Goal: Information Seeking & Learning: Check status

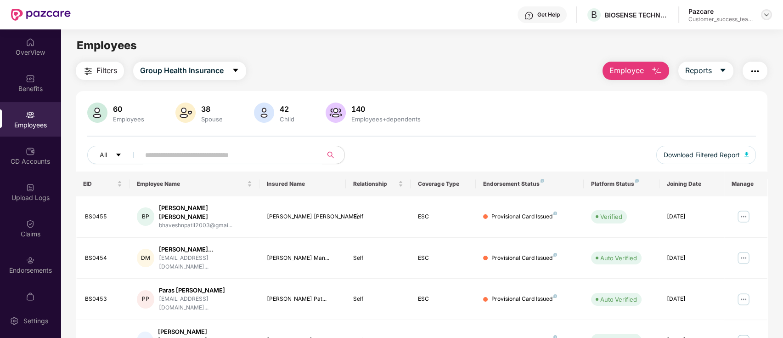
click at [763, 13] on img at bounding box center [766, 14] width 7 height 7
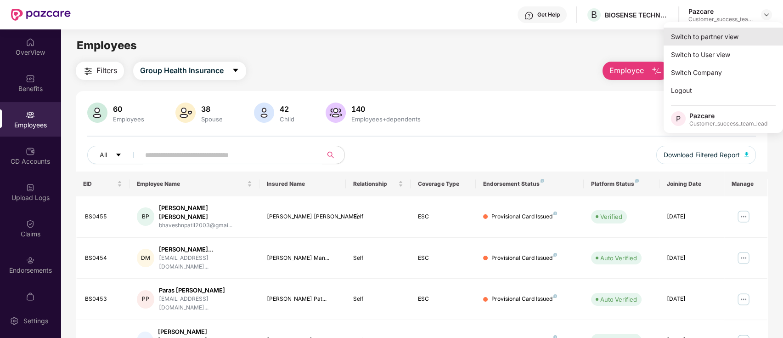
click at [757, 41] on div "Switch to partner view" at bounding box center [723, 37] width 119 height 18
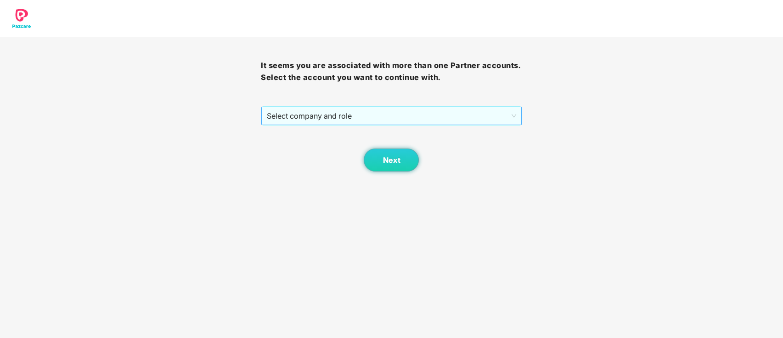
click at [381, 124] on span "Select company and role" at bounding box center [391, 115] width 249 height 17
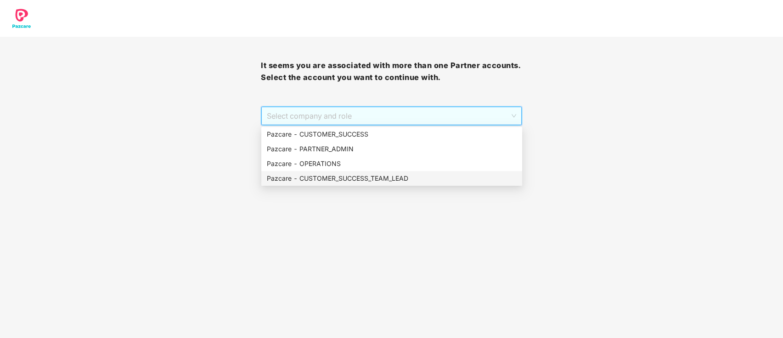
click at [383, 175] on div "Pazcare - CUSTOMER_SUCCESS_TEAM_LEAD" at bounding box center [392, 178] width 250 height 10
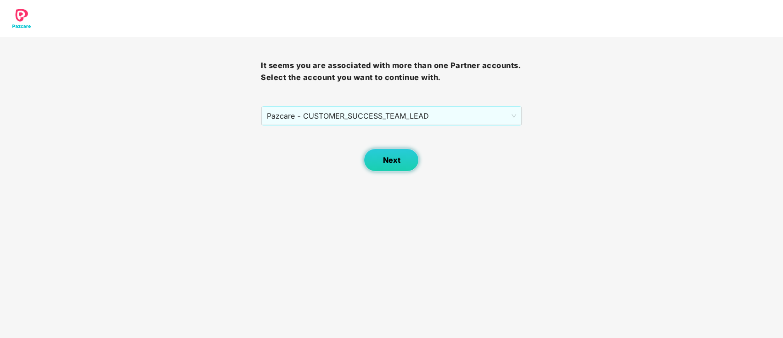
click at [390, 160] on span "Next" at bounding box center [391, 160] width 17 height 9
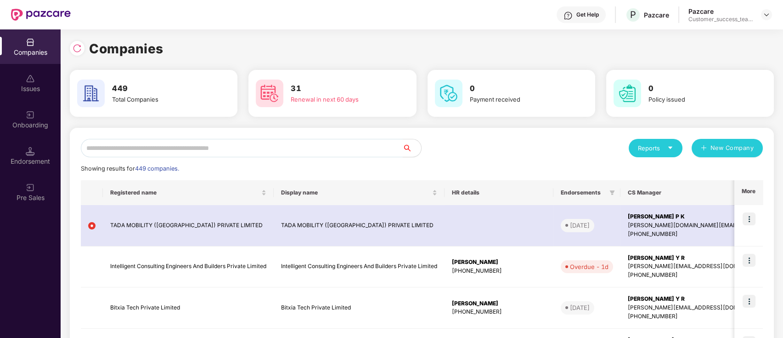
click at [210, 151] on input "text" at bounding box center [242, 148] width 322 height 18
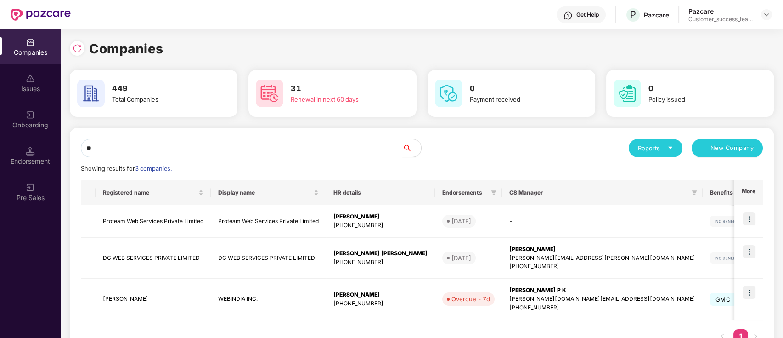
type input "*"
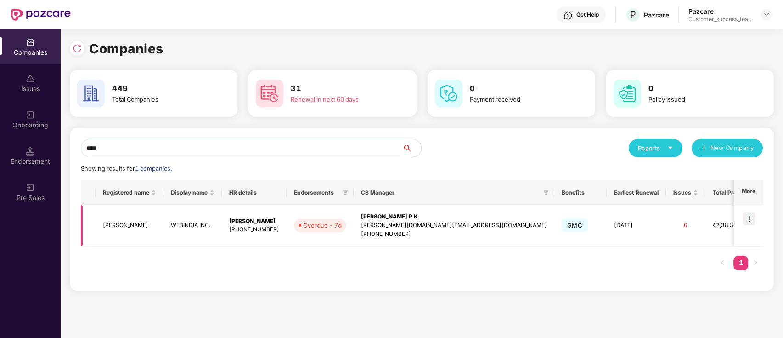
type input "****"
click at [750, 216] on img at bounding box center [749, 218] width 13 height 13
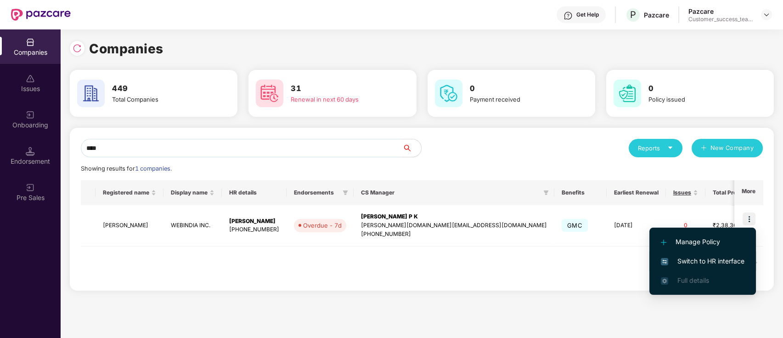
click at [734, 265] on span "Switch to HR interface" at bounding box center [703, 261] width 84 height 10
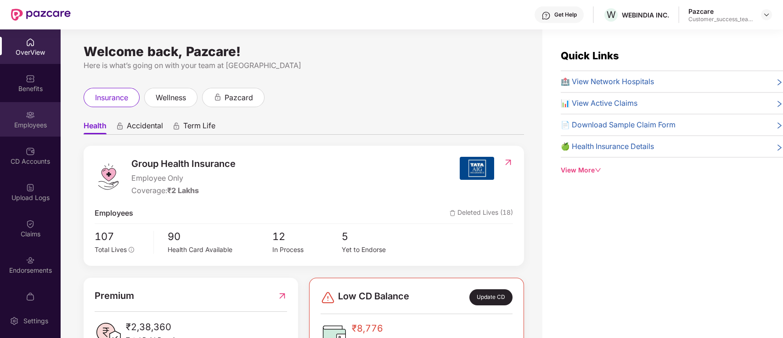
click at [44, 117] on div "Employees" at bounding box center [30, 119] width 61 height 34
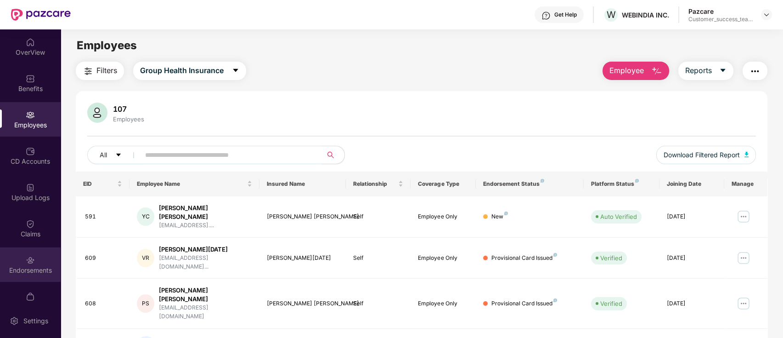
click at [34, 266] on div "Endorsements" at bounding box center [30, 269] width 61 height 9
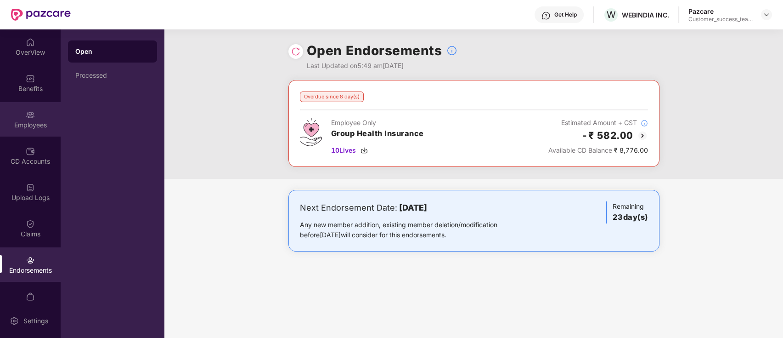
click at [33, 131] on div "Employees" at bounding box center [30, 119] width 61 height 34
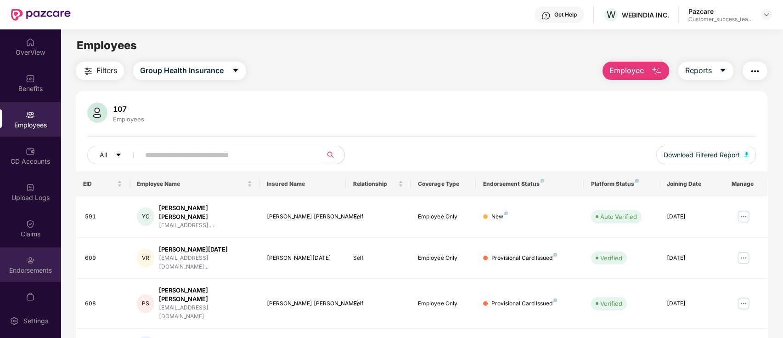
click at [10, 268] on div "Endorsements" at bounding box center [30, 269] width 61 height 9
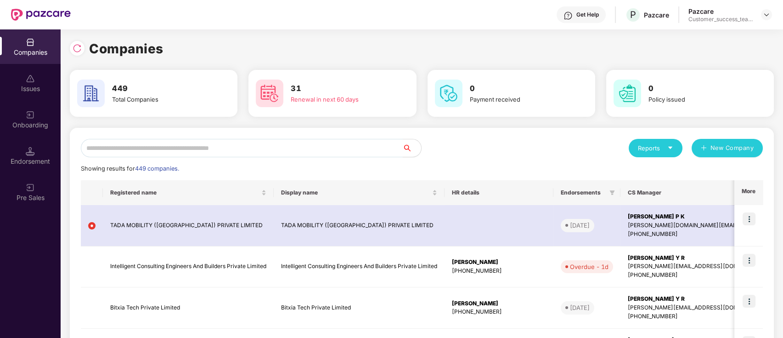
click at [191, 147] on input "text" at bounding box center [242, 148] width 322 height 18
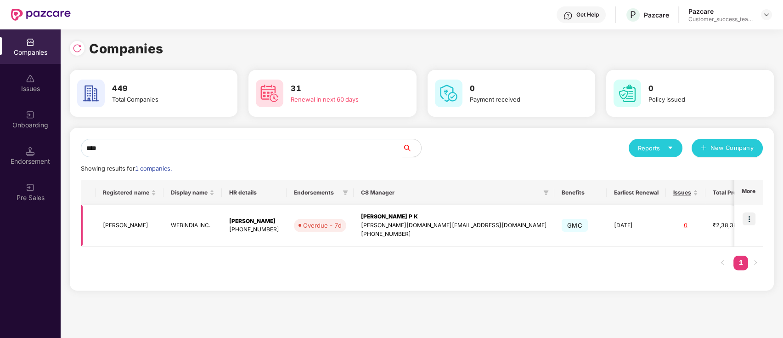
type input "****"
click at [741, 239] on td at bounding box center [748, 225] width 28 height 41
click at [750, 219] on img at bounding box center [749, 218] width 13 height 13
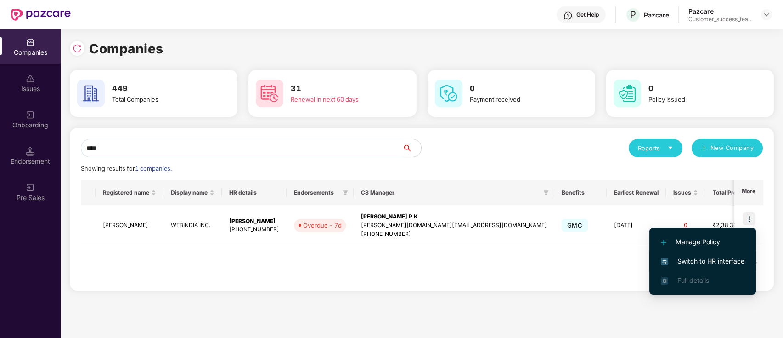
click at [738, 262] on span "Switch to HR interface" at bounding box center [703, 261] width 84 height 10
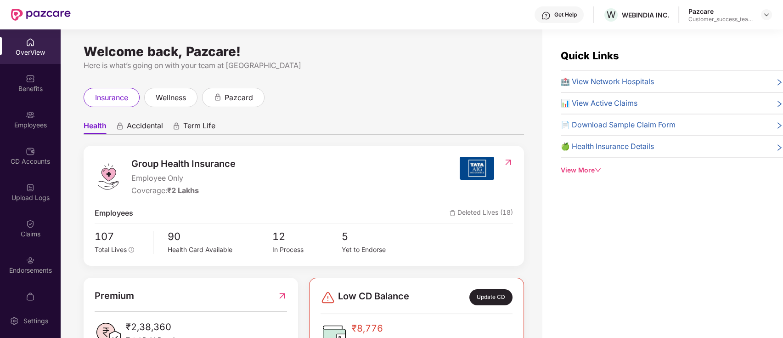
click at [29, 164] on div "CD Accounts" at bounding box center [30, 161] width 61 height 9
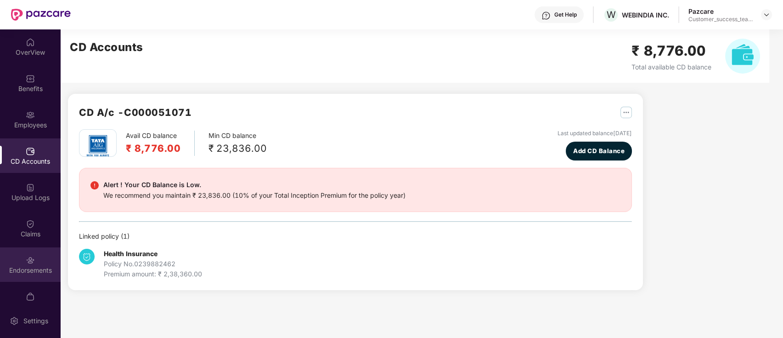
click at [33, 263] on div "Endorsements" at bounding box center [30, 264] width 61 height 34
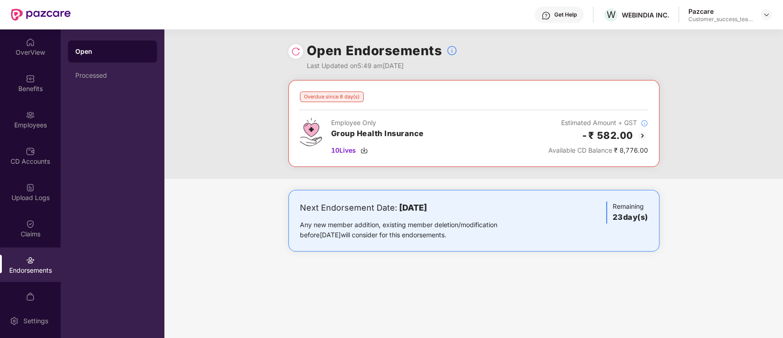
click at [641, 136] on img at bounding box center [642, 135] width 11 height 11
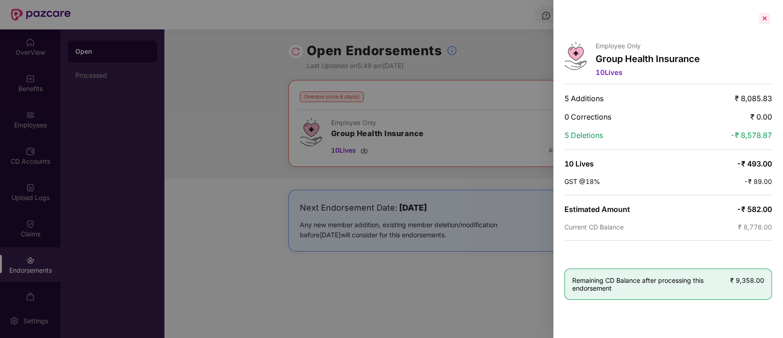
click at [767, 16] on div at bounding box center [764, 18] width 15 height 15
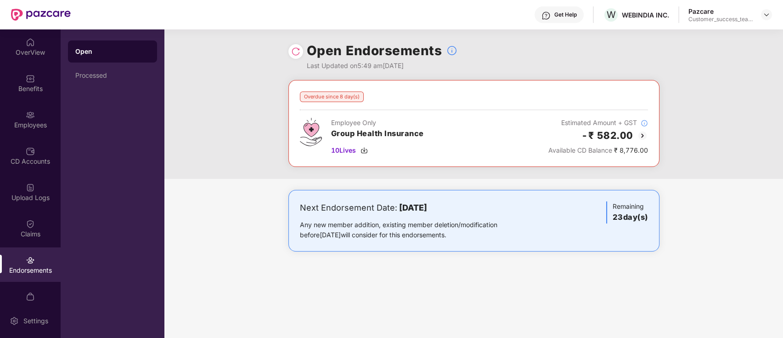
click at [290, 51] on div at bounding box center [295, 51] width 15 height 15
click at [294, 54] on img at bounding box center [295, 51] width 9 height 9
click at [40, 145] on div "CD Accounts" at bounding box center [30, 155] width 61 height 34
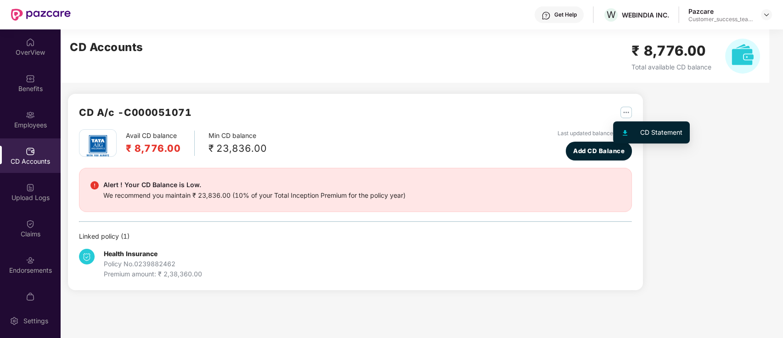
click at [624, 108] on img "button" at bounding box center [626, 112] width 11 height 11
click at [640, 133] on div "CD Statement" at bounding box center [661, 132] width 42 height 10
click at [727, 171] on div "CD A/c - C000051071 Avail CD balance ₹ 8,776.00 Min CD balance ₹ 23,836.00 Last…" at bounding box center [410, 164] width 699 height 271
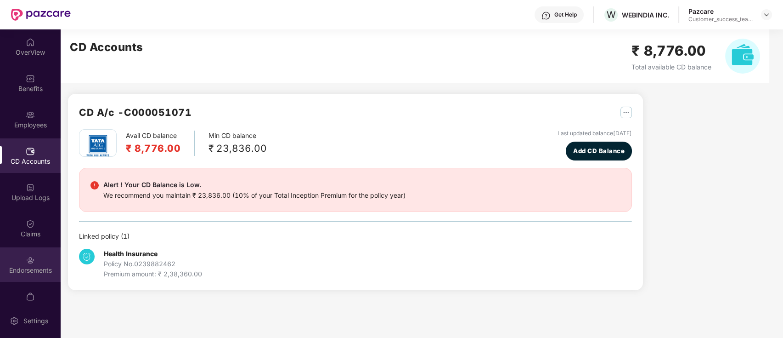
click at [22, 266] on div "Endorsements" at bounding box center [30, 269] width 61 height 9
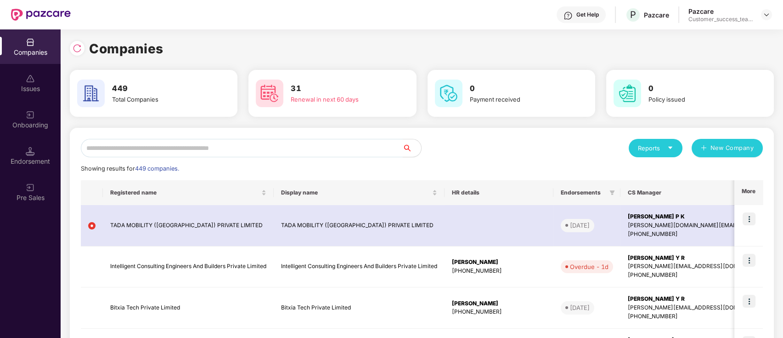
click at [163, 144] on input "text" at bounding box center [242, 148] width 322 height 18
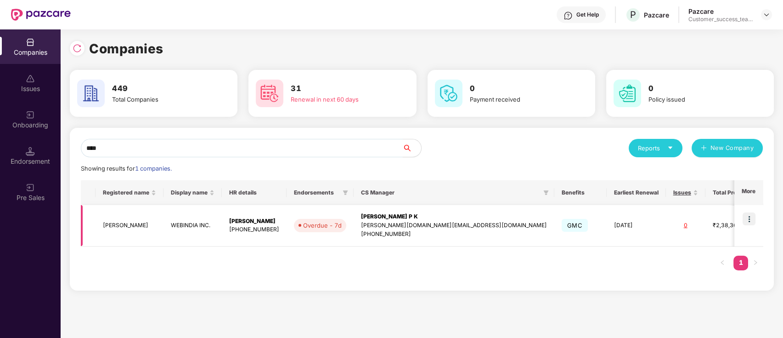
type input "****"
click at [164, 226] on td "[PERSON_NAME]" at bounding box center [130, 225] width 68 height 41
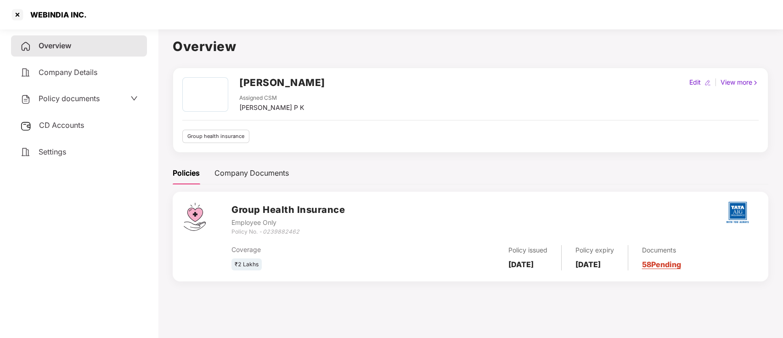
drag, startPoint x: 237, startPoint y: 81, endPoint x: 395, endPoint y: 78, distance: 159.0
click at [395, 78] on div "[PERSON_NAME] Assigned CSM [PERSON_NAME] P K Edit | View more" at bounding box center [470, 94] width 576 height 35
copy h2 "[PERSON_NAME]"
click at [18, 16] on div at bounding box center [17, 14] width 15 height 15
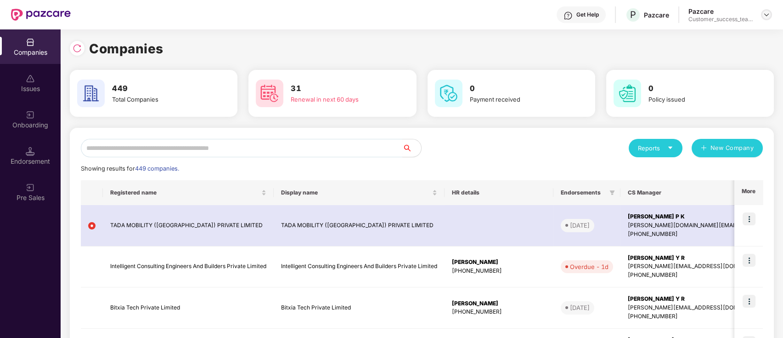
click at [766, 14] on img at bounding box center [766, 14] width 7 height 7
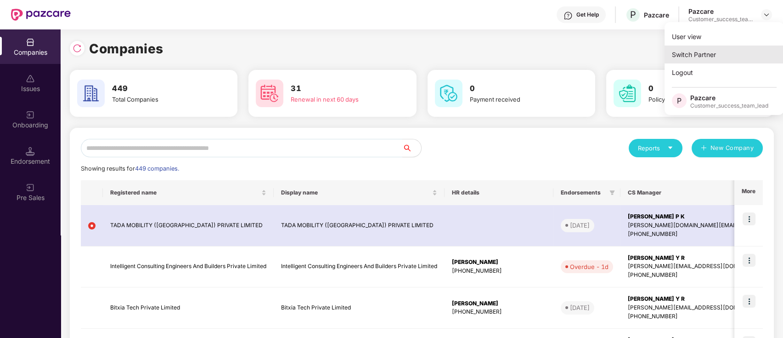
click at [746, 58] on div "Switch Partner" at bounding box center [724, 54] width 119 height 18
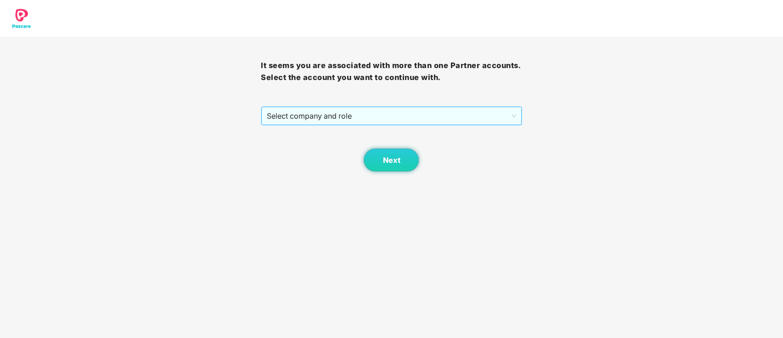
click at [350, 116] on span "Select company and role" at bounding box center [391, 115] width 249 height 17
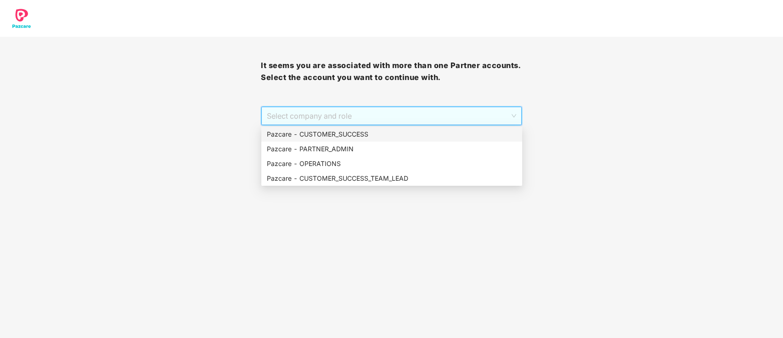
click at [366, 135] on div "Pazcare - CUSTOMER_SUCCESS" at bounding box center [392, 134] width 250 height 10
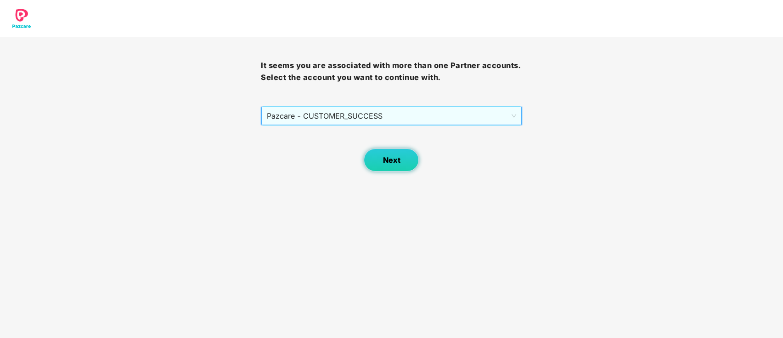
click at [392, 162] on span "Next" at bounding box center [391, 160] width 17 height 9
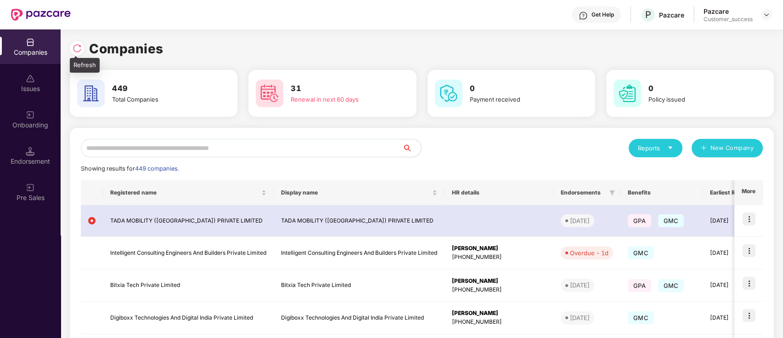
click at [77, 47] on img at bounding box center [77, 48] width 9 height 9
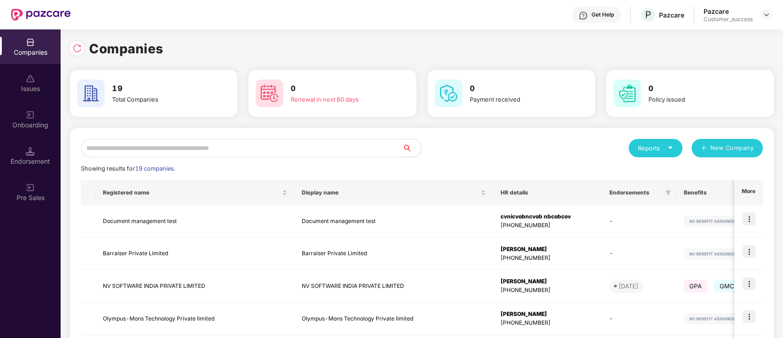
click at [235, 148] on input "text" at bounding box center [242, 148] width 322 height 18
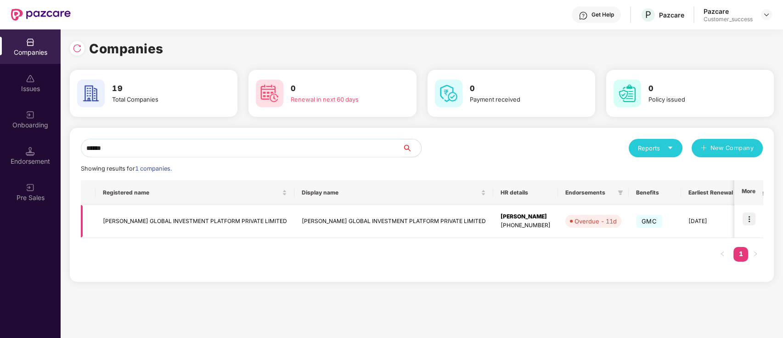
type input "******"
click at [752, 219] on img at bounding box center [749, 218] width 13 height 13
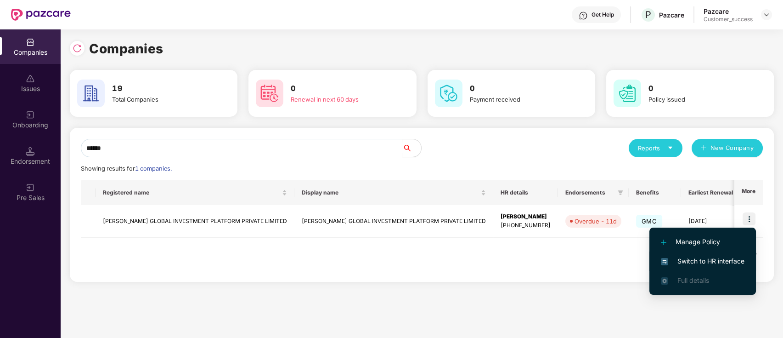
click at [739, 261] on span "Switch to HR interface" at bounding box center [703, 261] width 84 height 10
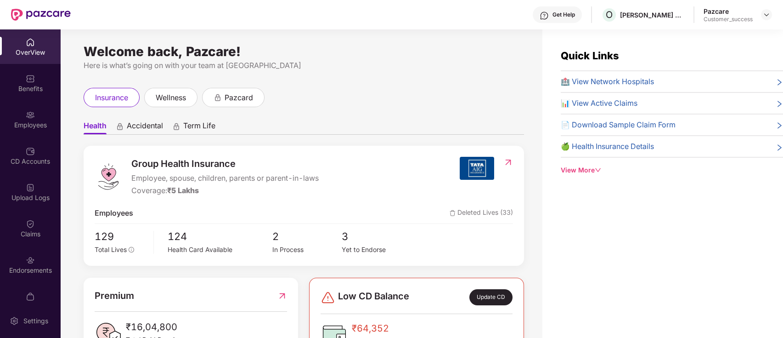
click at [8, 126] on div "Employees" at bounding box center [30, 124] width 61 height 9
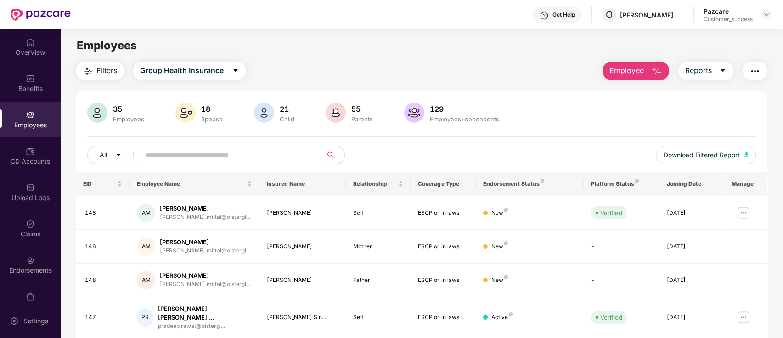
click at [235, 154] on input "text" at bounding box center [227, 155] width 165 height 14
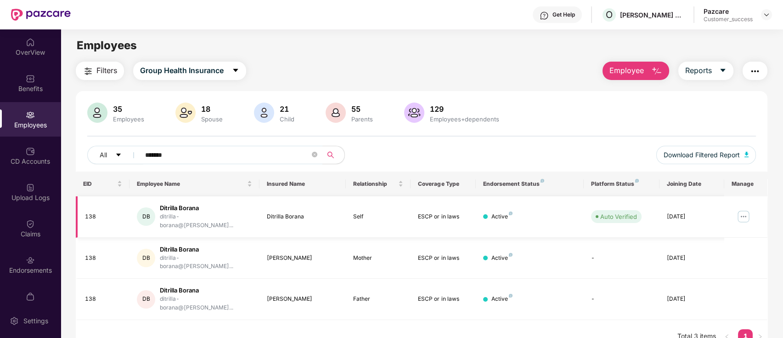
type input "*******"
click at [741, 213] on img at bounding box center [743, 216] width 15 height 15
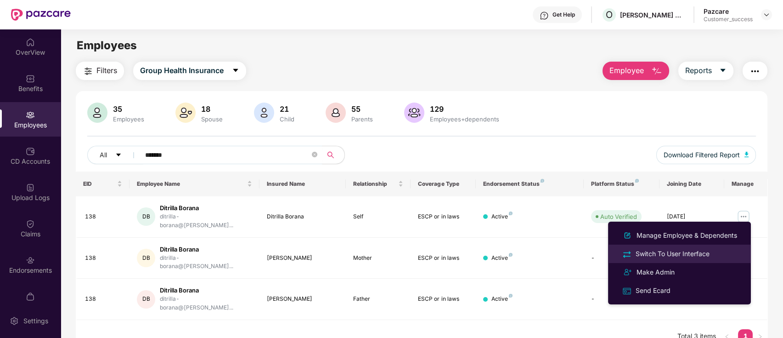
click at [717, 257] on div "Switch To User Interface" at bounding box center [679, 253] width 119 height 11
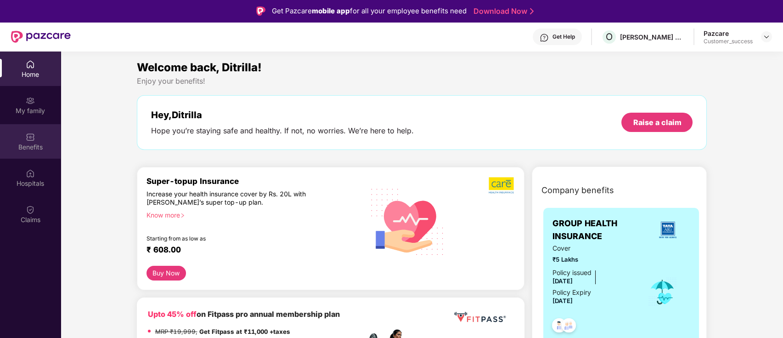
click at [23, 138] on div "Benefits" at bounding box center [30, 141] width 61 height 34
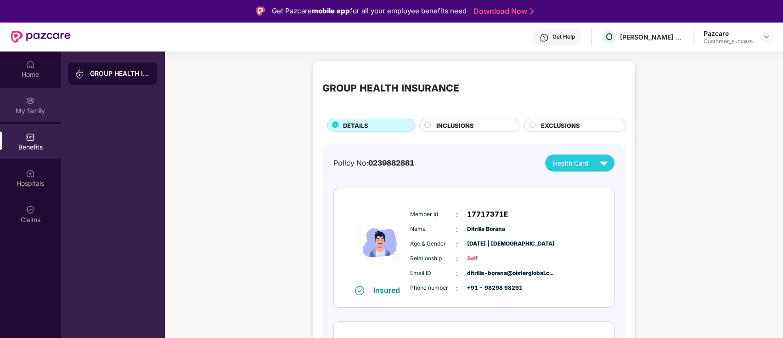
click at [33, 108] on div "My family" at bounding box center [30, 110] width 61 height 9
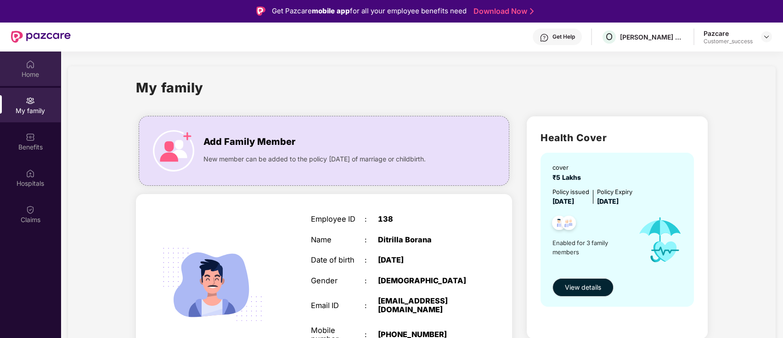
click at [30, 63] on img at bounding box center [30, 64] width 9 height 9
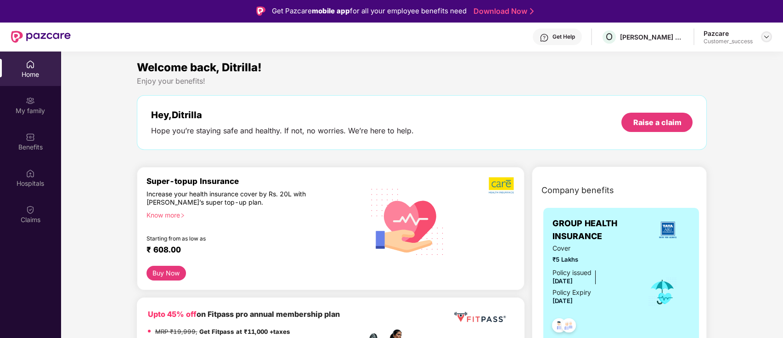
click at [764, 41] on div at bounding box center [766, 36] width 11 height 11
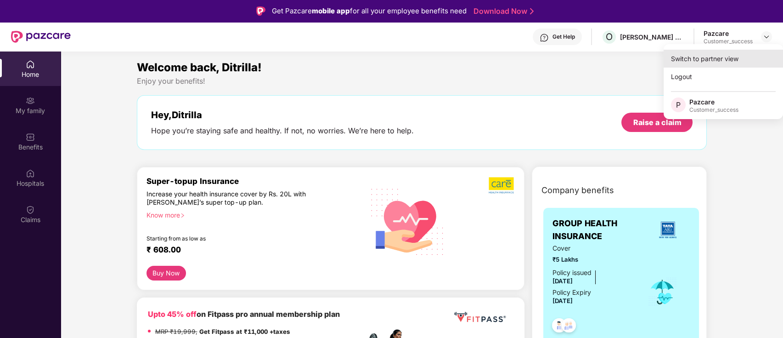
click at [756, 56] on div "Switch to partner view" at bounding box center [723, 59] width 119 height 18
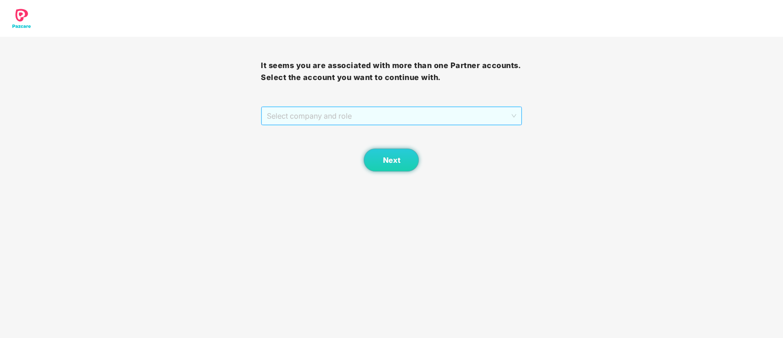
click at [392, 110] on span "Select company and role" at bounding box center [391, 115] width 249 height 17
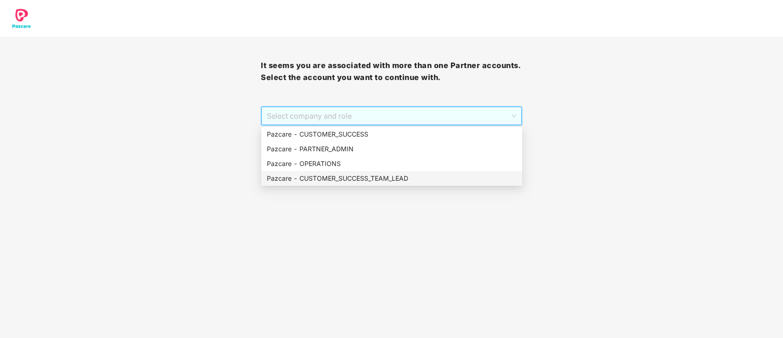
click at [378, 175] on div "Pazcare - CUSTOMER_SUCCESS_TEAM_LEAD" at bounding box center [392, 178] width 250 height 10
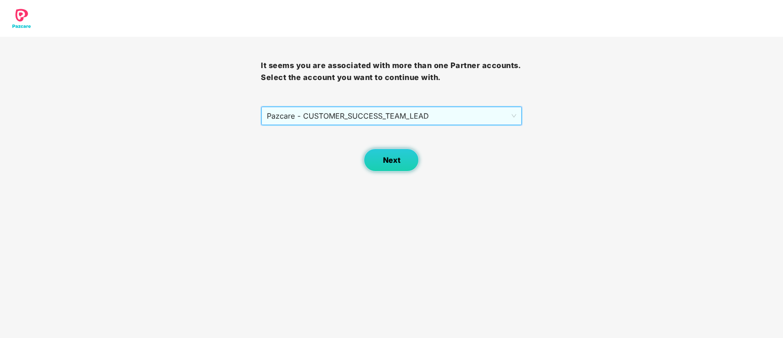
click at [379, 164] on button "Next" at bounding box center [391, 159] width 55 height 23
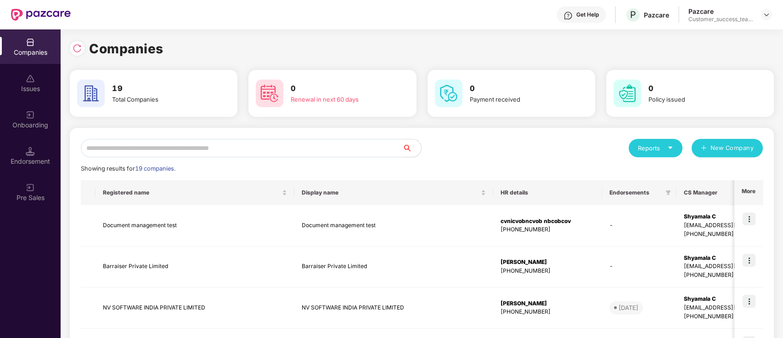
click at [313, 144] on input "text" at bounding box center [242, 148] width 322 height 18
click at [85, 45] on div at bounding box center [79, 47] width 19 height 17
click at [81, 45] on img at bounding box center [77, 48] width 9 height 9
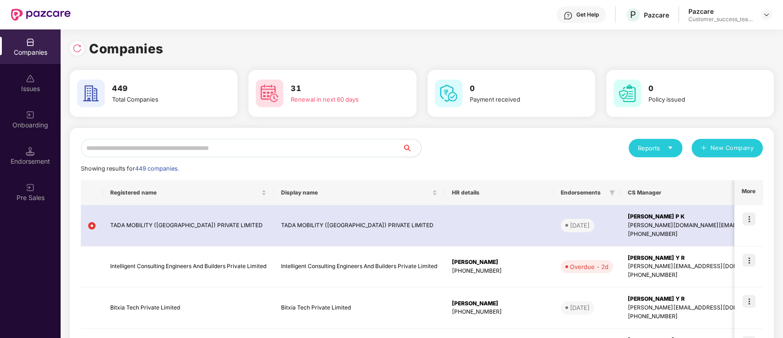
click at [215, 145] on input "text" at bounding box center [242, 148] width 322 height 18
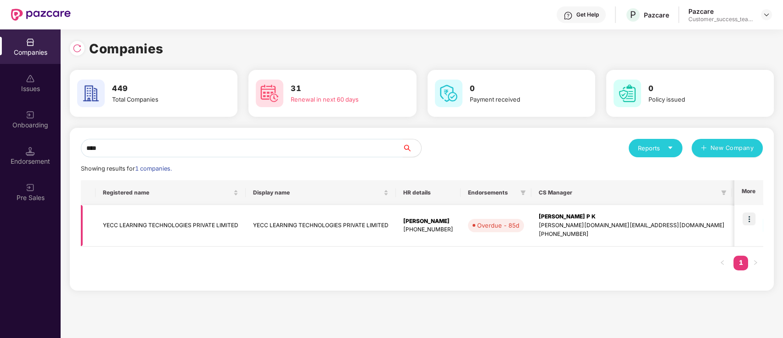
type input "****"
click at [752, 220] on img at bounding box center [749, 218] width 13 height 13
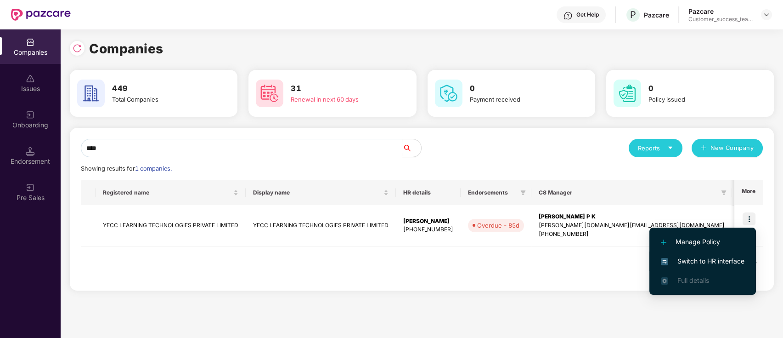
click at [726, 256] on span "Switch to HR interface" at bounding box center [703, 261] width 84 height 10
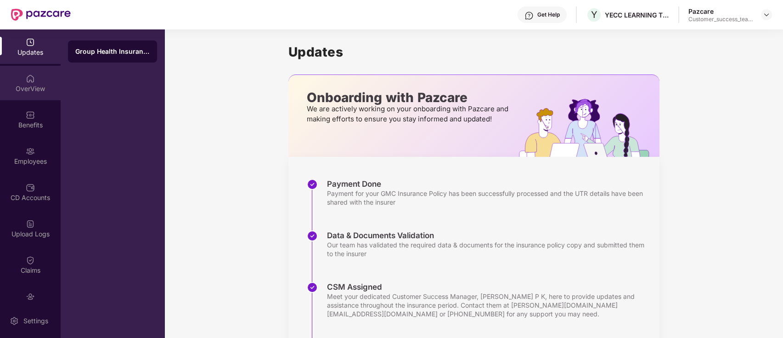
click at [0, 88] on div "OverView" at bounding box center [30, 88] width 61 height 9
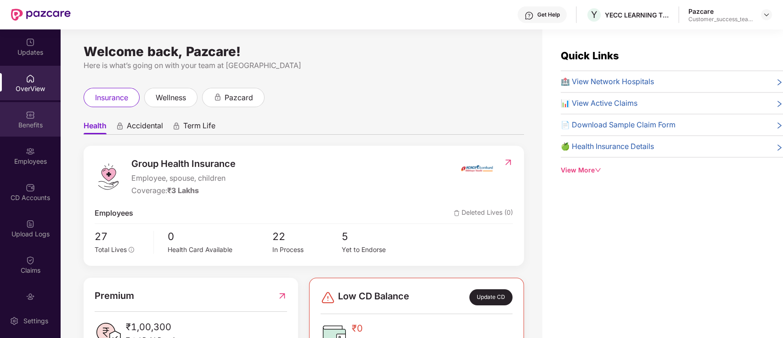
click at [13, 123] on div "Benefits" at bounding box center [30, 124] width 61 height 9
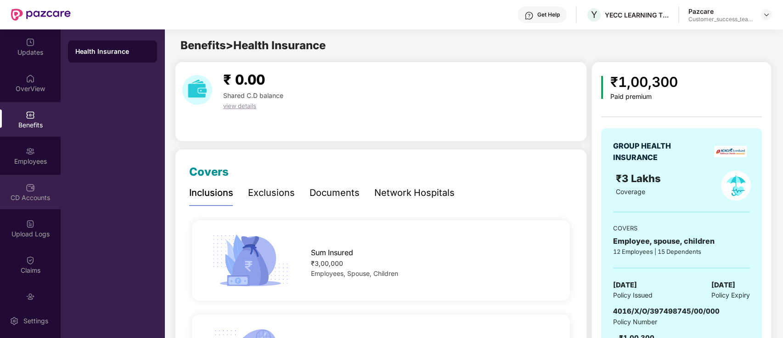
click at [33, 180] on div "CD Accounts" at bounding box center [30, 192] width 61 height 34
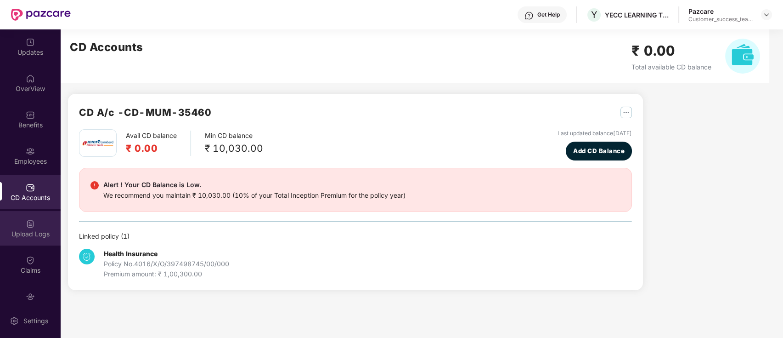
click at [26, 226] on img at bounding box center [30, 223] width 9 height 9
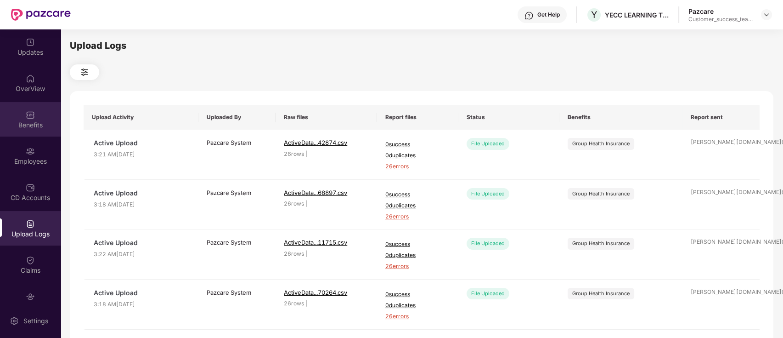
click at [19, 127] on div "Benefits" at bounding box center [30, 124] width 61 height 9
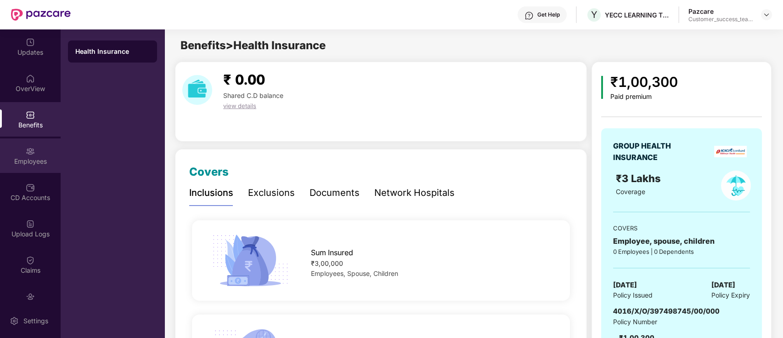
click at [28, 161] on div "Employees" at bounding box center [30, 161] width 61 height 9
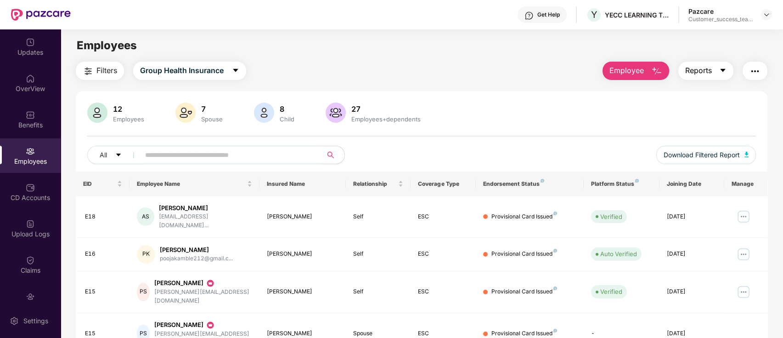
click at [719, 72] on icon "caret-down" at bounding box center [722, 70] width 7 height 7
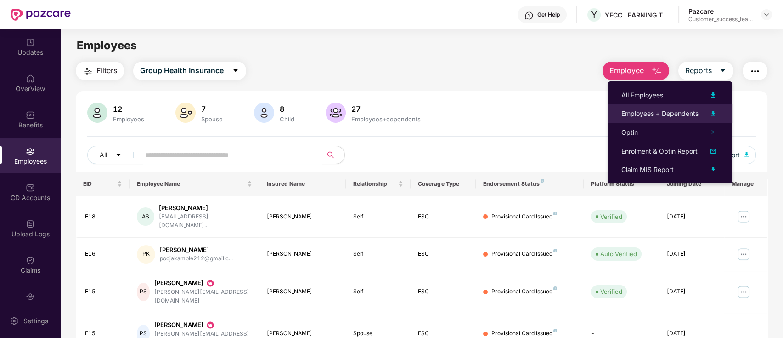
click at [691, 112] on div "Employees + Dependents" at bounding box center [659, 113] width 77 height 10
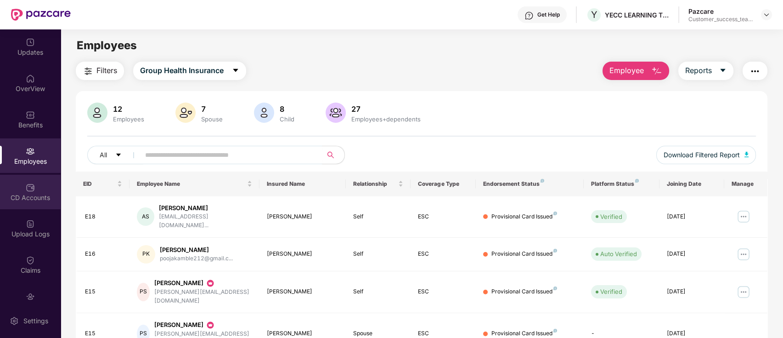
click at [44, 192] on div "CD Accounts" at bounding box center [30, 192] width 61 height 34
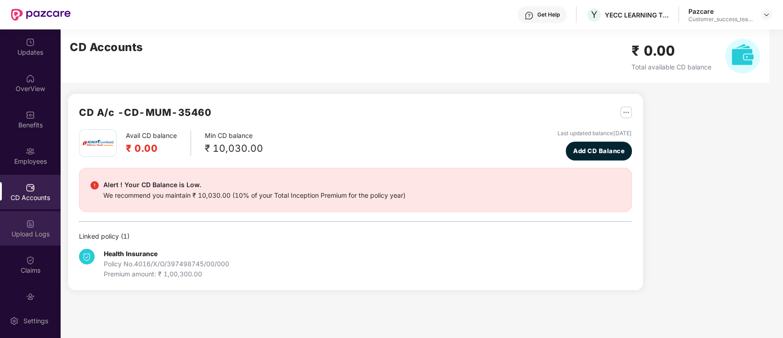
click at [27, 229] on div "Upload Logs" at bounding box center [30, 233] width 61 height 9
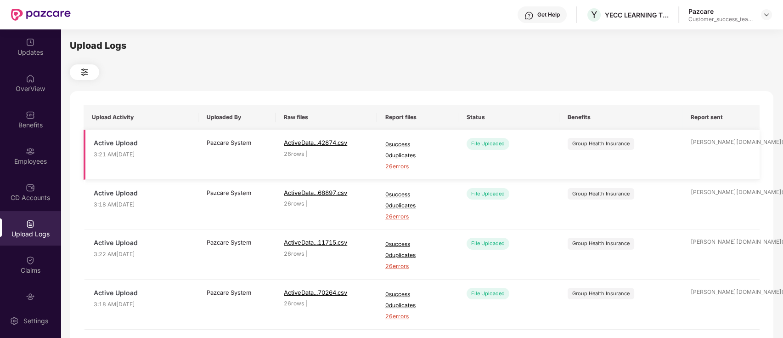
click at [395, 165] on span "26 errors" at bounding box center [417, 166] width 65 height 9
click at [37, 175] on div "CD Accounts" at bounding box center [30, 192] width 61 height 34
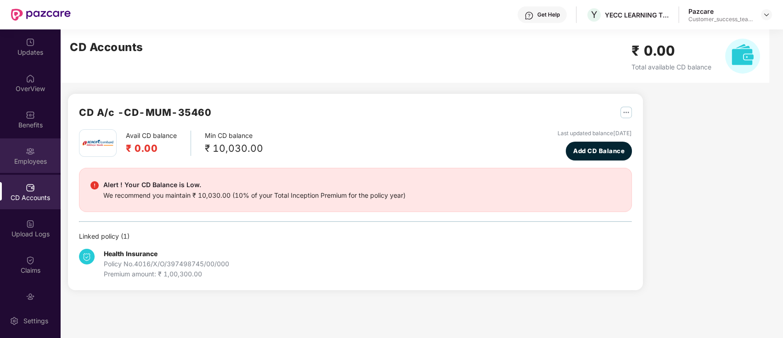
click at [34, 150] on div "Employees" at bounding box center [30, 155] width 61 height 34
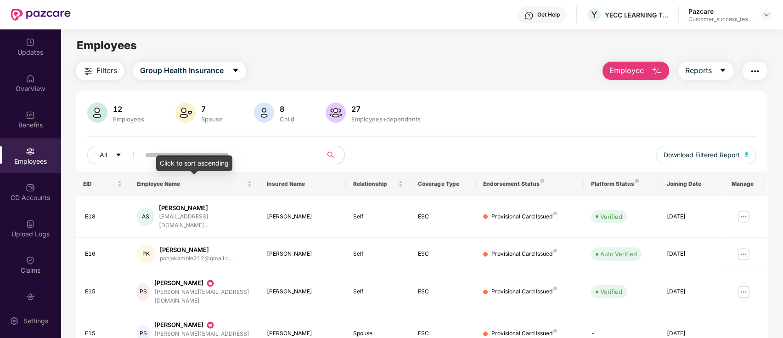
click at [231, 152] on input "text" at bounding box center [227, 155] width 165 height 14
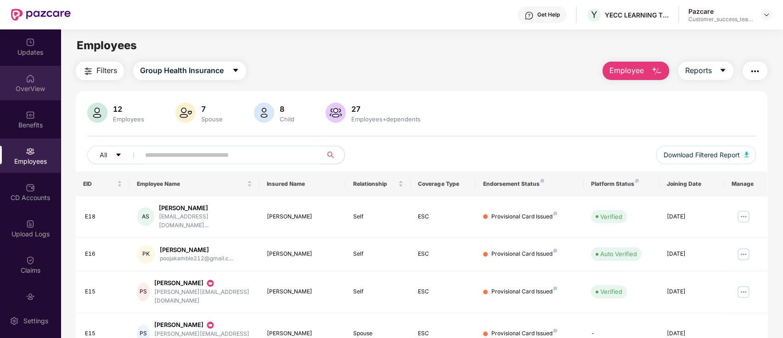
click at [35, 90] on div "OverView" at bounding box center [30, 88] width 61 height 9
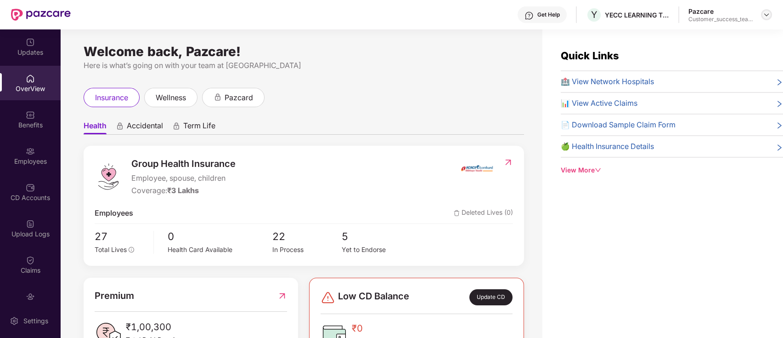
click at [764, 15] on img at bounding box center [766, 14] width 7 height 7
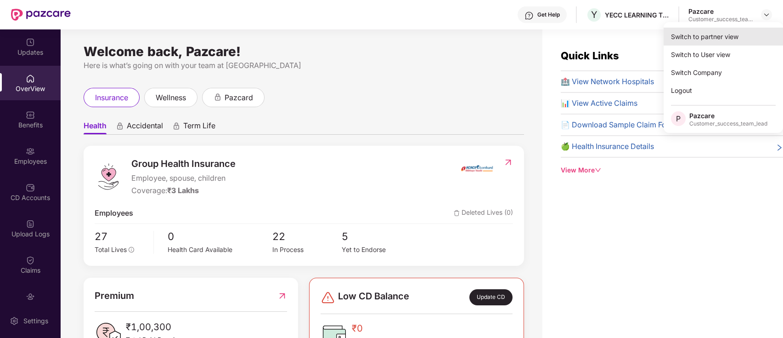
click at [752, 35] on div "Switch to partner view" at bounding box center [723, 37] width 119 height 18
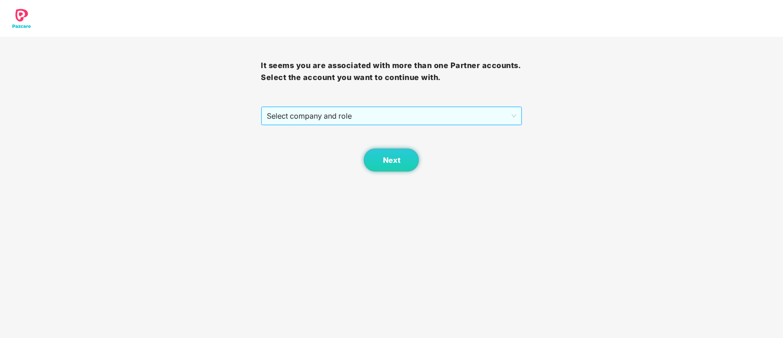
click at [417, 113] on span "Select company and role" at bounding box center [391, 115] width 249 height 17
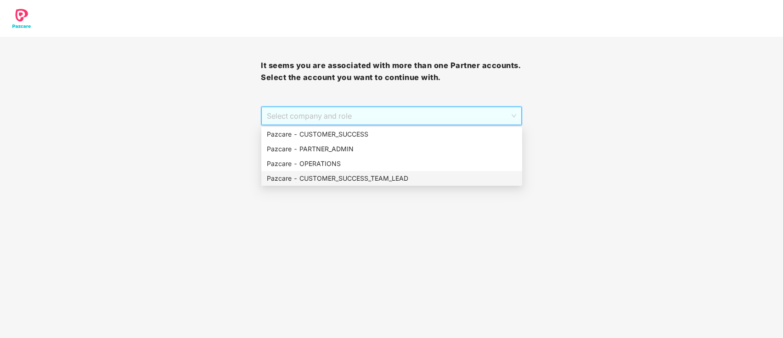
click at [394, 177] on div "Pazcare - CUSTOMER_SUCCESS_TEAM_LEAD" at bounding box center [392, 178] width 250 height 10
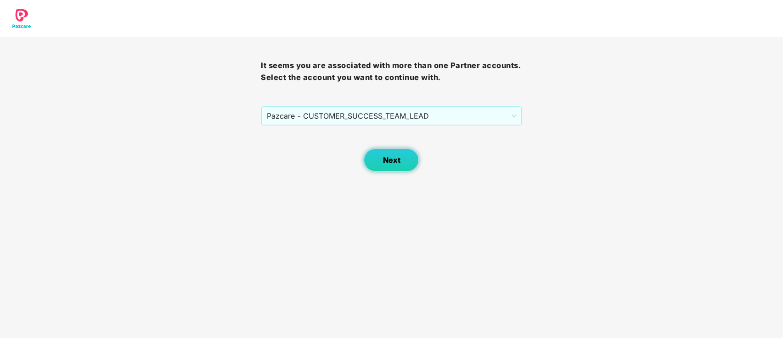
click at [394, 164] on span "Next" at bounding box center [391, 160] width 17 height 9
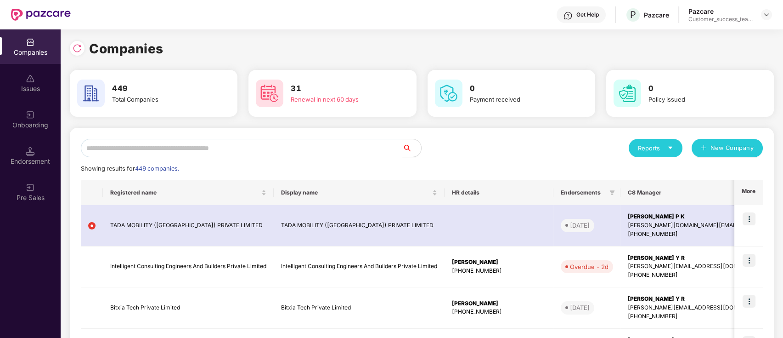
click at [348, 144] on input "text" at bounding box center [242, 148] width 322 height 18
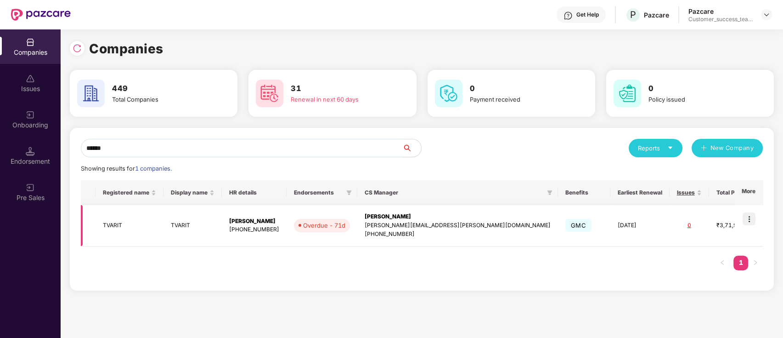
type input "******"
click at [751, 218] on img at bounding box center [749, 218] width 13 height 13
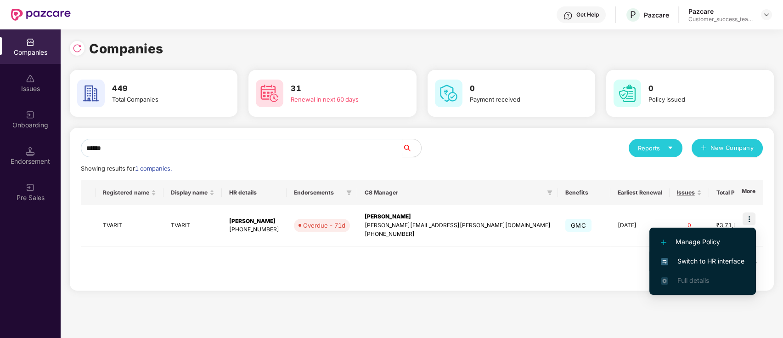
click at [732, 260] on span "Switch to HR interface" at bounding box center [703, 261] width 84 height 10
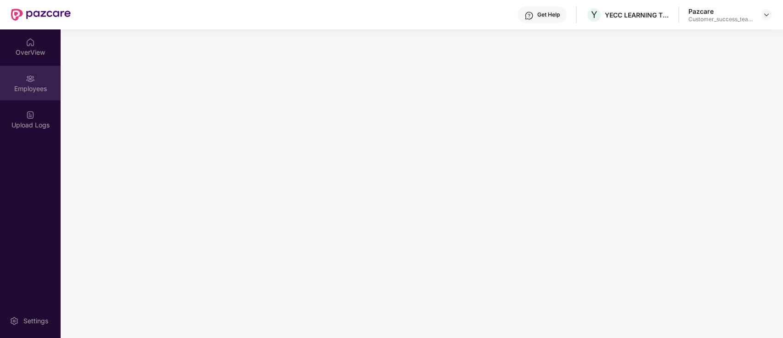
click at [34, 91] on div "Employees" at bounding box center [30, 88] width 61 height 9
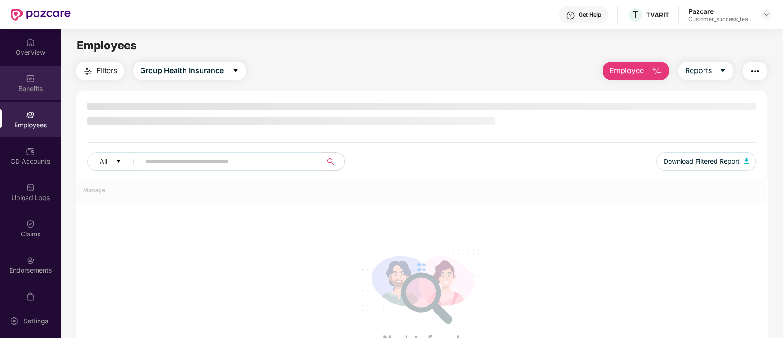
click at [23, 89] on div "Benefits" at bounding box center [30, 88] width 61 height 9
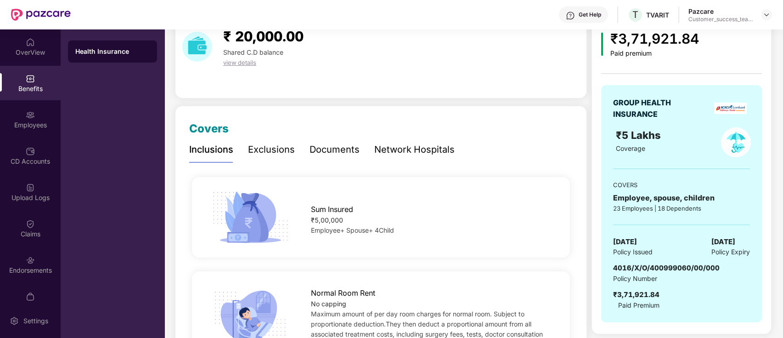
scroll to position [61, 0]
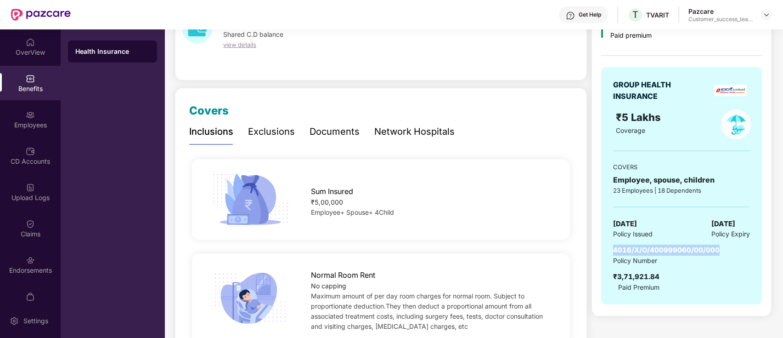
drag, startPoint x: 719, startPoint y: 248, endPoint x: 612, endPoint y: 254, distance: 106.8
click at [612, 254] on div "GROUP HEALTH INSURANCE ₹5 Lakhs Coverage COVERS Employee, spouse, children 23 E…" at bounding box center [681, 185] width 161 height 237
copy span "4016/X/O/400999060/00/000"
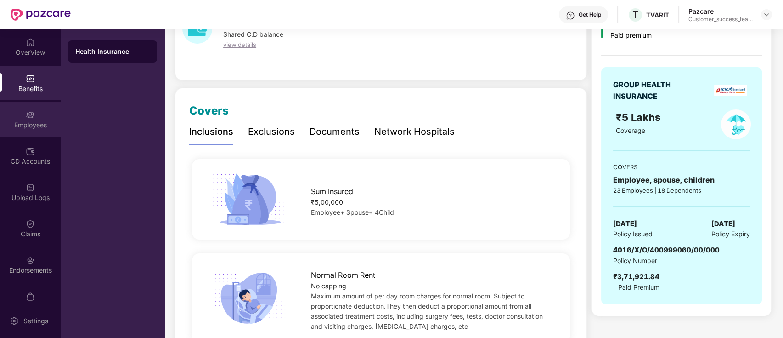
click at [43, 127] on div "Employees" at bounding box center [30, 124] width 61 height 9
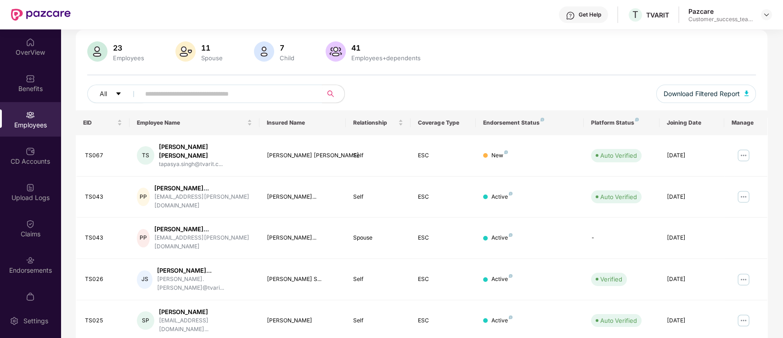
click at [264, 110] on th "Insured Name" at bounding box center [303, 122] width 86 height 25
click at [268, 90] on input "text" at bounding box center [227, 94] width 165 height 14
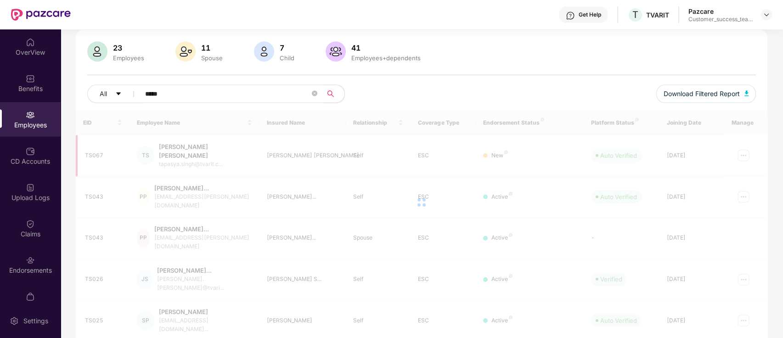
scroll to position [59, 0]
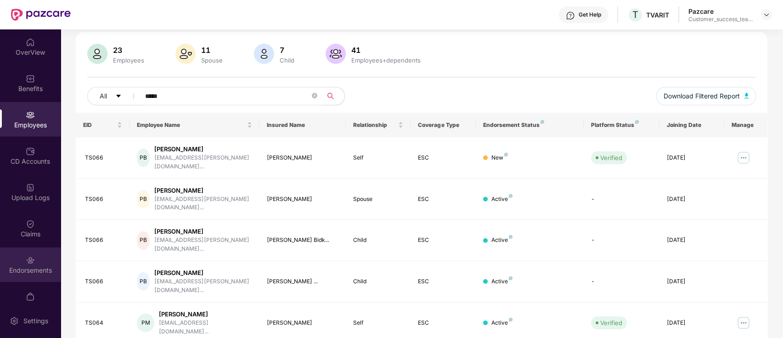
type input "*****"
click at [40, 265] on div "Endorsements" at bounding box center [30, 269] width 61 height 9
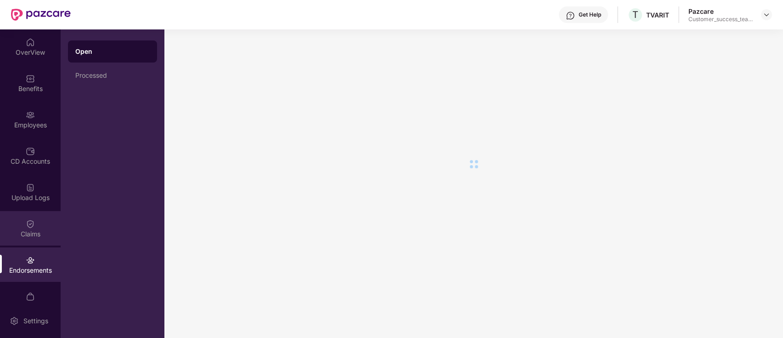
click at [40, 236] on div "Claims" at bounding box center [30, 233] width 61 height 9
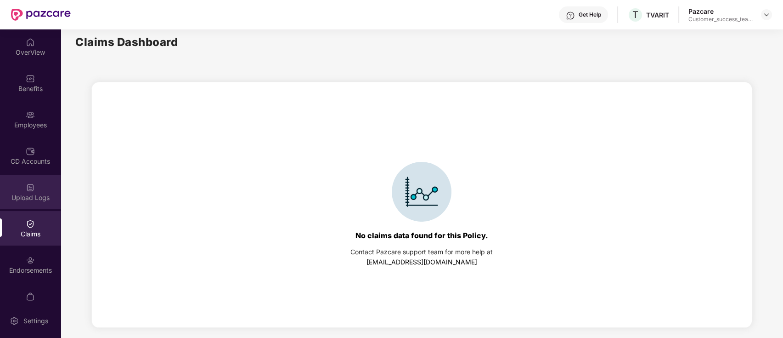
click at [23, 187] on div "Upload Logs" at bounding box center [30, 192] width 61 height 34
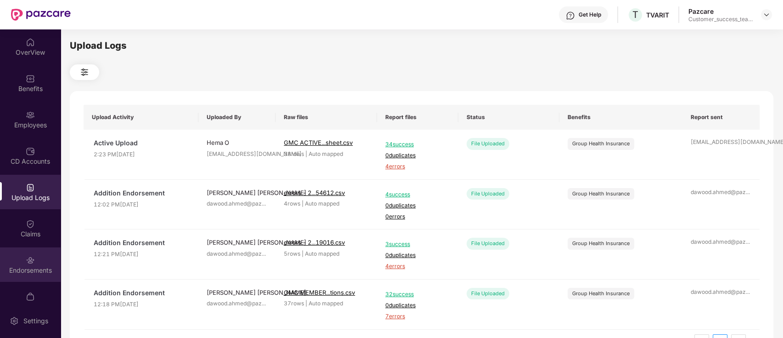
click at [19, 265] on div "Endorsements" at bounding box center [30, 269] width 61 height 9
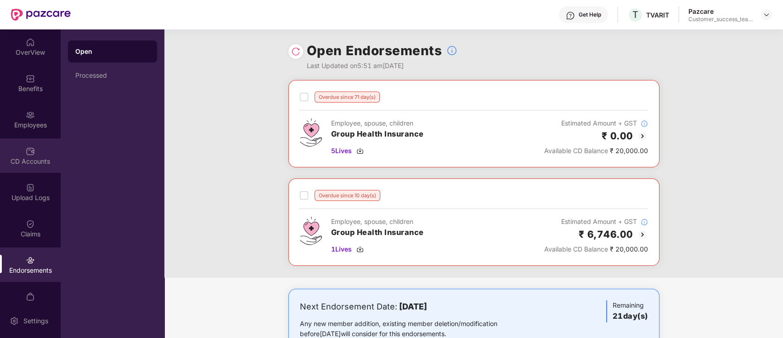
click at [31, 149] on img at bounding box center [30, 151] width 9 height 9
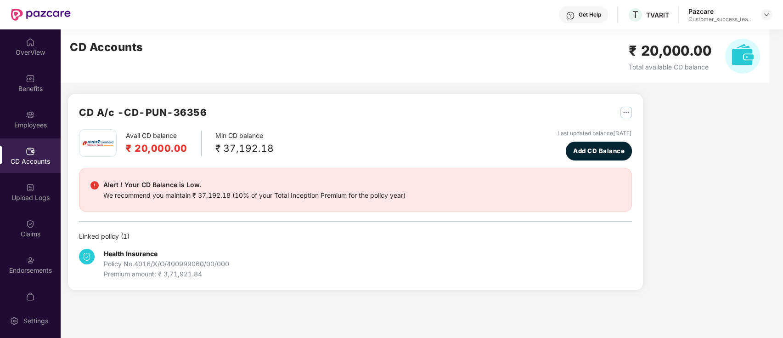
click at [31, 164] on div "CD Accounts" at bounding box center [30, 161] width 61 height 9
click at [24, 271] on div "Endorsements" at bounding box center [30, 269] width 61 height 9
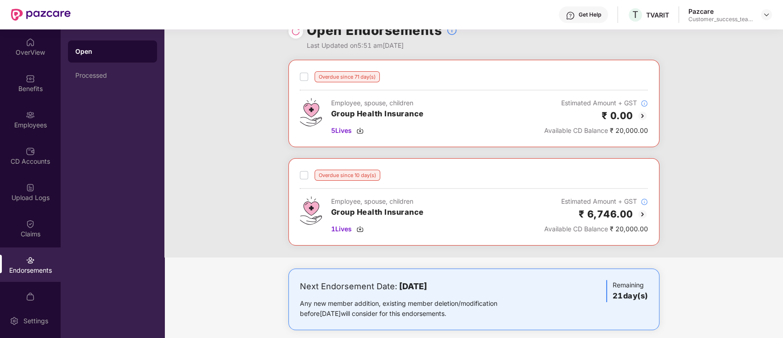
scroll to position [31, 0]
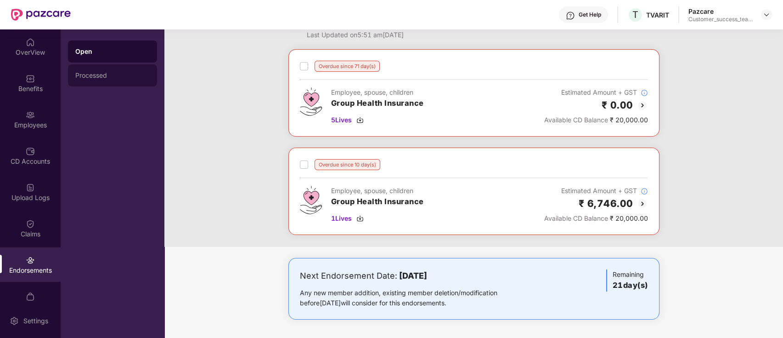
click at [102, 72] on div "Processed" at bounding box center [112, 75] width 74 height 7
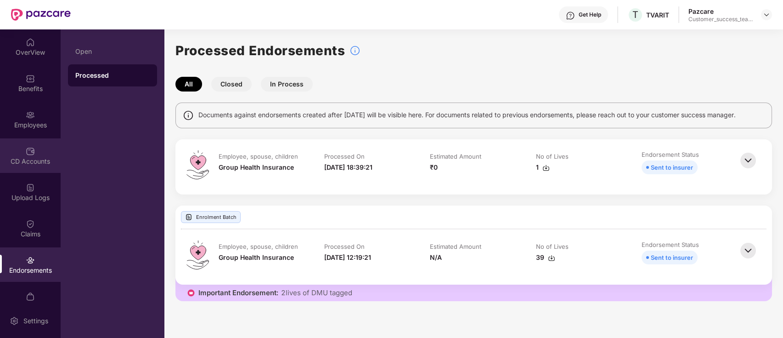
click at [22, 152] on div "CD Accounts" at bounding box center [30, 155] width 61 height 34
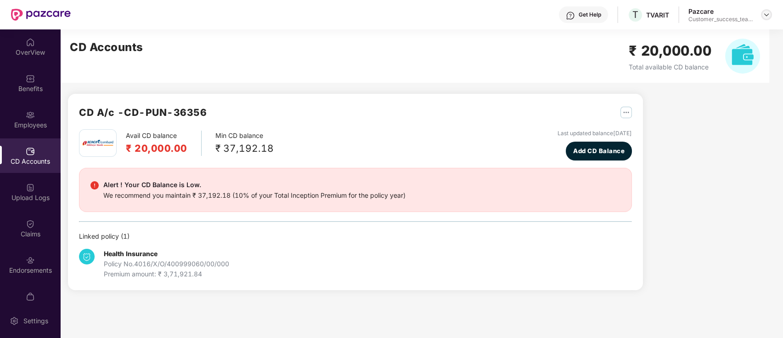
click at [763, 12] on img at bounding box center [766, 14] width 7 height 7
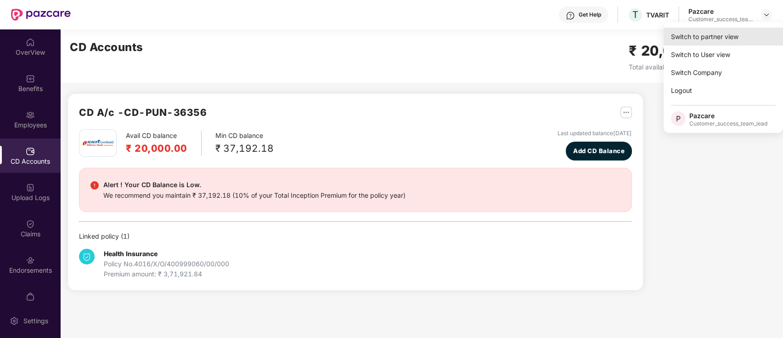
click at [753, 33] on div "Switch to partner view" at bounding box center [723, 37] width 119 height 18
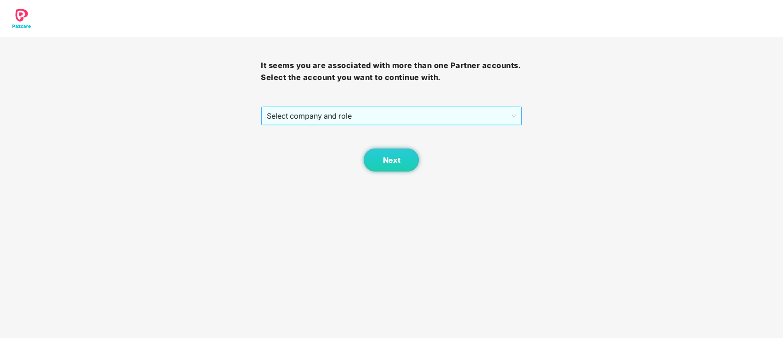
click at [404, 109] on span "Select company and role" at bounding box center [391, 115] width 249 height 17
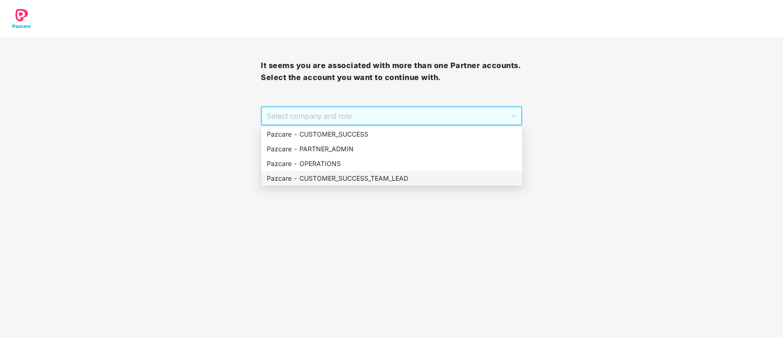
click at [387, 183] on div "Pazcare - CUSTOMER_SUCCESS_TEAM_LEAD" at bounding box center [391, 178] width 261 height 15
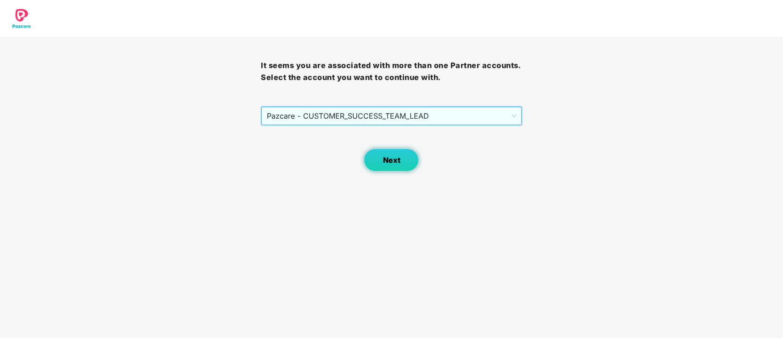
click at [387, 151] on button "Next" at bounding box center [391, 159] width 55 height 23
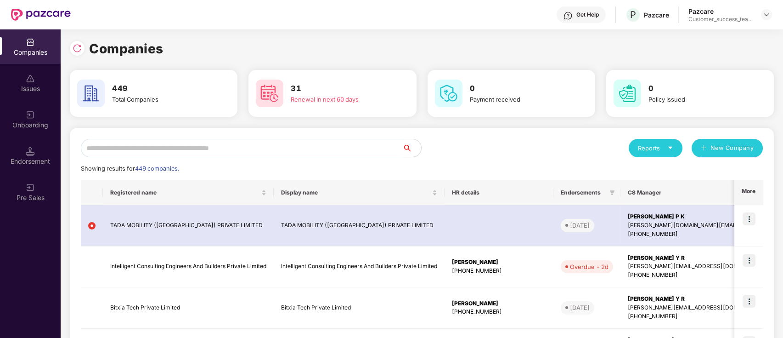
click at [143, 149] on input "text" at bounding box center [242, 148] width 322 height 18
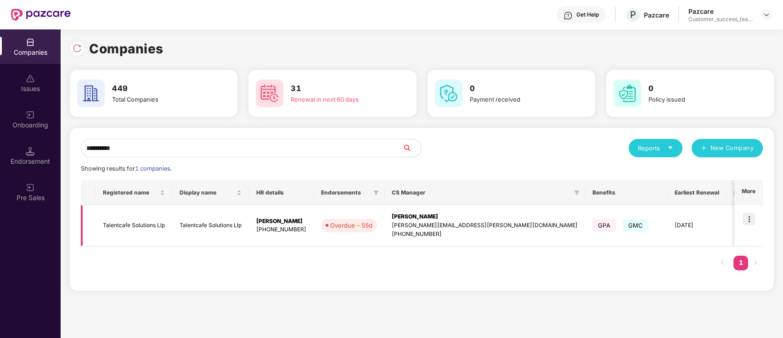
type input "**********"
click at [752, 220] on img at bounding box center [749, 218] width 13 height 13
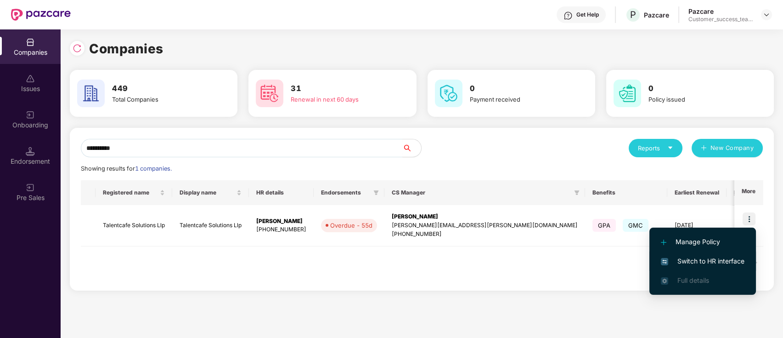
click at [739, 265] on span "Switch to HR interface" at bounding box center [703, 261] width 84 height 10
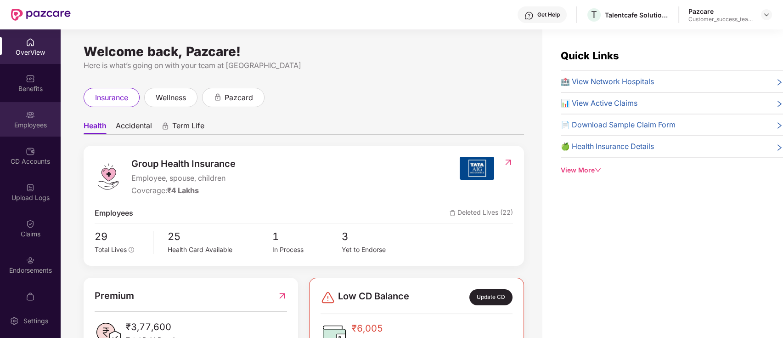
click at [4, 122] on div "Employees" at bounding box center [30, 124] width 61 height 9
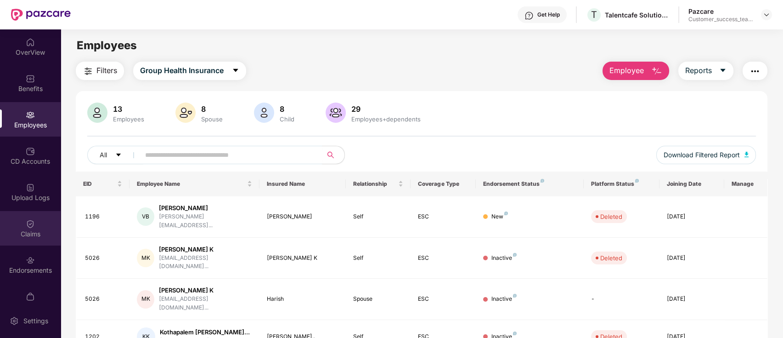
click at [17, 226] on div "Claims" at bounding box center [30, 228] width 61 height 34
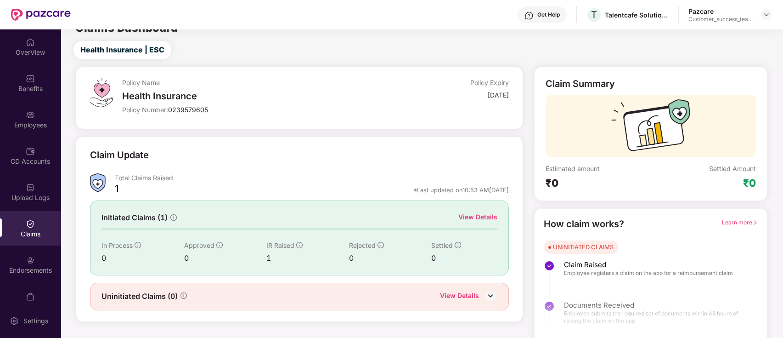
scroll to position [22, 0]
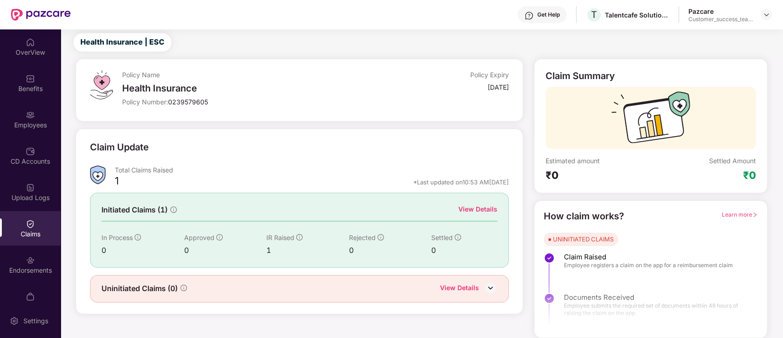
click at [484, 210] on div "View Details" at bounding box center [477, 209] width 39 height 10
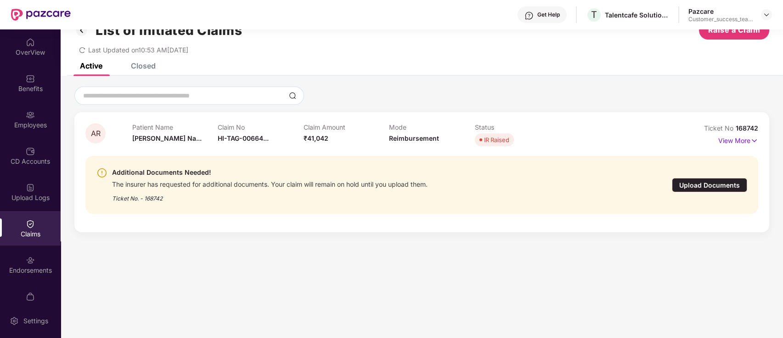
click at [693, 182] on div "Upload Documents" at bounding box center [709, 185] width 75 height 14
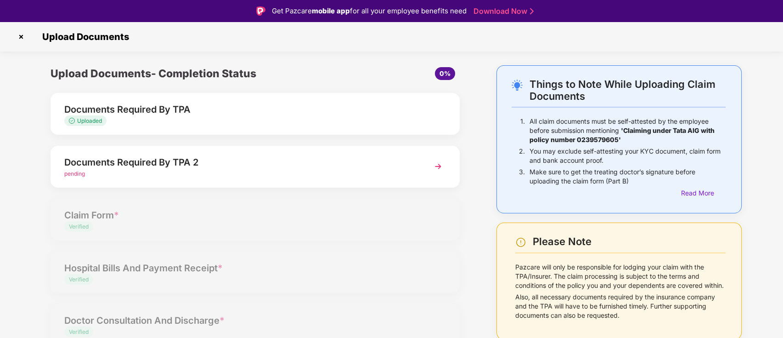
click at [21, 37] on img at bounding box center [21, 36] width 15 height 15
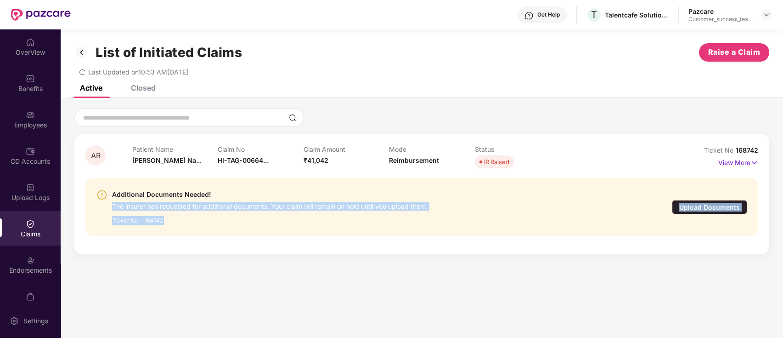
drag, startPoint x: 285, startPoint y: 181, endPoint x: 218, endPoint y: 183, distance: 67.1
click at [218, 183] on body "Get Help T Talentcafe Solutions Llp Pazcare Customer_success_team_lead OverView…" at bounding box center [391, 169] width 783 height 338
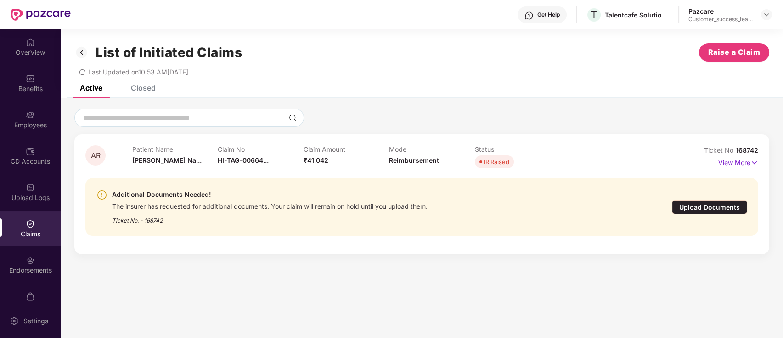
click at [387, 98] on div "AR Patient Name [PERSON_NAME]... Claim No HI-TAG-00664... Claim Amount ₹41,042 …" at bounding box center [422, 180] width 723 height 165
drag, startPoint x: 221, startPoint y: 176, endPoint x: 294, endPoint y: 176, distance: 73.0
click at [294, 176] on div "HI-TAG-006640151(0)" at bounding box center [257, 179] width 80 height 16
copy div "HI-TAG-006640151(0)"
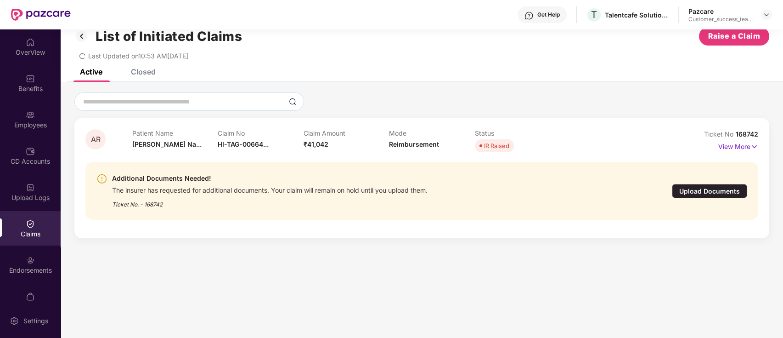
scroll to position [29, 0]
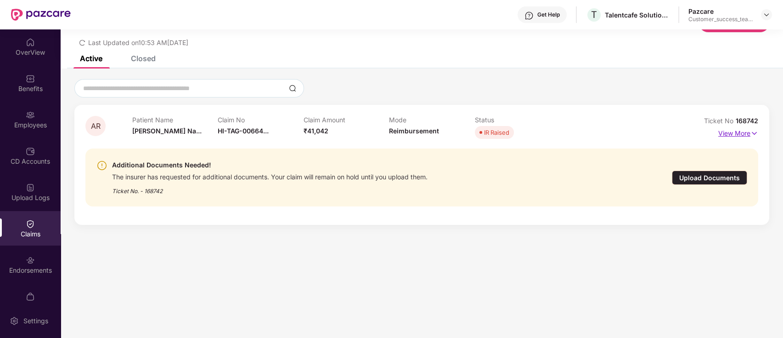
click at [733, 131] on p "View More" at bounding box center [738, 132] width 40 height 12
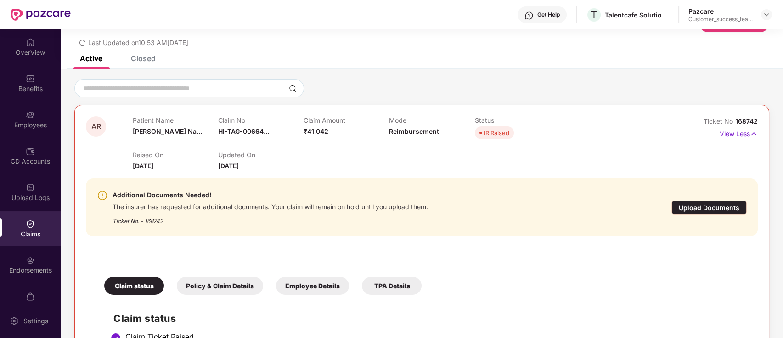
click at [321, 288] on div "Employee Details" at bounding box center [312, 286] width 73 height 18
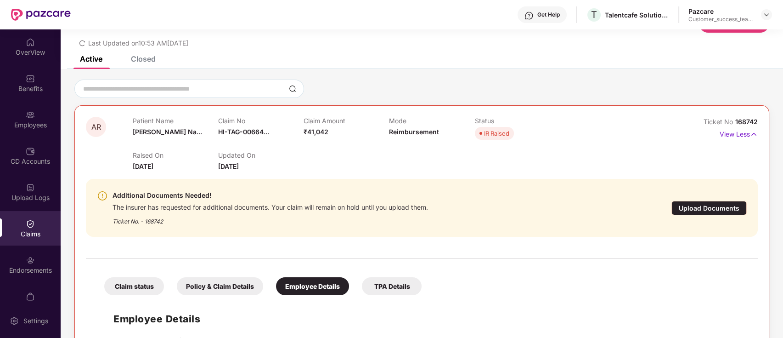
scroll to position [0, 0]
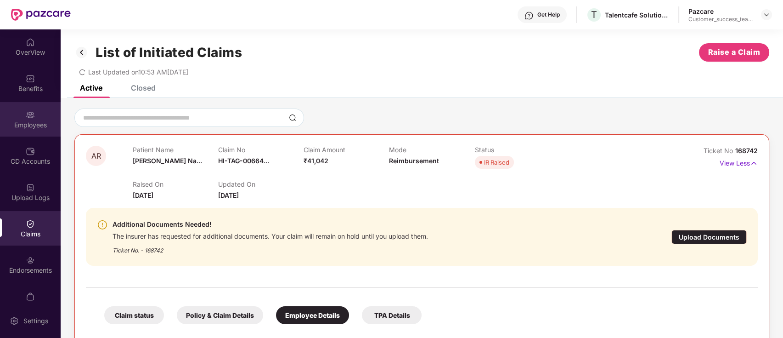
click at [11, 116] on div "Employees" at bounding box center [30, 119] width 61 height 34
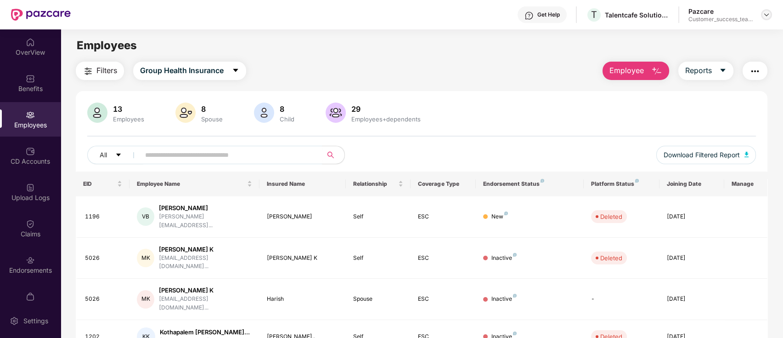
click at [764, 13] on img at bounding box center [766, 14] width 7 height 7
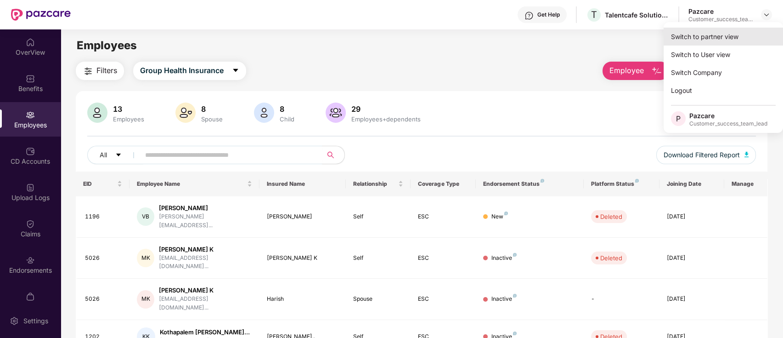
click at [753, 31] on div "Switch to partner view" at bounding box center [723, 37] width 119 height 18
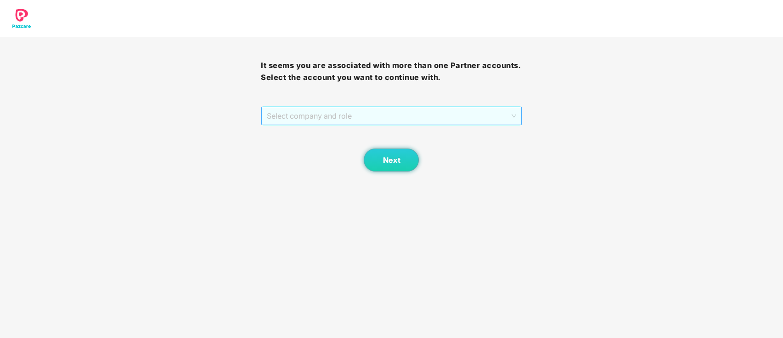
click at [411, 124] on span "Select company and role" at bounding box center [391, 115] width 249 height 17
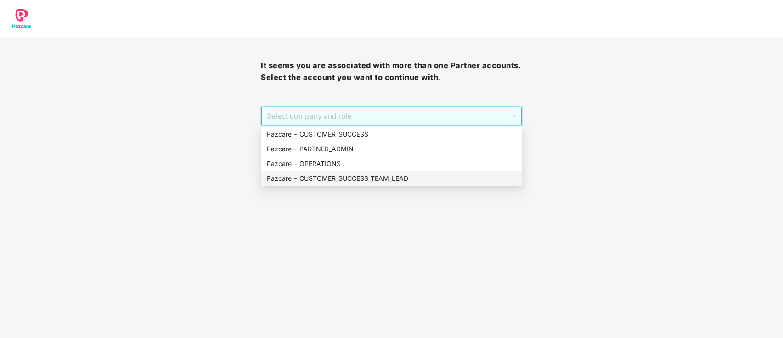
click at [407, 177] on div "Pazcare - CUSTOMER_SUCCESS_TEAM_LEAD" at bounding box center [392, 178] width 250 height 10
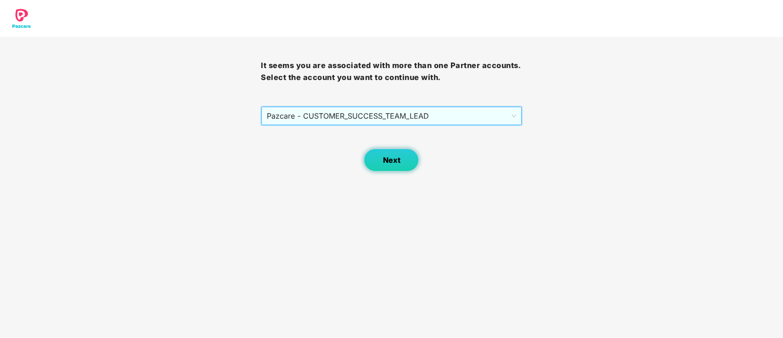
click at [394, 157] on span "Next" at bounding box center [391, 160] width 17 height 9
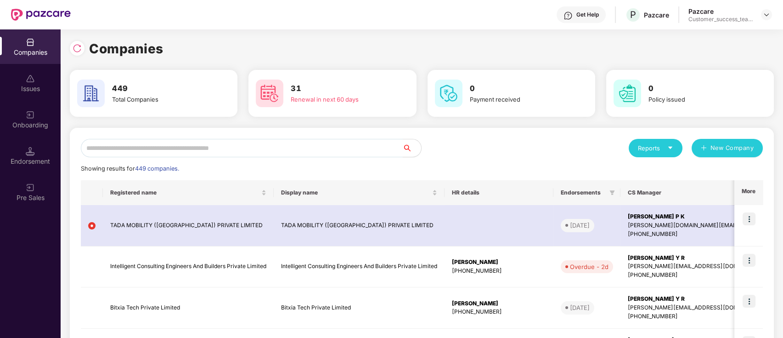
click at [331, 147] on input "text" at bounding box center [242, 148] width 322 height 18
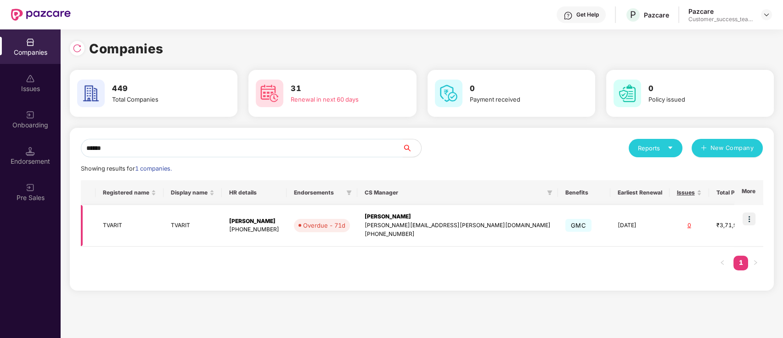
type input "******"
click at [752, 220] on img at bounding box center [749, 218] width 13 height 13
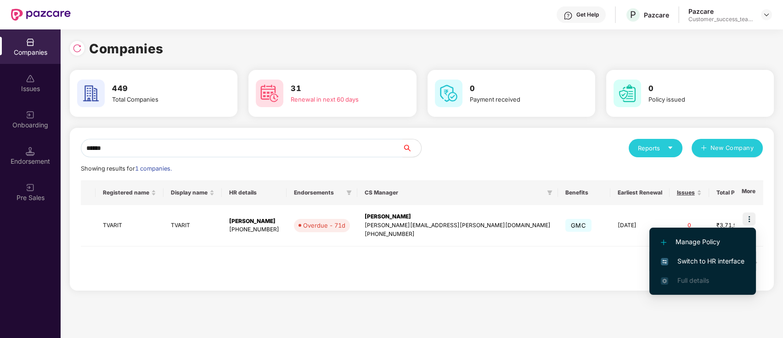
click at [742, 257] on span "Switch to HR interface" at bounding box center [703, 261] width 84 height 10
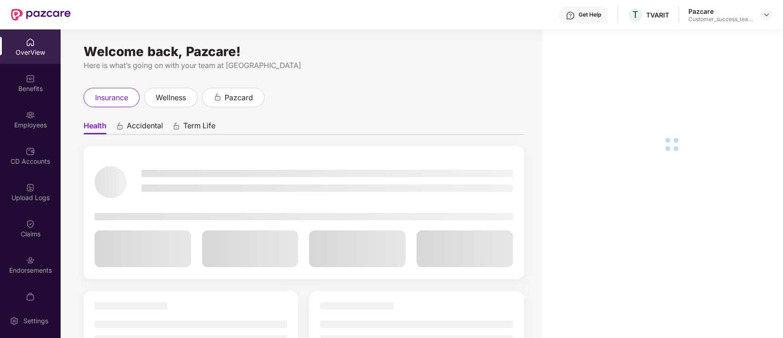
click at [37, 130] on div "Employees" at bounding box center [30, 119] width 61 height 34
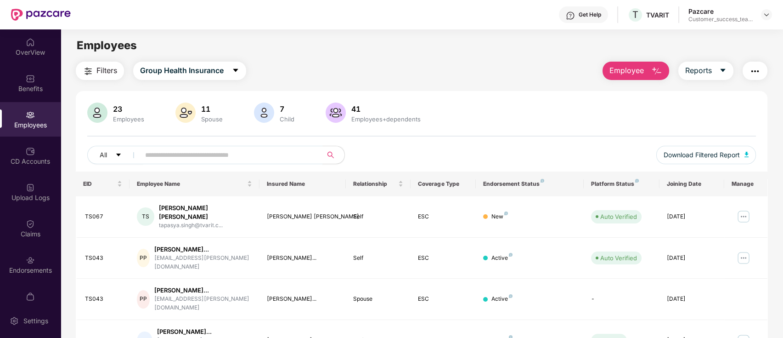
click at [239, 158] on input "text" at bounding box center [227, 155] width 165 height 14
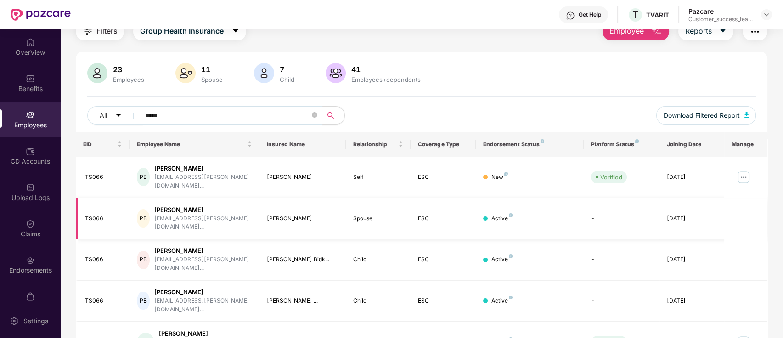
scroll to position [59, 0]
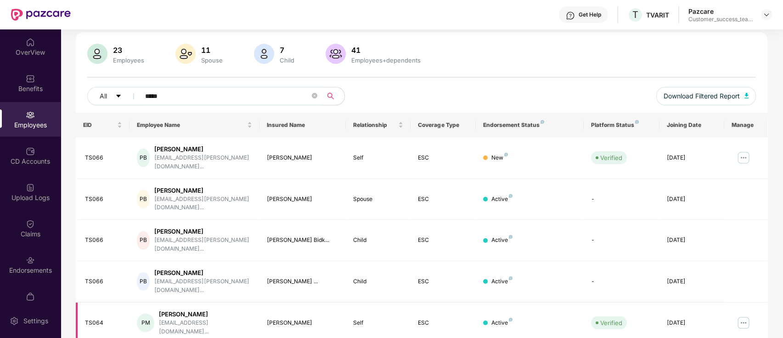
type input "*****"
click at [742, 315] on img at bounding box center [743, 322] width 15 height 15
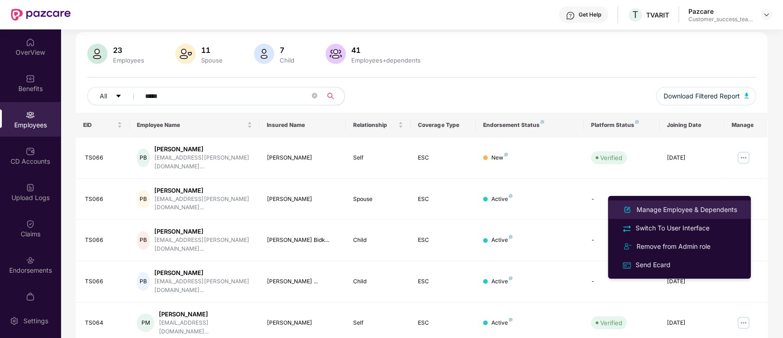
click at [716, 208] on div "Manage Employee & Dependents" at bounding box center [687, 209] width 104 height 10
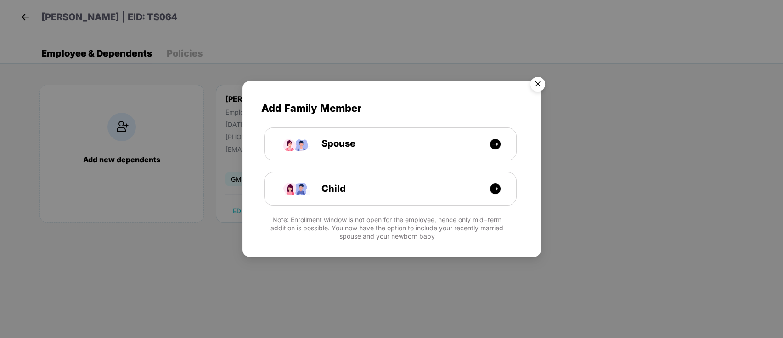
click at [537, 88] on img "Close" at bounding box center [538, 86] width 26 height 26
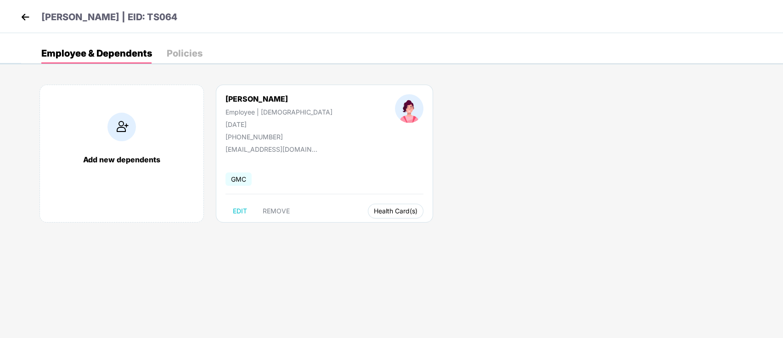
click at [374, 210] on span "Health Card(s)" at bounding box center [396, 211] width 44 height 5
click at [343, 228] on span "Health Insurance(ESC)" at bounding box center [363, 229] width 80 height 10
click at [22, 18] on img at bounding box center [25, 17] width 14 height 14
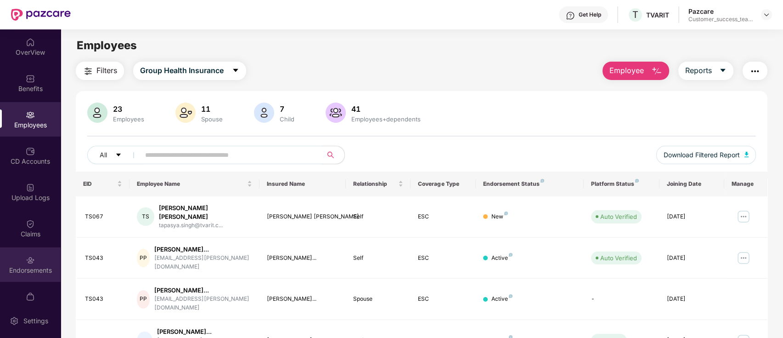
click at [34, 267] on div "Endorsements" at bounding box center [30, 269] width 61 height 9
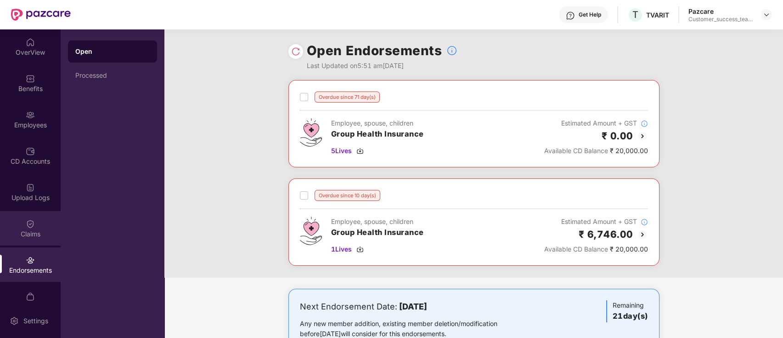
click at [32, 236] on div "Claims" at bounding box center [30, 233] width 61 height 9
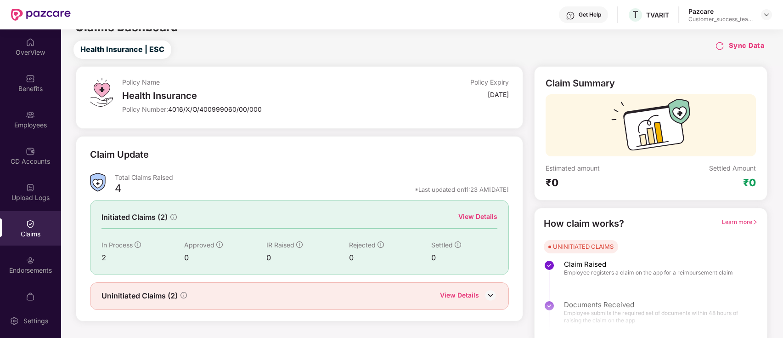
scroll to position [22, 0]
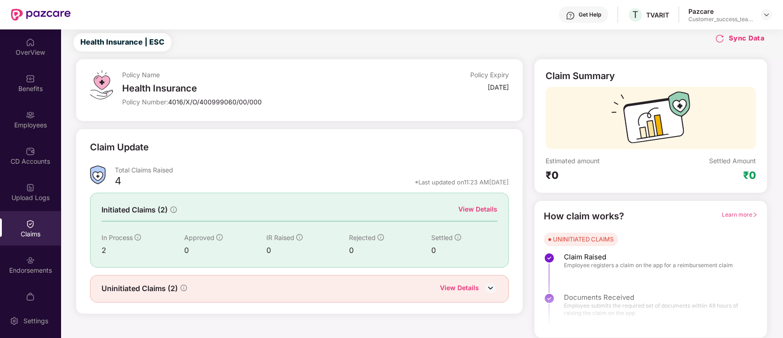
click at [472, 288] on div "View Details" at bounding box center [459, 288] width 39 height 12
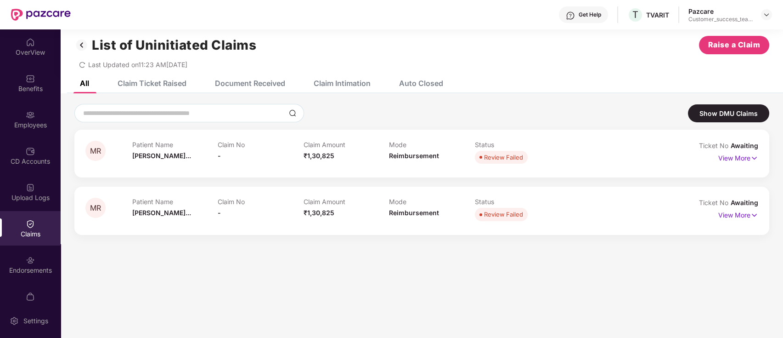
scroll to position [0, 0]
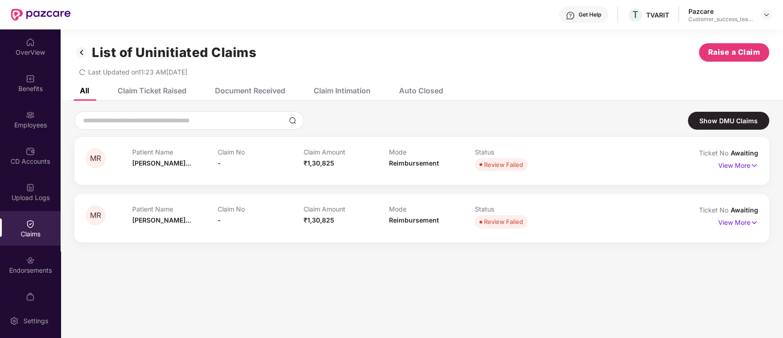
click at [85, 49] on img at bounding box center [81, 53] width 15 height 16
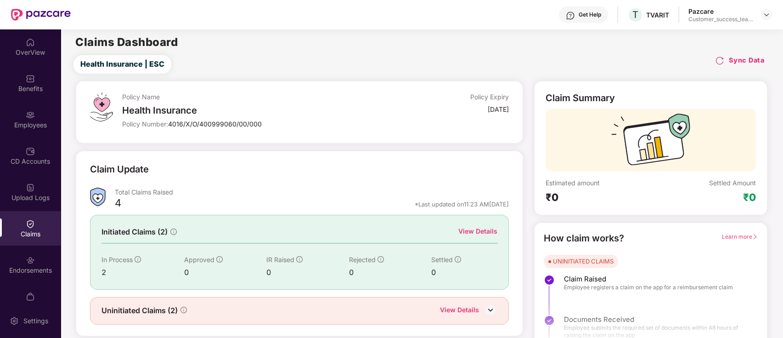
click at [475, 232] on div "View Details" at bounding box center [477, 231] width 39 height 10
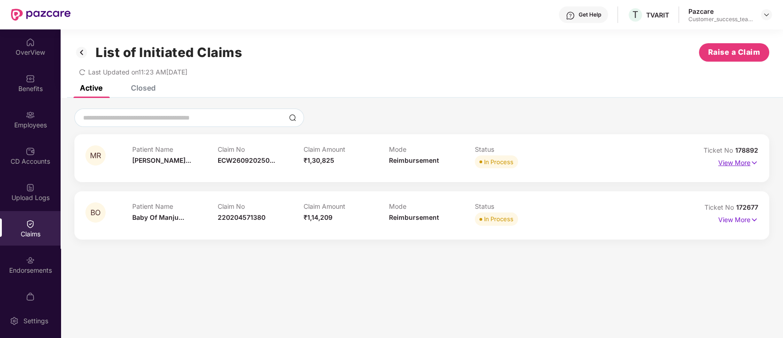
click at [743, 161] on p "View More" at bounding box center [738, 161] width 40 height 12
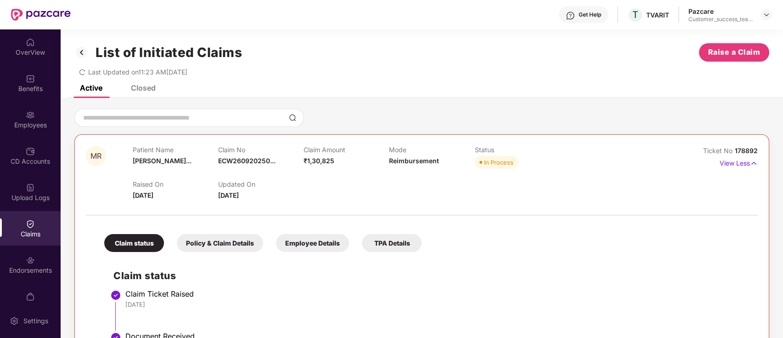
click at [302, 249] on div "Employee Details" at bounding box center [312, 243] width 73 height 18
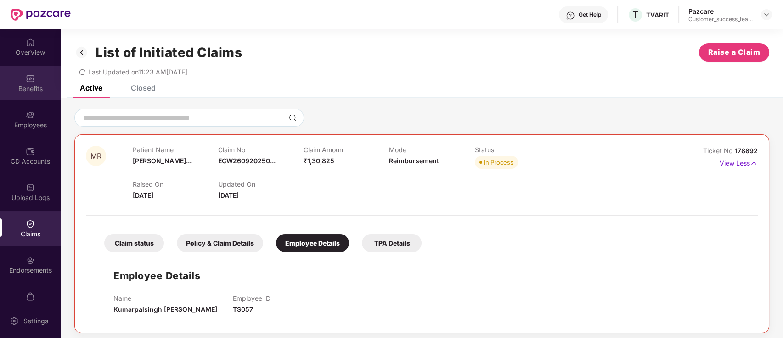
click at [36, 92] on div "Benefits" at bounding box center [30, 88] width 61 height 9
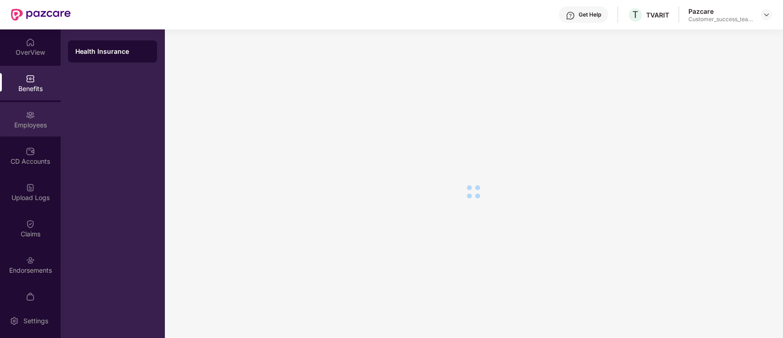
click at [36, 125] on div "Employees" at bounding box center [30, 124] width 61 height 9
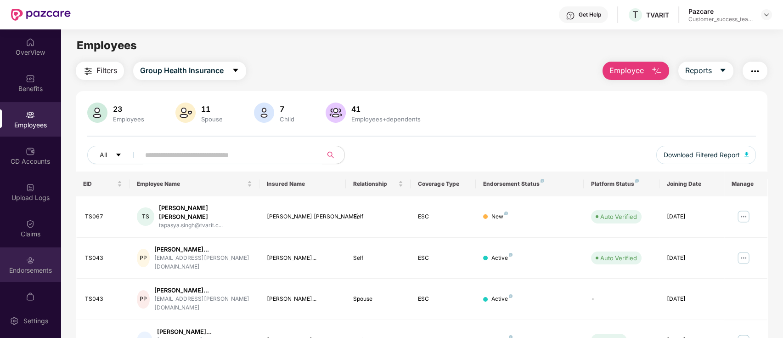
click at [29, 274] on div "Endorsements" at bounding box center [30, 269] width 61 height 9
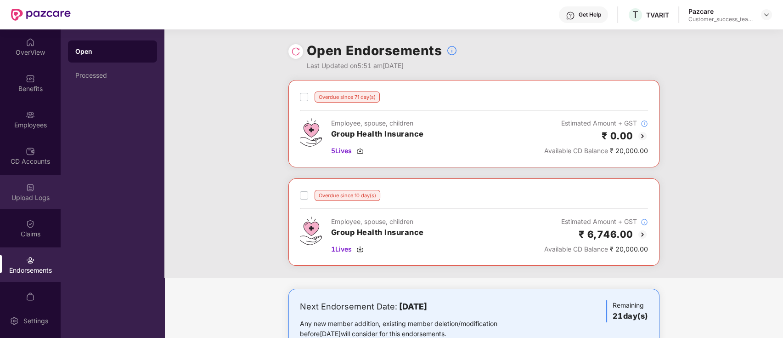
click at [33, 193] on div "Upload Logs" at bounding box center [30, 197] width 61 height 9
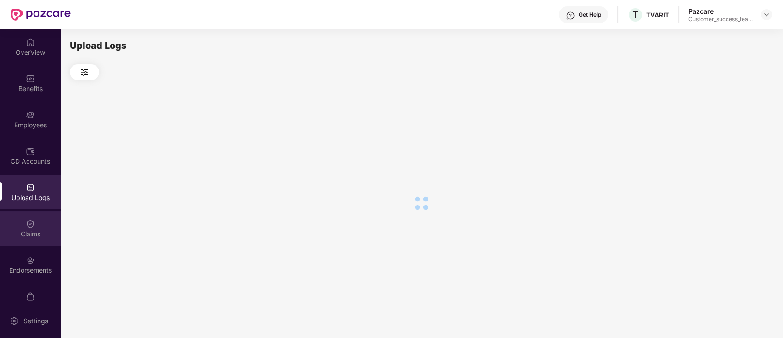
click at [32, 233] on div "Claims" at bounding box center [30, 233] width 61 height 9
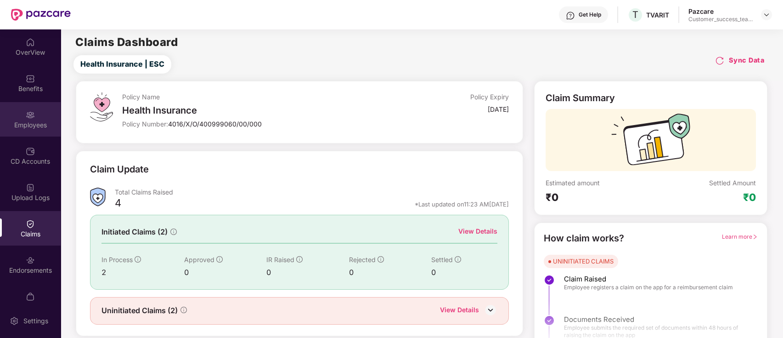
click at [26, 123] on div "Employees" at bounding box center [30, 124] width 61 height 9
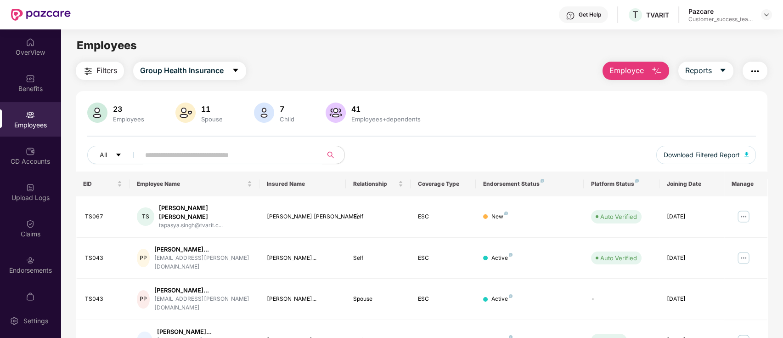
click at [258, 155] on input "text" at bounding box center [227, 155] width 165 height 14
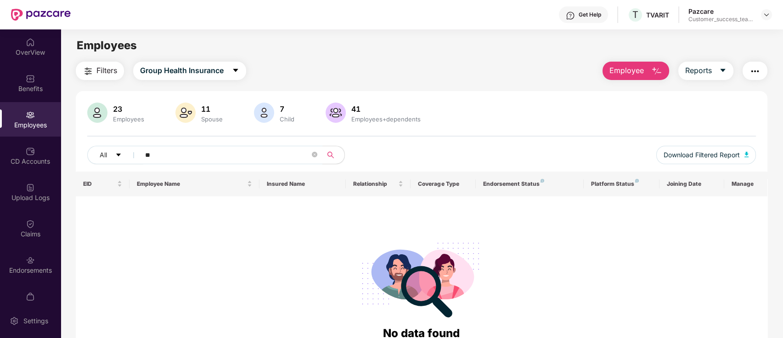
type input "*"
type input "*****"
click at [29, 263] on img at bounding box center [30, 259] width 9 height 9
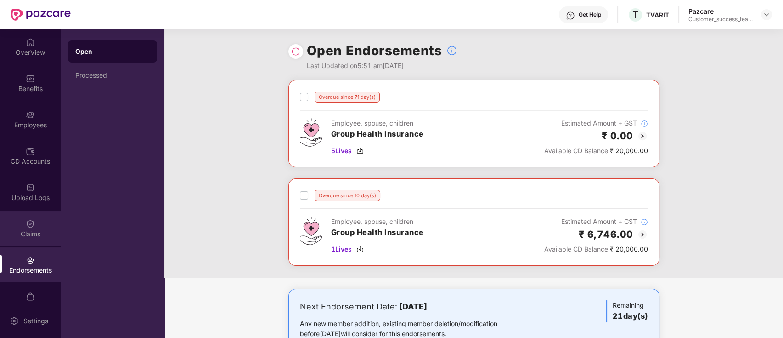
click at [29, 232] on div "Claims" at bounding box center [30, 233] width 61 height 9
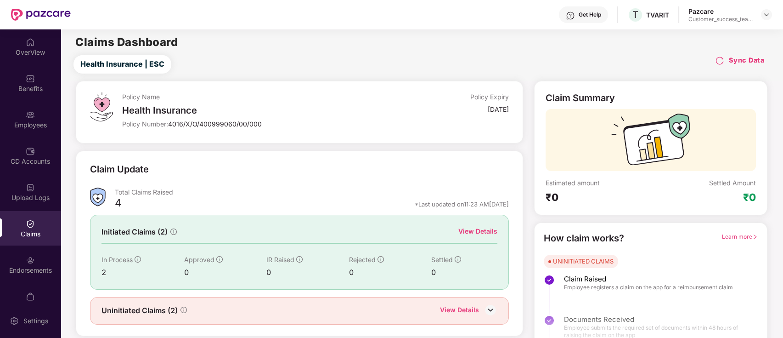
click at [489, 233] on div "View Details" at bounding box center [477, 231] width 39 height 10
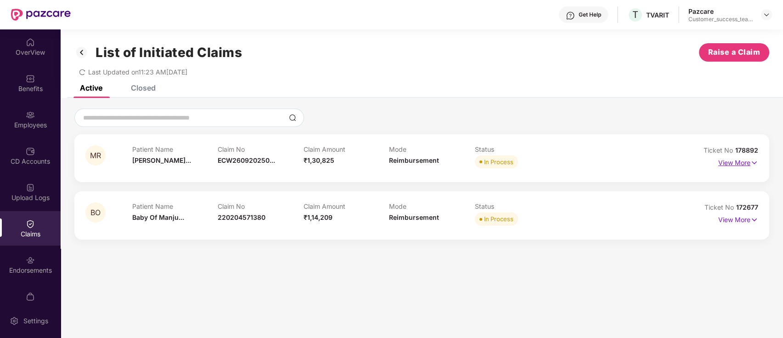
click at [746, 166] on p "View More" at bounding box center [738, 161] width 40 height 12
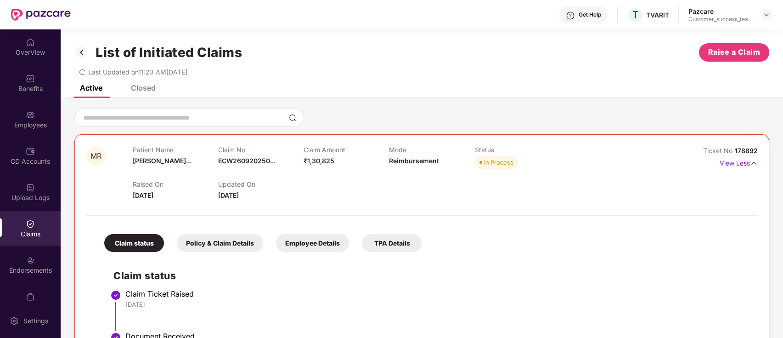
click at [321, 241] on div "Employee Details" at bounding box center [312, 243] width 73 height 18
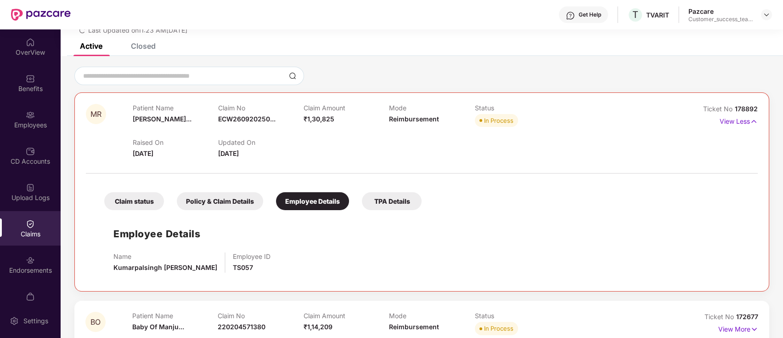
scroll to position [61, 0]
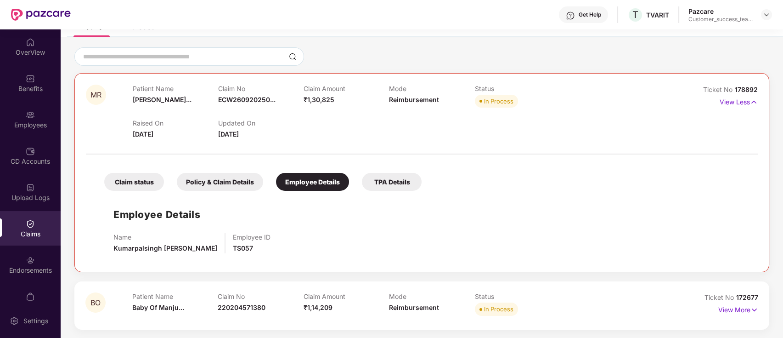
drag, startPoint x: 221, startPoint y: 250, endPoint x: 113, endPoint y: 250, distance: 107.5
click at [113, 250] on div "Name Kumarpalsingh [PERSON_NAME] Employee ID TS057" at bounding box center [430, 243] width 635 height 20
click at [113, 250] on span "Kumarpalsingh [PERSON_NAME]" at bounding box center [165, 248] width 104 height 8
drag, startPoint x: 224, startPoint y: 248, endPoint x: 114, endPoint y: 249, distance: 109.3
click at [114, 249] on div "Name Kumarpalsingh [PERSON_NAME] Employee ID TS057" at bounding box center [430, 243] width 635 height 20
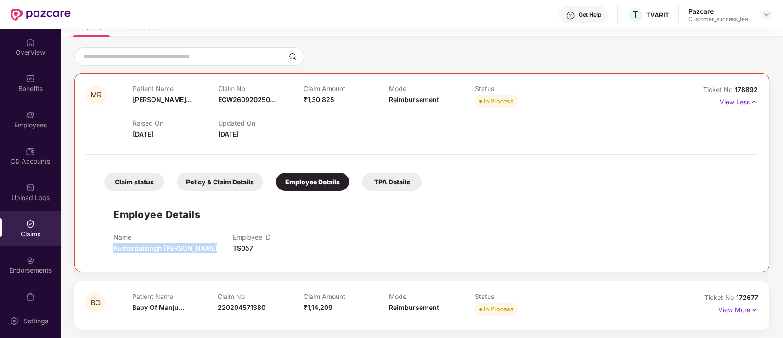
copy span "Kumarpalsingh [PERSON_NAME]"
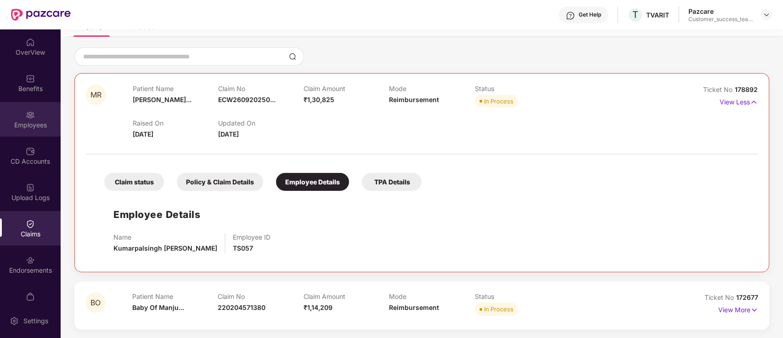
click at [37, 124] on div "Employees" at bounding box center [30, 124] width 61 height 9
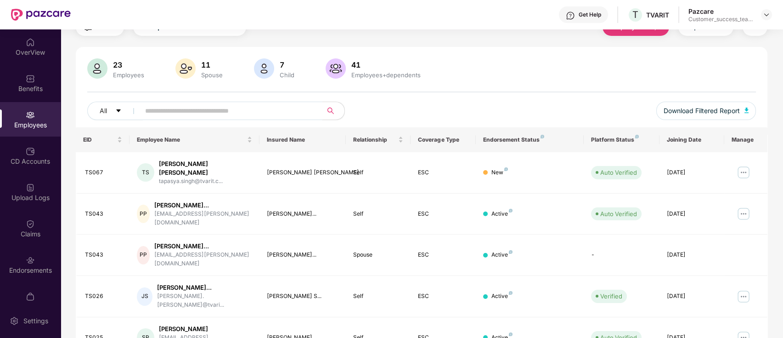
click at [191, 108] on div "All Download Filtered Report" at bounding box center [421, 115] width 669 height 26
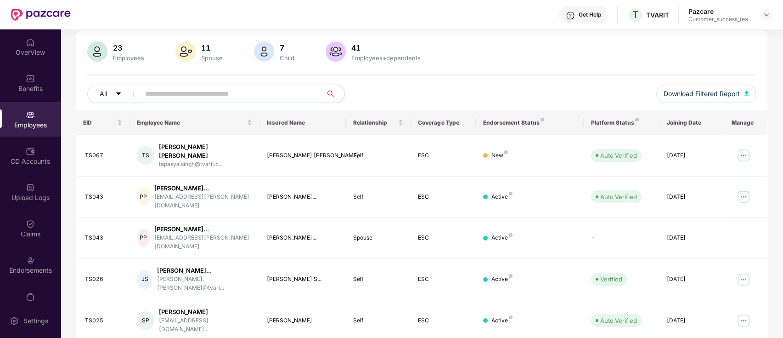
click at [199, 96] on input "text" at bounding box center [227, 94] width 165 height 14
paste input "**********"
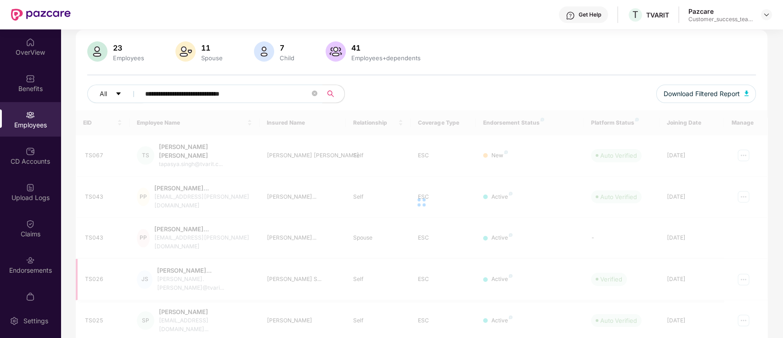
scroll to position [29, 0]
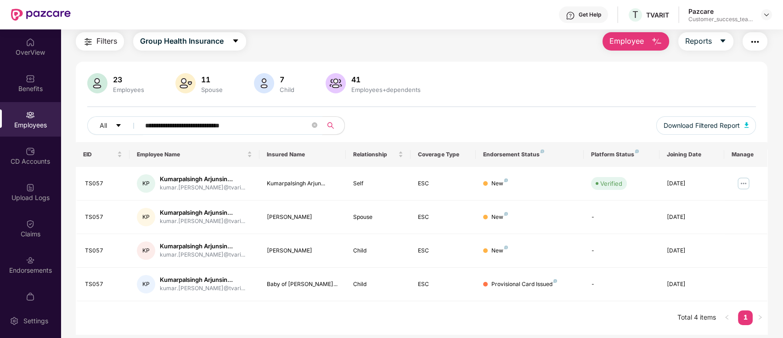
type input "**********"
click at [23, 271] on div "Endorsements" at bounding box center [30, 269] width 61 height 9
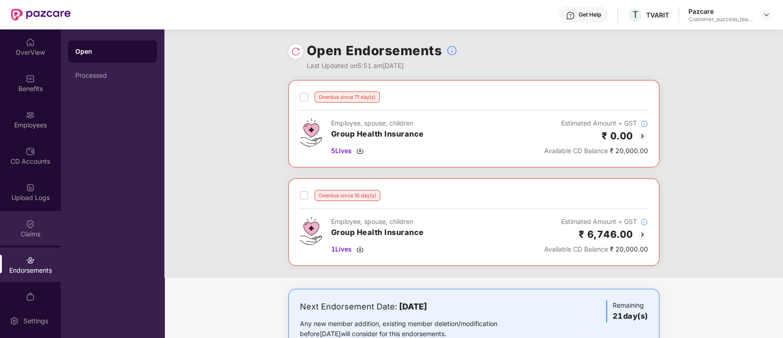
click at [29, 231] on div "Claims" at bounding box center [30, 233] width 61 height 9
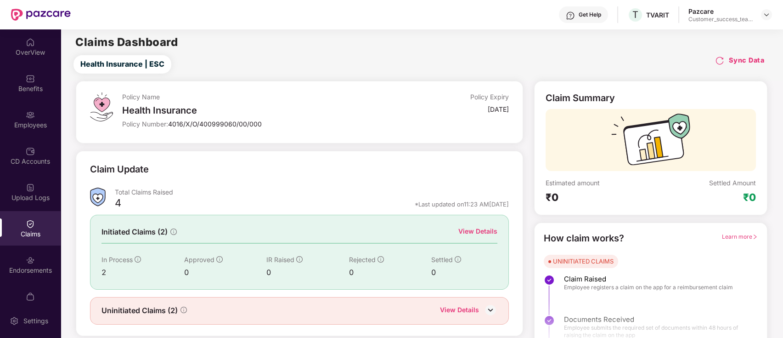
click at [478, 225] on div "Initiated Claims (2) View Details In Process 2 Approved 0 IR Raised 0 Rejected …" at bounding box center [299, 252] width 419 height 74
click at [480, 234] on div "View Details" at bounding box center [477, 231] width 39 height 10
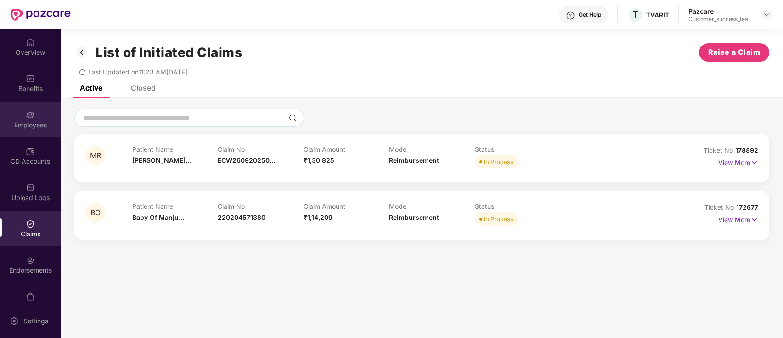
click at [29, 127] on div "Employees" at bounding box center [30, 124] width 61 height 9
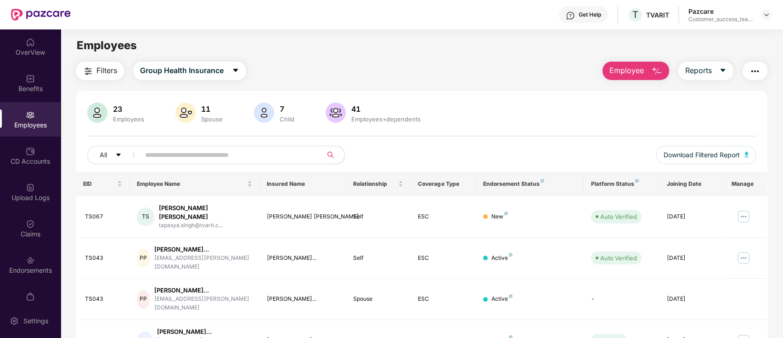
click at [249, 153] on input "text" at bounding box center [227, 155] width 165 height 14
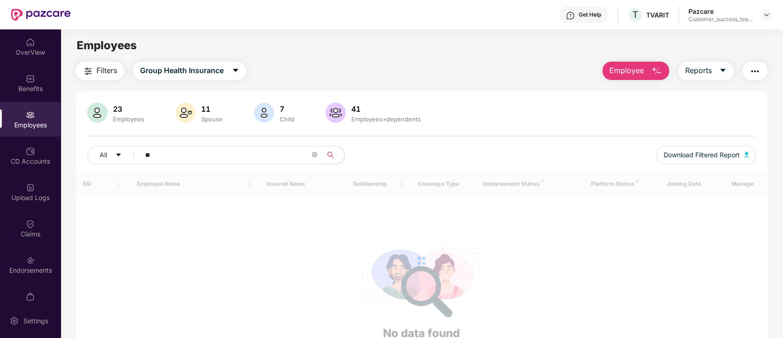
type input "*"
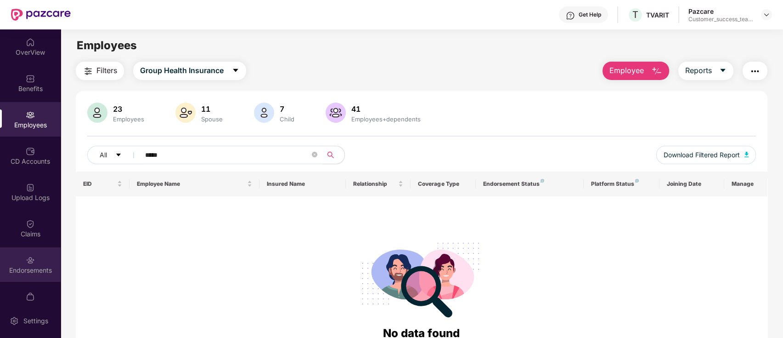
type input "*****"
click at [19, 277] on div "Endorsements" at bounding box center [30, 264] width 61 height 34
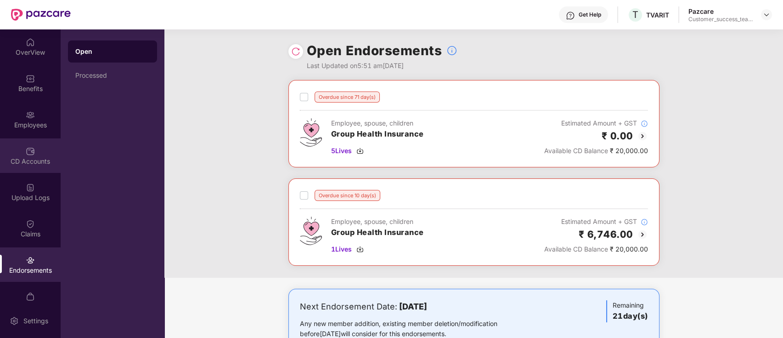
click at [40, 148] on div "CD Accounts" at bounding box center [30, 155] width 61 height 34
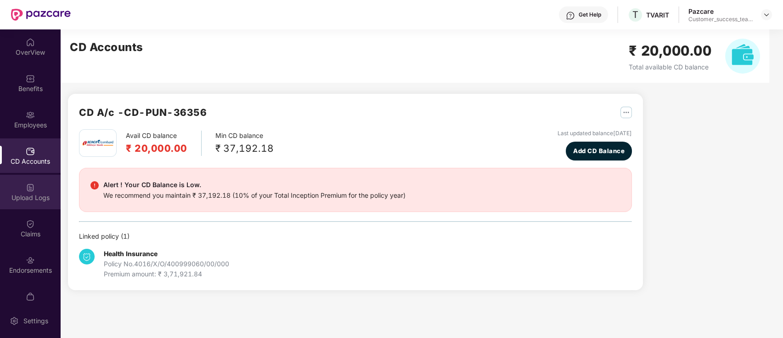
click at [40, 188] on div "Upload Logs" at bounding box center [30, 192] width 61 height 34
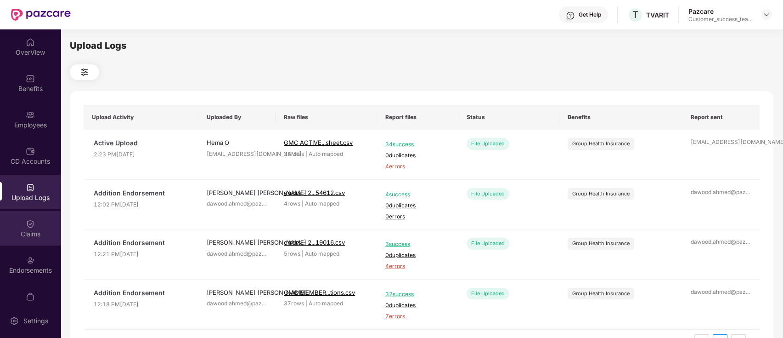
click at [30, 231] on div "Claims" at bounding box center [30, 233] width 61 height 9
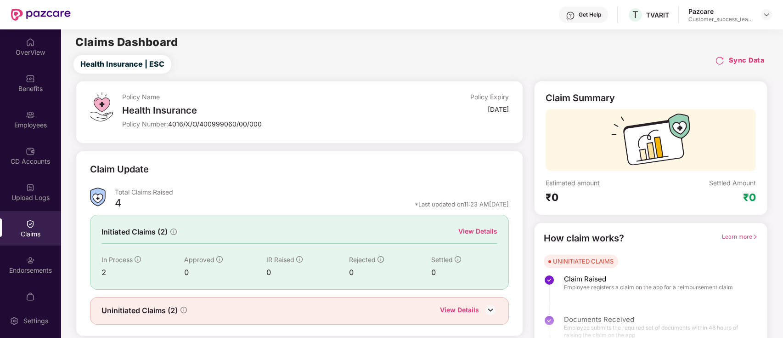
click at [489, 230] on div "View Details" at bounding box center [477, 231] width 39 height 10
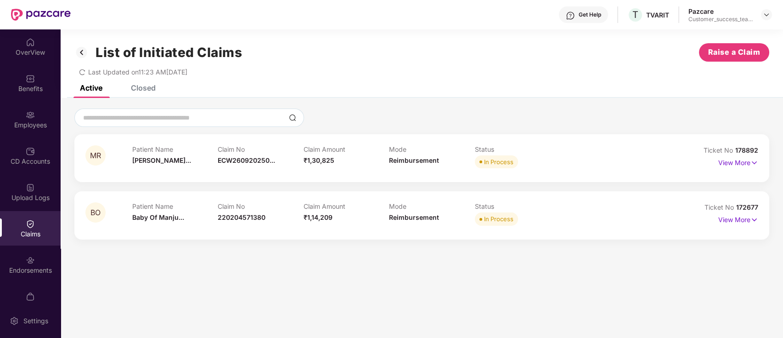
click at [489, 230] on div "BO Patient Name Baby Of Manju... Claim No 220204571380 Claim Amount ₹1,14,209 M…" at bounding box center [421, 215] width 695 height 48
click at [742, 165] on p "View More" at bounding box center [738, 161] width 40 height 12
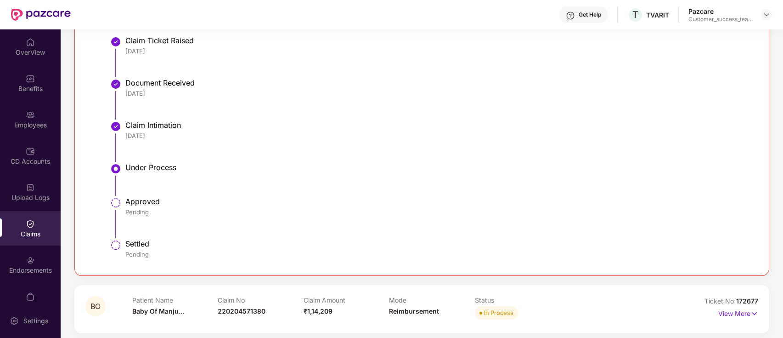
scroll to position [257, 0]
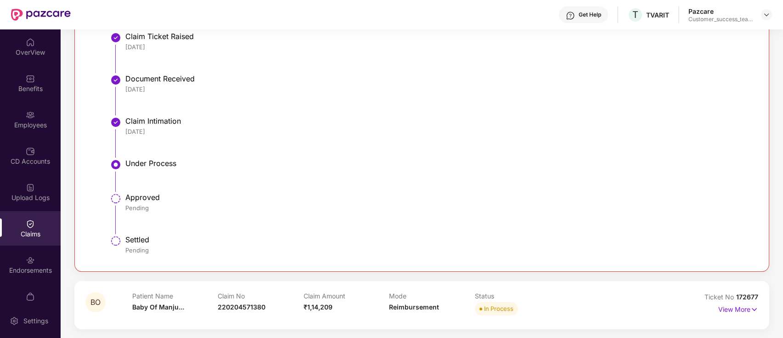
drag, startPoint x: 265, startPoint y: 305, endPoint x: 257, endPoint y: 307, distance: 8.6
click at [259, 305] on div "Claim No 220204571380" at bounding box center [261, 304] width 86 height 25
drag, startPoint x: 209, startPoint y: 306, endPoint x: 202, endPoint y: 305, distance: 8.0
click at [202, 305] on div "Patient Name Baby Of Manju..." at bounding box center [175, 304] width 86 height 25
drag, startPoint x: 221, startPoint y: 304, endPoint x: 268, endPoint y: 303, distance: 47.3
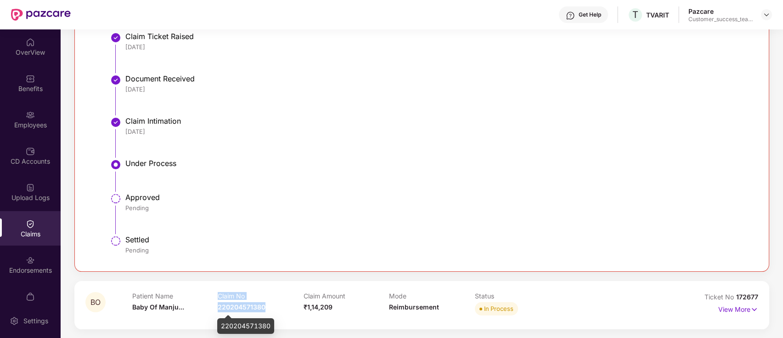
click at [268, 303] on div "Patient Name Baby Of Manju... Claim No 220204571380 Claim Amount ₹1,14,209 Mode…" at bounding box center [389, 304] width 514 height 25
click at [293, 235] on div "Settled" at bounding box center [436, 239] width 623 height 9
drag, startPoint x: 215, startPoint y: 306, endPoint x: 247, endPoint y: 306, distance: 31.7
click at [247, 306] on div "Patient Name Baby Of Manju... Claim No 220204571380 Claim Amount ₹1,14,209 Mode…" at bounding box center [389, 304] width 514 height 25
click at [265, 305] on span "220204571380" at bounding box center [242, 307] width 48 height 8
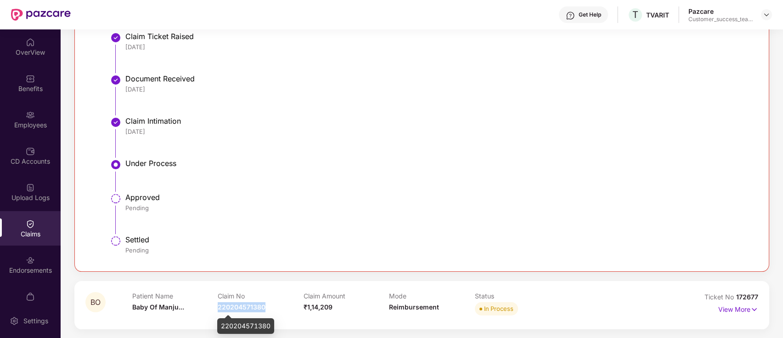
drag, startPoint x: 265, startPoint y: 306, endPoint x: 220, endPoint y: 306, distance: 45.0
click at [220, 306] on span "220204571380" at bounding box center [242, 307] width 48 height 8
copy span "220204571380"
click at [40, 79] on div "Benefits" at bounding box center [30, 83] width 61 height 34
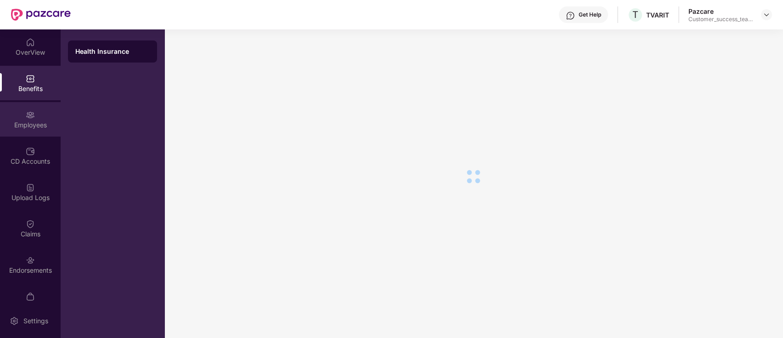
click at [34, 110] on div "Employees" at bounding box center [30, 119] width 61 height 34
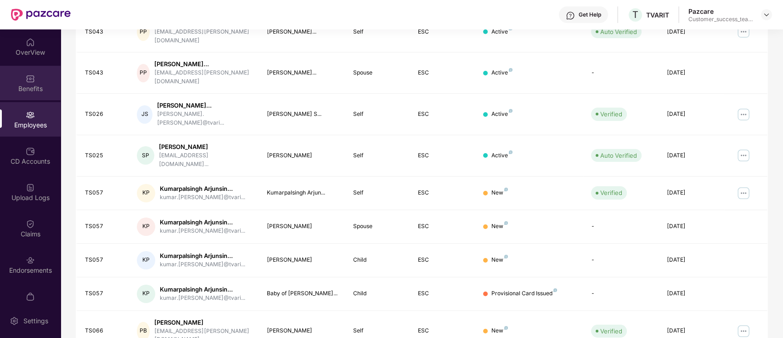
click at [34, 85] on div "Benefits" at bounding box center [30, 88] width 61 height 9
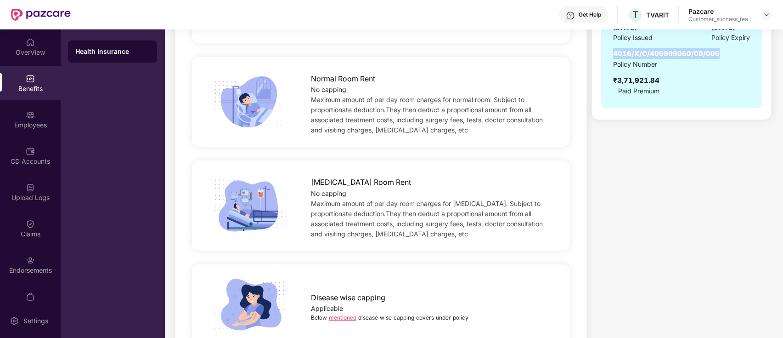
drag, startPoint x: 714, startPoint y: 53, endPoint x: 613, endPoint y: 55, distance: 100.6
click at [613, 55] on span "4016/X/O/400999060/00/000" at bounding box center [666, 53] width 107 height 9
copy span "4016/X/O/400999060/00/000"
click at [47, 232] on div "Claims" at bounding box center [30, 233] width 61 height 9
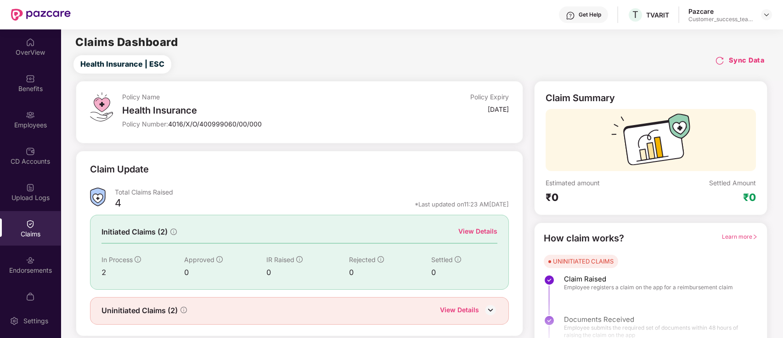
scroll to position [22, 0]
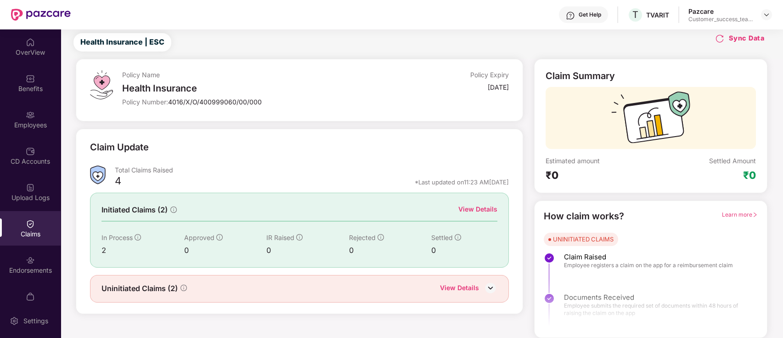
click at [474, 209] on div "View Details" at bounding box center [477, 209] width 39 height 10
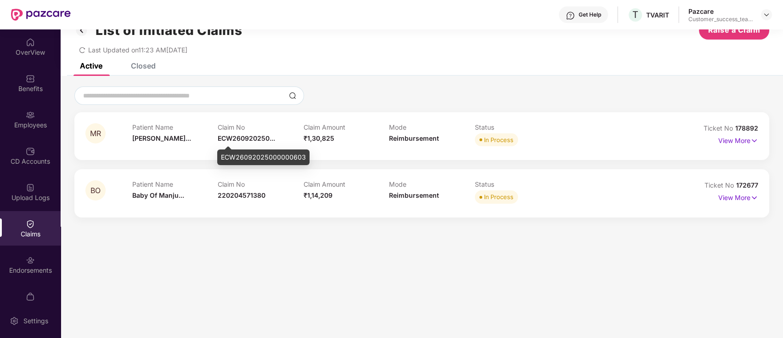
click at [302, 158] on div "ECW26092025000000603" at bounding box center [263, 157] width 92 height 16
click at [208, 156] on div "MR Patient Name [PERSON_NAME]... Claim No ECW260920250... Claim Amount ₹1,30,82…" at bounding box center [421, 136] width 695 height 48
click at [237, 139] on span "ECW260920250..." at bounding box center [246, 138] width 57 height 8
drag, startPoint x: 218, startPoint y: 156, endPoint x: 309, endPoint y: 163, distance: 90.8
click at [309, 163] on div "ECW26092025000000603" at bounding box center [263, 157] width 92 height 16
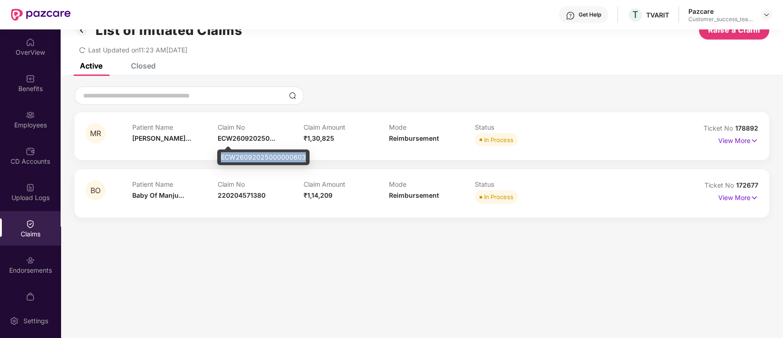
copy div "ECW26092025000000603"
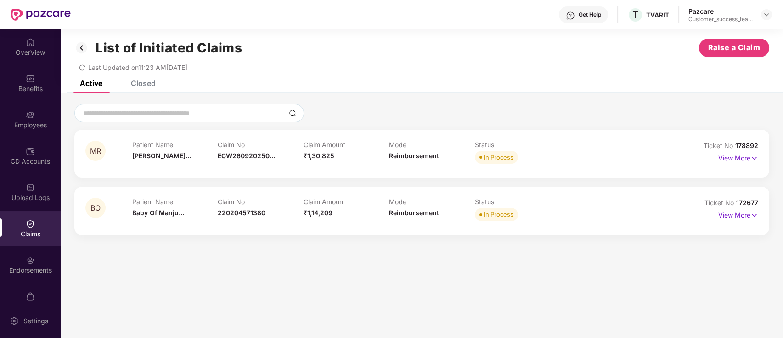
scroll to position [0, 0]
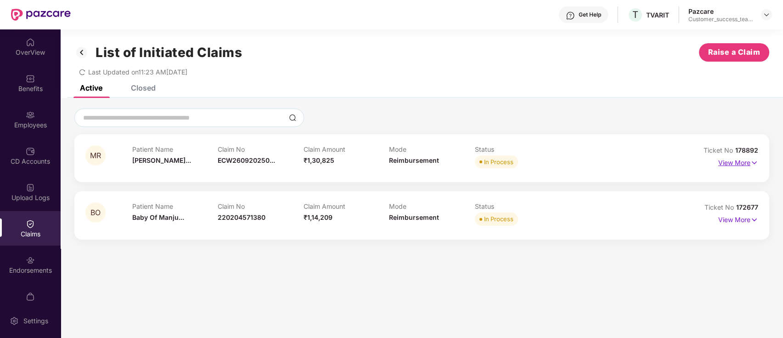
click at [736, 163] on p "View More" at bounding box center [738, 161] width 40 height 12
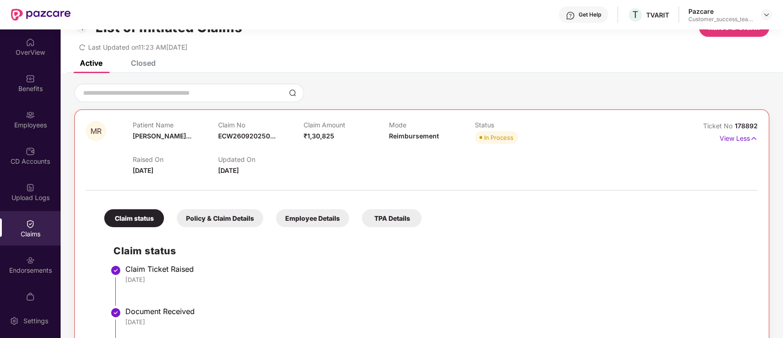
scroll to position [39, 0]
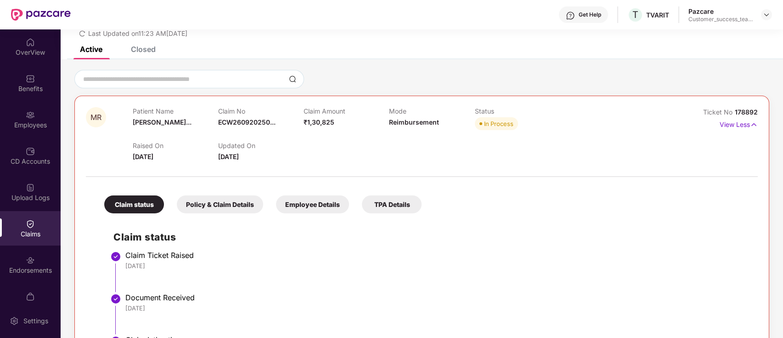
click at [301, 208] on div "Employee Details" at bounding box center [312, 204] width 73 height 18
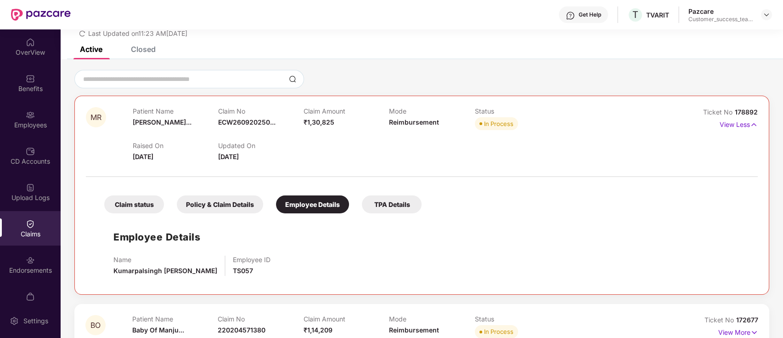
scroll to position [62, 0]
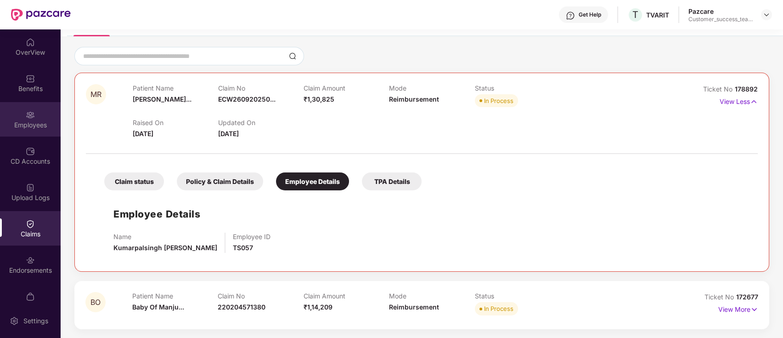
click at [21, 118] on div "Employees" at bounding box center [30, 119] width 61 height 34
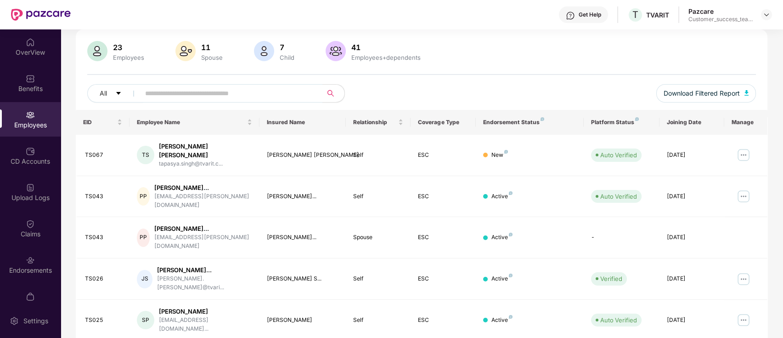
click at [284, 90] on input "text" at bounding box center [227, 93] width 165 height 14
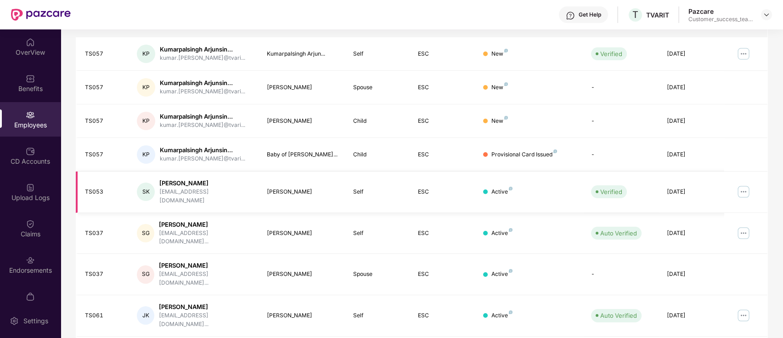
scroll to position [98, 0]
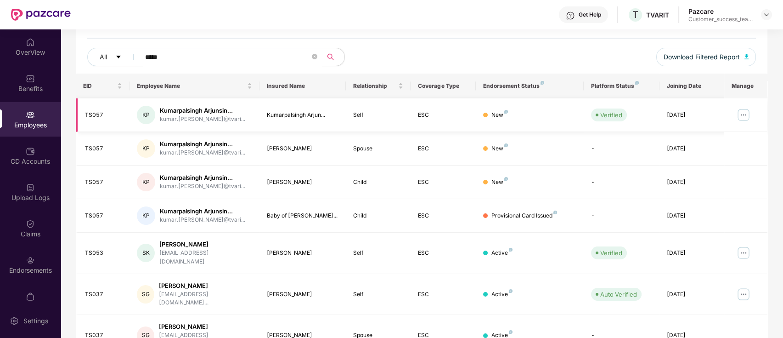
type input "*****"
click at [745, 114] on img at bounding box center [743, 114] width 15 height 15
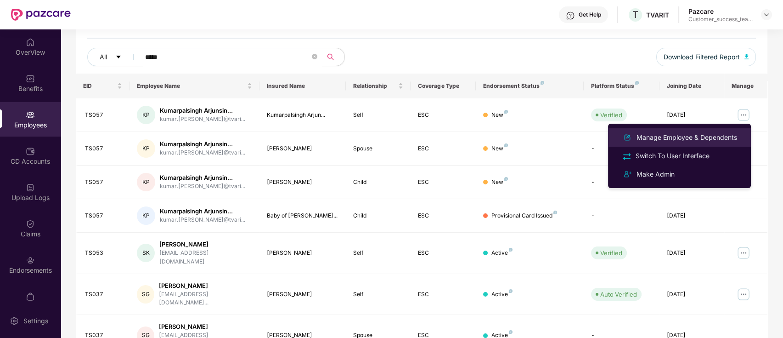
click at [712, 135] on div "Manage Employee & Dependents" at bounding box center [687, 137] width 104 height 10
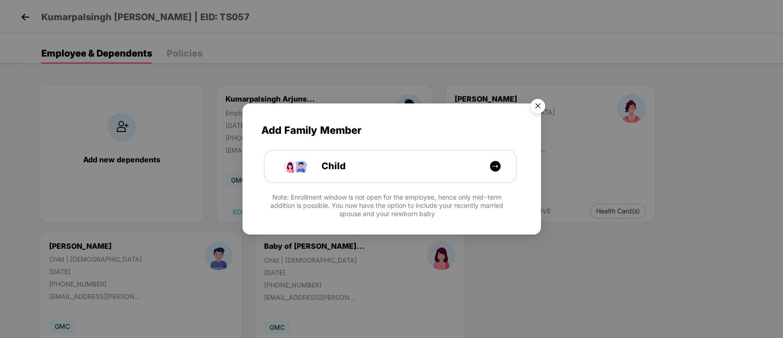
click at [539, 101] on img "Close" at bounding box center [538, 108] width 26 height 26
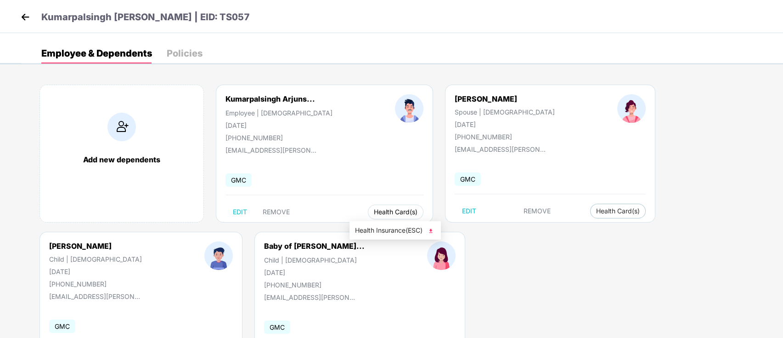
click at [386, 209] on span "Health Card(s)" at bounding box center [396, 211] width 44 height 5
click at [386, 231] on span "Health Insurance(ESC)" at bounding box center [395, 230] width 80 height 10
click at [23, 14] on img at bounding box center [25, 17] width 14 height 14
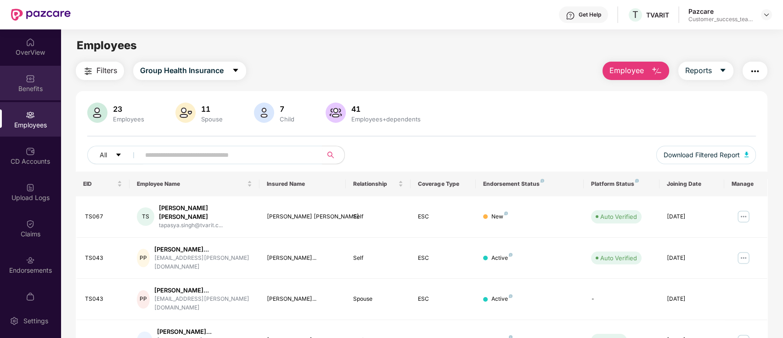
click at [44, 72] on div "Benefits" at bounding box center [30, 83] width 61 height 34
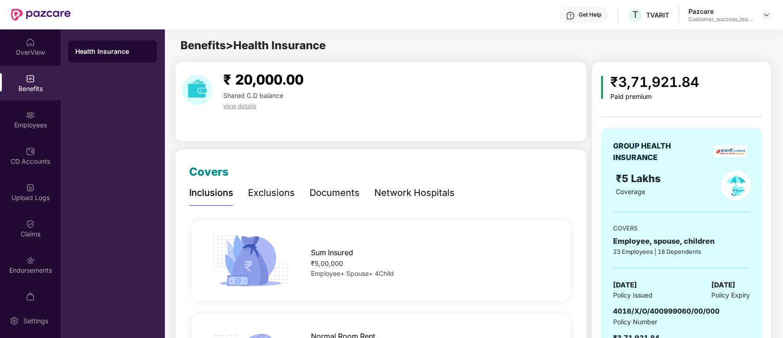
drag, startPoint x: 721, startPoint y: 314, endPoint x: 709, endPoint y: 314, distance: 12.0
click at [717, 314] on div "4016/X/O/400999060/00/000 Policy Number ₹3,71,921.84 Paid Premium" at bounding box center [681, 328] width 137 height 47
drag, startPoint x: 717, startPoint y: 311, endPoint x: 591, endPoint y: 308, distance: 125.9
copy span "4016/X/O/400999060/00/000"
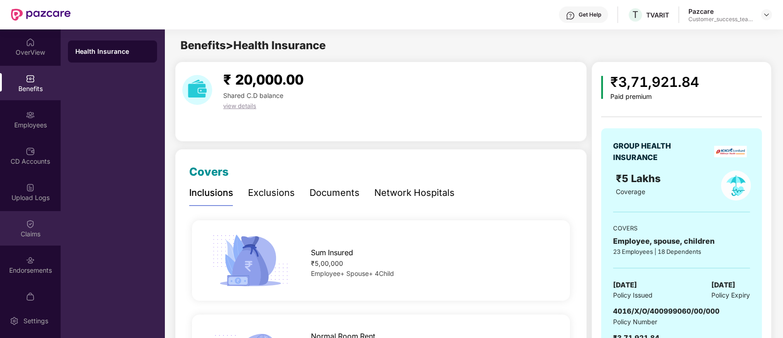
click at [23, 215] on div "Claims" at bounding box center [30, 228] width 61 height 34
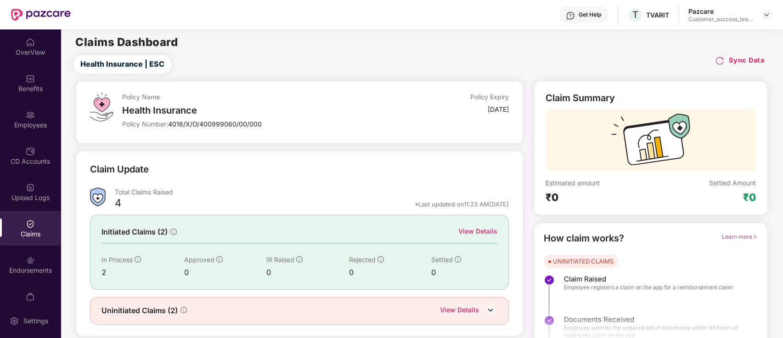
click at [489, 231] on div "View Details" at bounding box center [477, 231] width 39 height 10
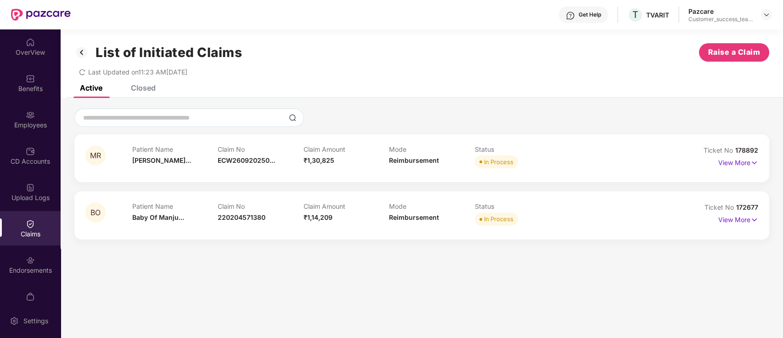
click at [152, 85] on div "Closed" at bounding box center [143, 87] width 25 height 9
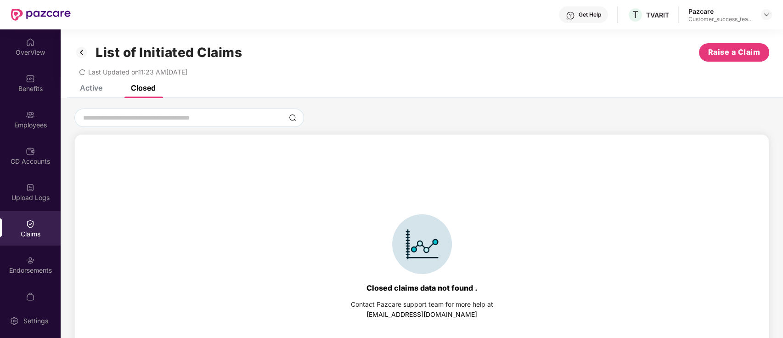
click at [109, 89] on div "Active Closed" at bounding box center [111, 88] width 90 height 20
click at [98, 89] on div "Active" at bounding box center [91, 87] width 23 height 9
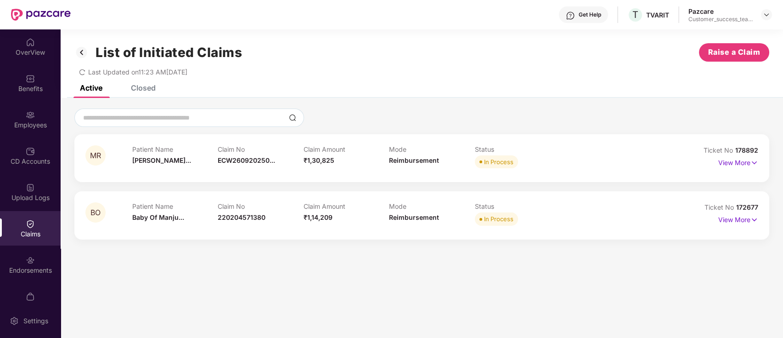
click at [85, 49] on img at bounding box center [81, 53] width 15 height 16
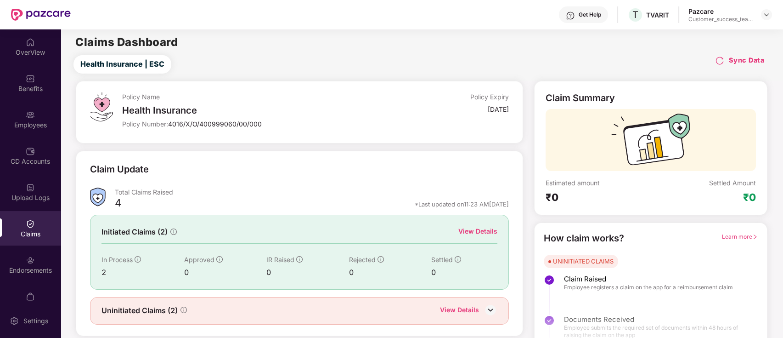
scroll to position [22, 0]
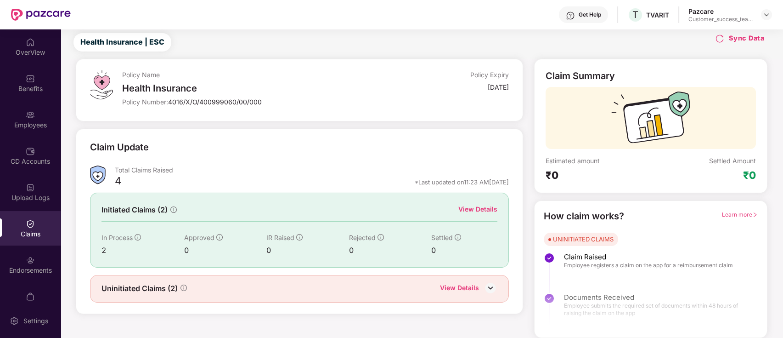
click at [474, 287] on div "View Details" at bounding box center [459, 288] width 39 height 12
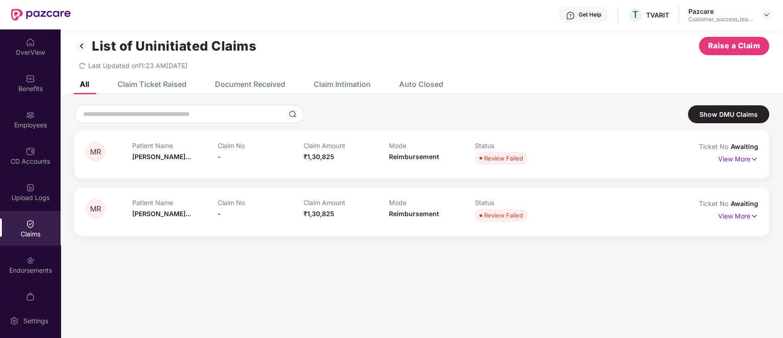
scroll to position [0, 0]
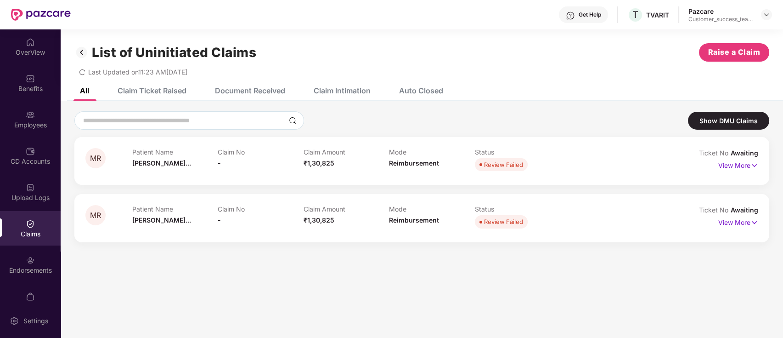
click at [84, 49] on img at bounding box center [81, 53] width 15 height 16
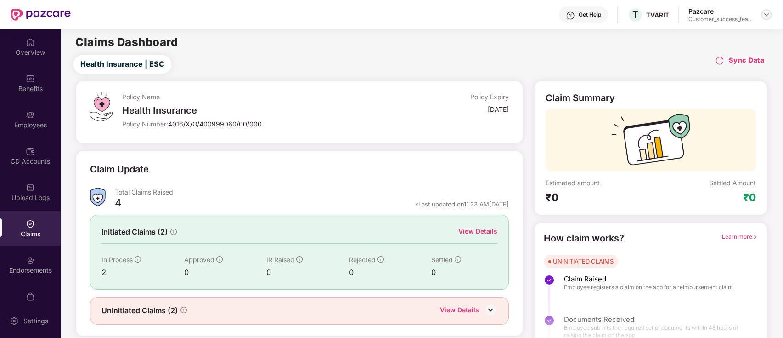
click at [768, 14] on img at bounding box center [766, 14] width 7 height 7
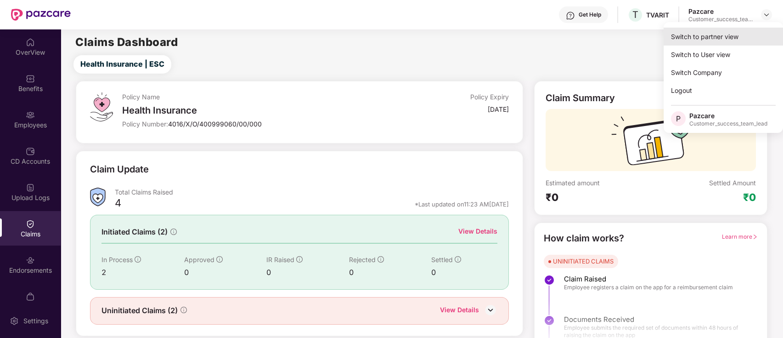
click at [757, 36] on div "Switch to partner view" at bounding box center [723, 37] width 119 height 18
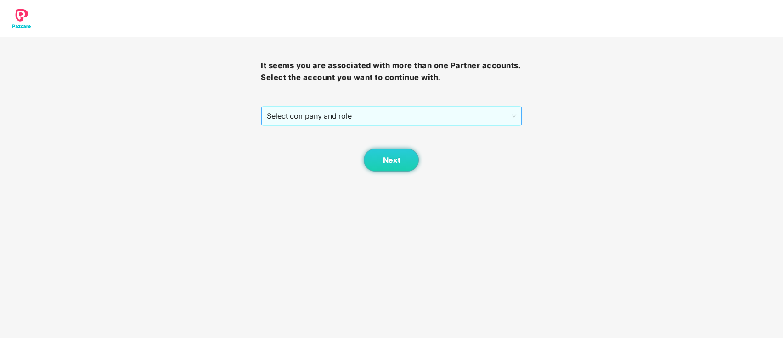
click at [412, 112] on span "Select company and role" at bounding box center [391, 115] width 249 height 17
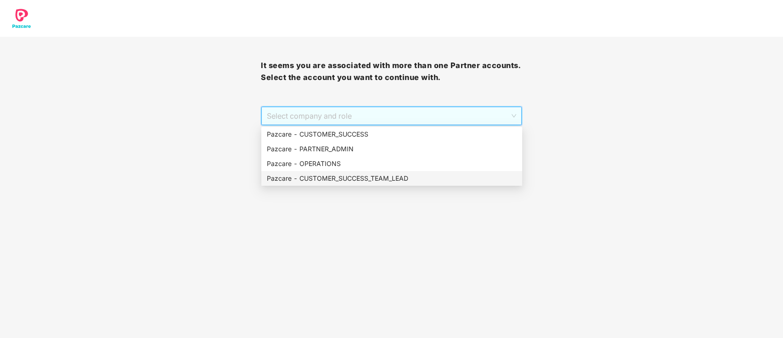
click at [399, 174] on div "Pazcare - CUSTOMER_SUCCESS_TEAM_LEAD" at bounding box center [392, 178] width 250 height 10
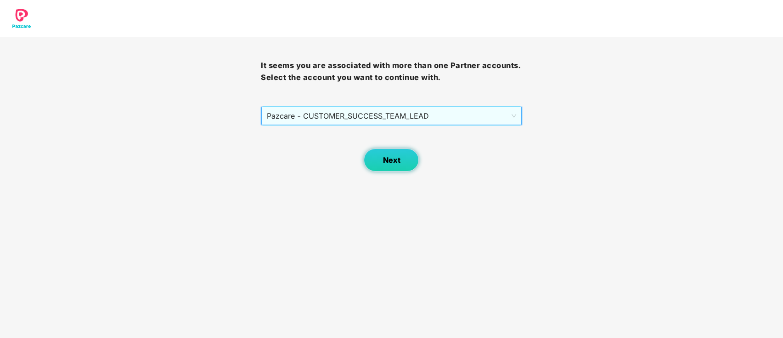
click at [399, 161] on span "Next" at bounding box center [391, 160] width 17 height 9
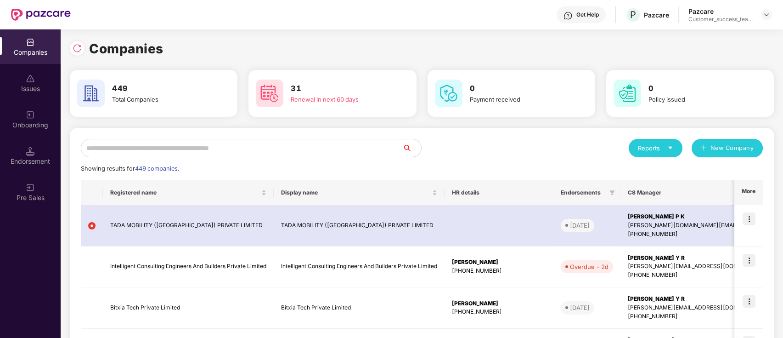
click at [360, 145] on input "text" at bounding box center [242, 148] width 322 height 18
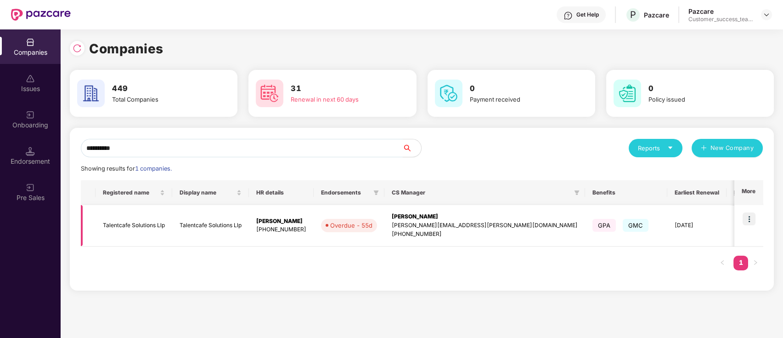
type input "**********"
click at [749, 219] on img at bounding box center [749, 218] width 13 height 13
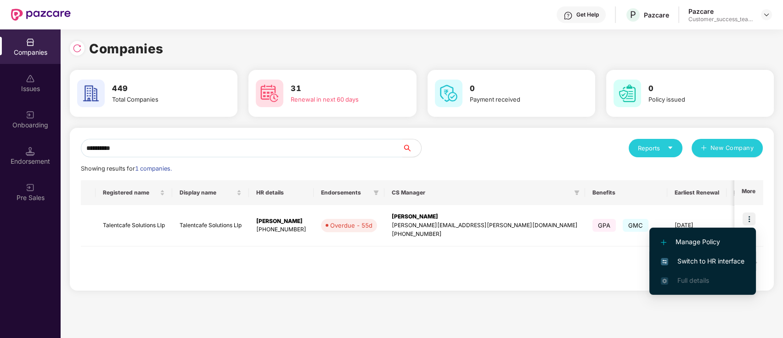
click at [741, 261] on span "Switch to HR interface" at bounding box center [703, 261] width 84 height 10
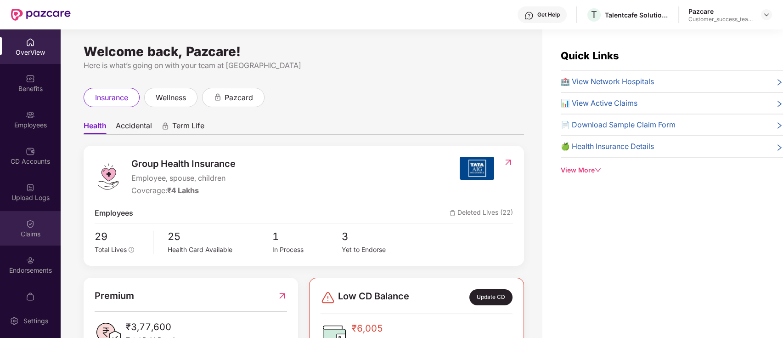
click at [33, 235] on div "Claims" at bounding box center [30, 233] width 61 height 9
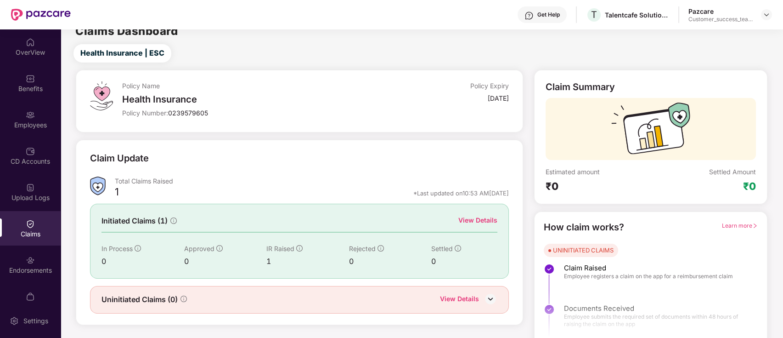
scroll to position [22, 0]
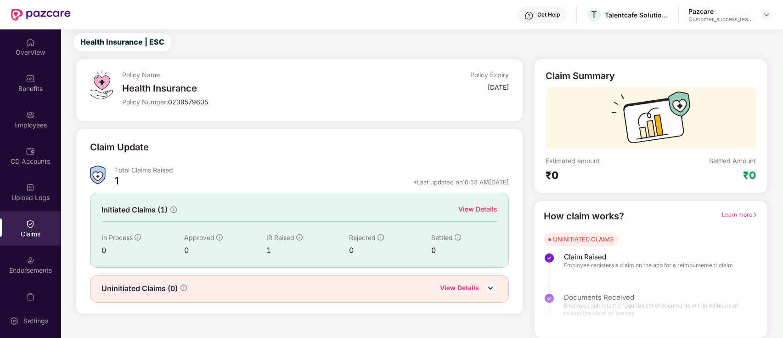
click at [482, 208] on div "View Details" at bounding box center [477, 209] width 39 height 10
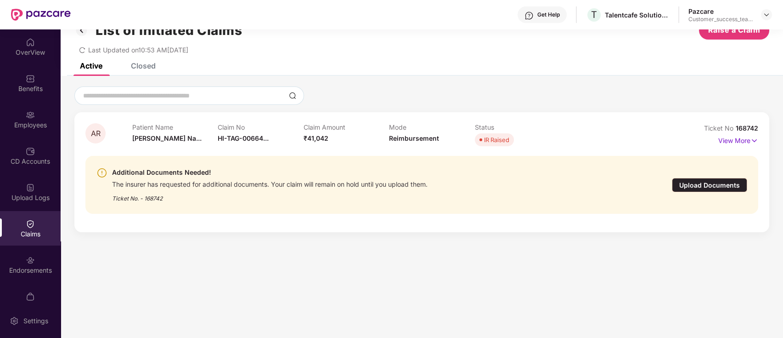
click at [702, 184] on div "Upload Documents" at bounding box center [709, 185] width 75 height 14
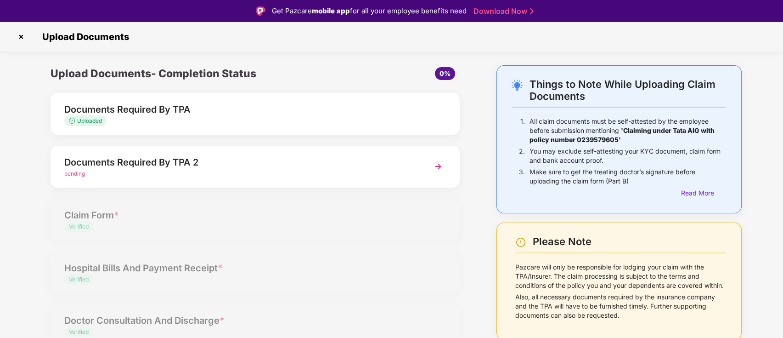
click at [431, 168] on img at bounding box center [438, 166] width 17 height 17
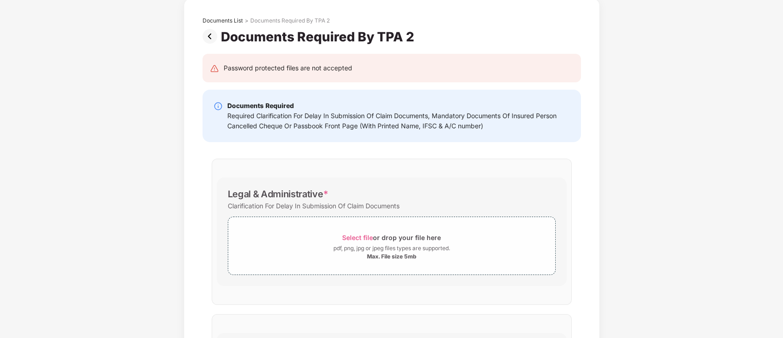
scroll to position [0, 0]
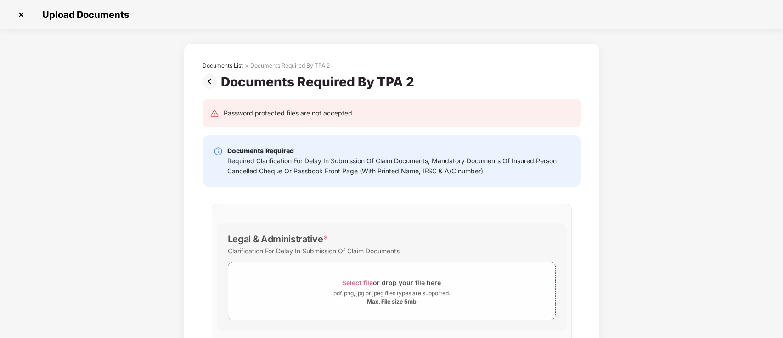
click at [24, 13] on img at bounding box center [21, 14] width 15 height 15
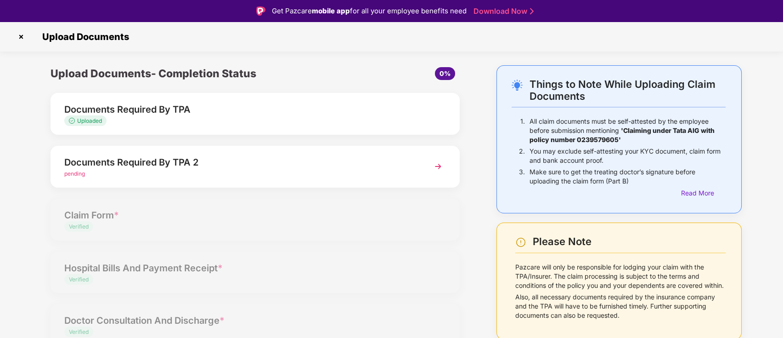
click at [21, 35] on img at bounding box center [21, 36] width 15 height 15
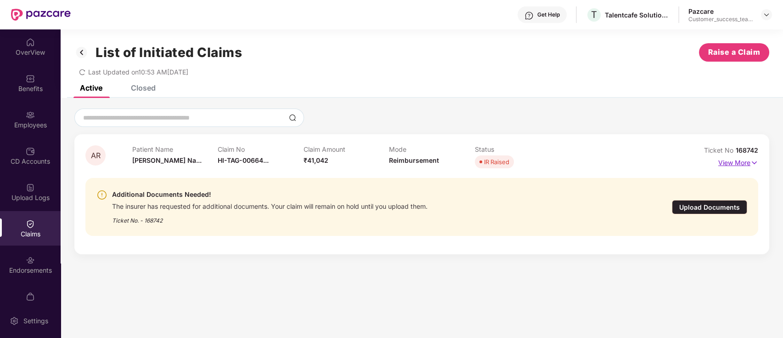
click at [741, 165] on p "View More" at bounding box center [738, 161] width 40 height 12
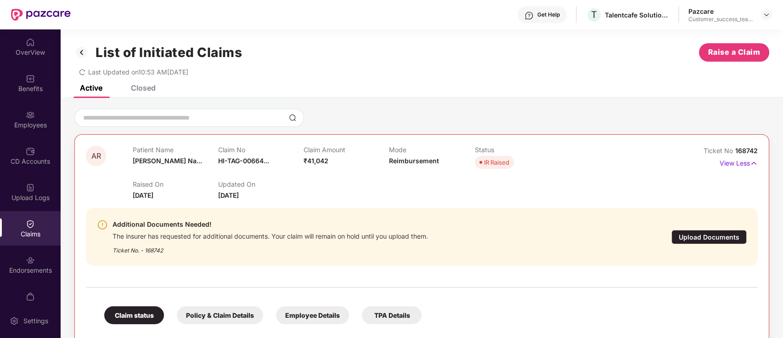
click at [305, 315] on div "Employee Details" at bounding box center [312, 315] width 73 height 18
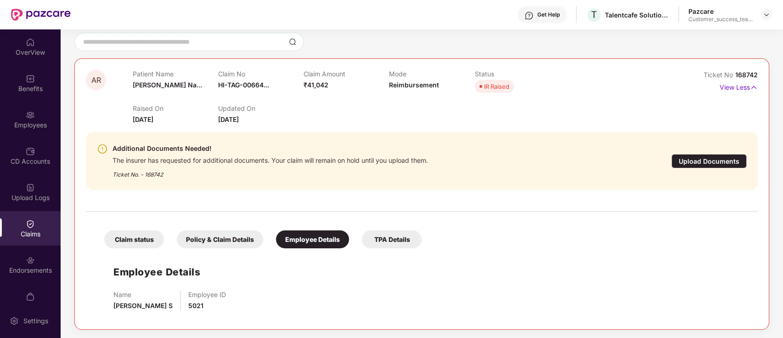
scroll to position [77, 0]
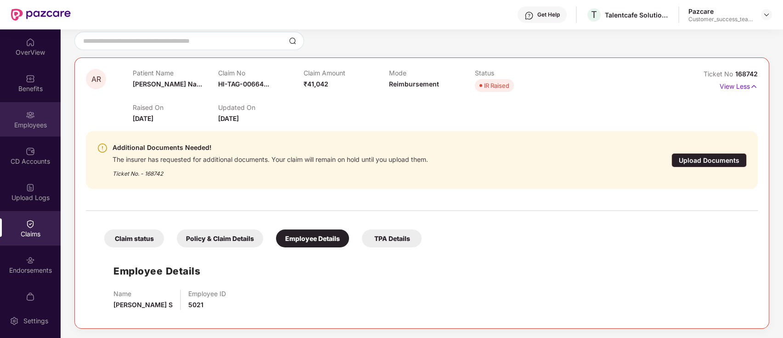
click at [30, 127] on div "Employees" at bounding box center [30, 124] width 61 height 9
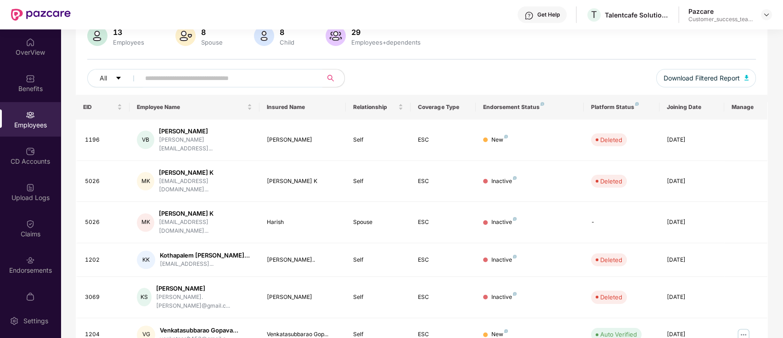
click at [242, 75] on input "text" at bounding box center [227, 78] width 165 height 14
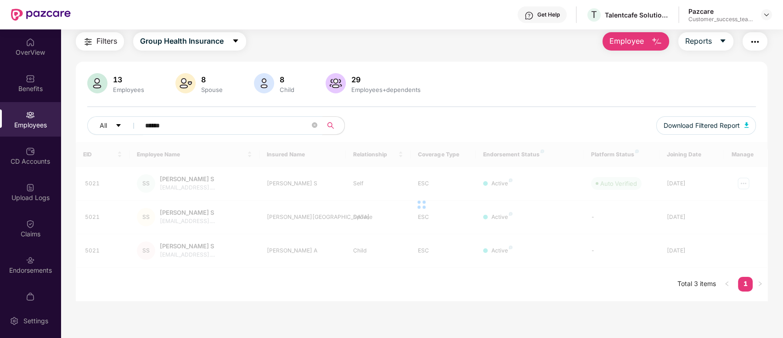
scroll to position [29, 0]
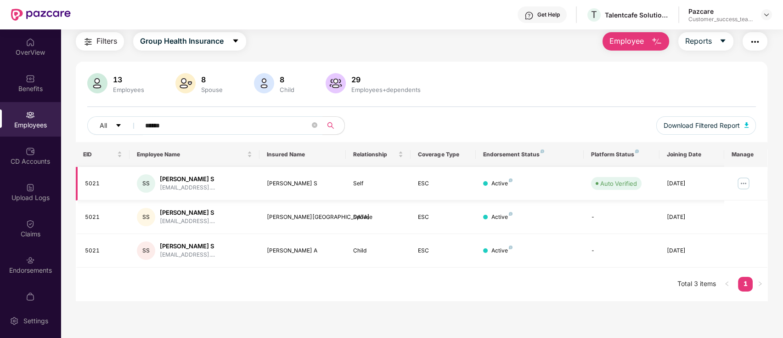
type input "******"
click at [747, 181] on img at bounding box center [743, 183] width 15 height 15
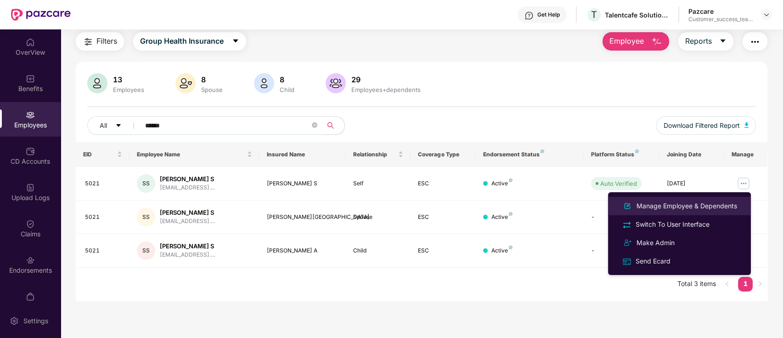
click at [741, 207] on li "Manage Employee & Dependents" at bounding box center [679, 206] width 143 height 18
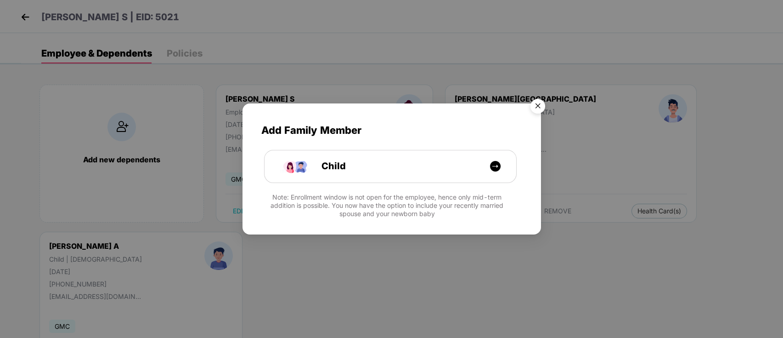
click at [544, 106] on img "Close" at bounding box center [538, 108] width 26 height 26
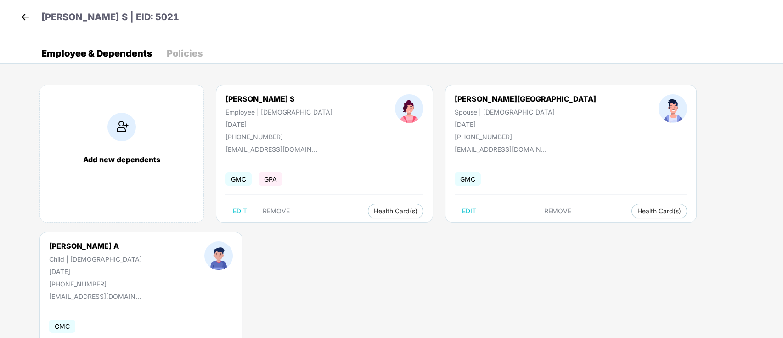
click at [27, 19] on img at bounding box center [25, 17] width 14 height 14
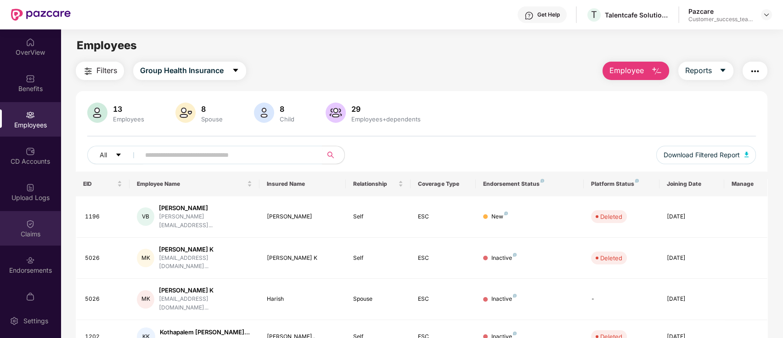
click at [22, 242] on div "Claims" at bounding box center [30, 228] width 61 height 34
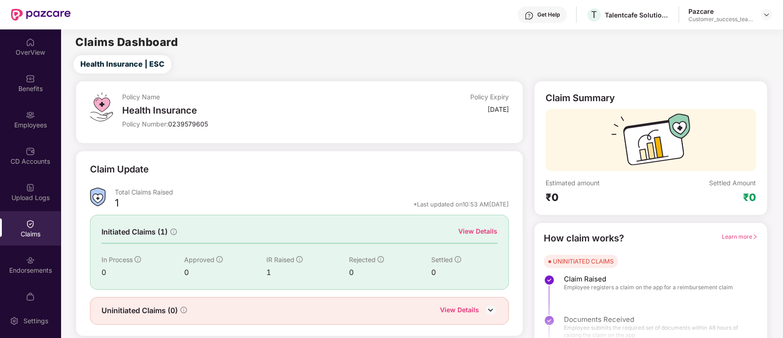
scroll to position [22, 0]
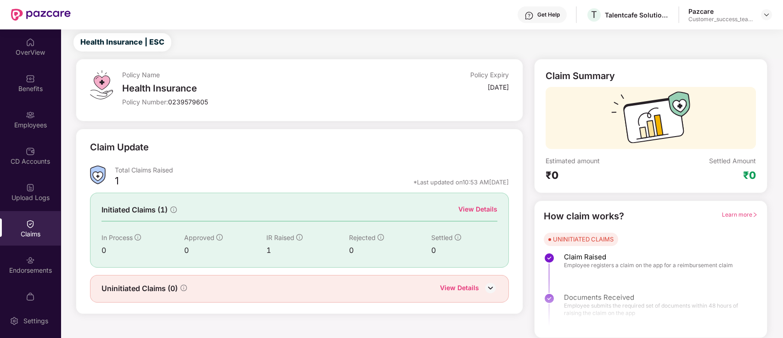
click at [486, 208] on div "View Details" at bounding box center [477, 209] width 39 height 10
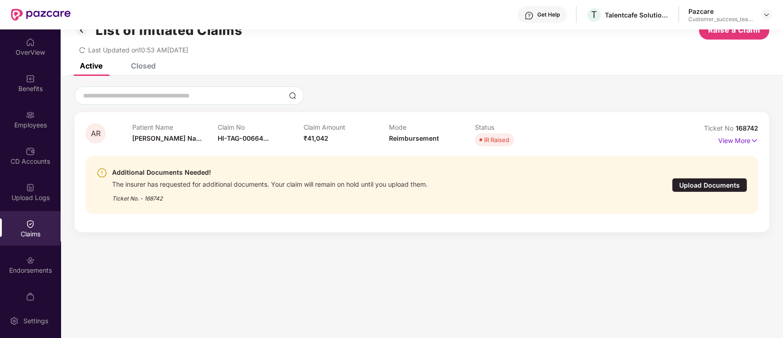
click at [148, 64] on div "Closed" at bounding box center [143, 65] width 25 height 9
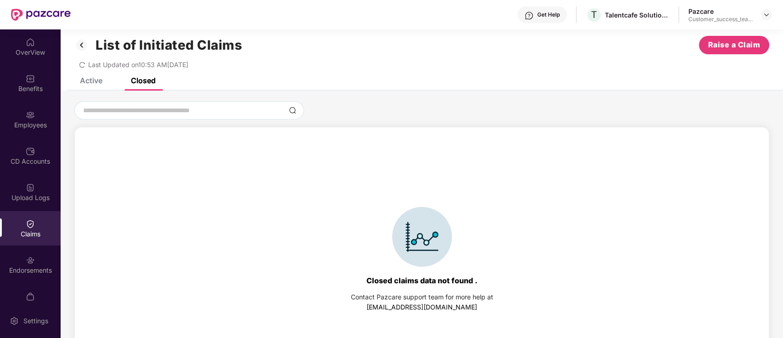
scroll to position [0, 0]
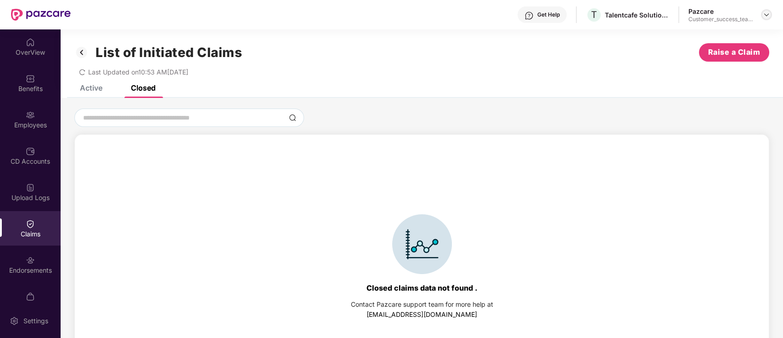
click at [771, 13] on div at bounding box center [766, 14] width 11 height 11
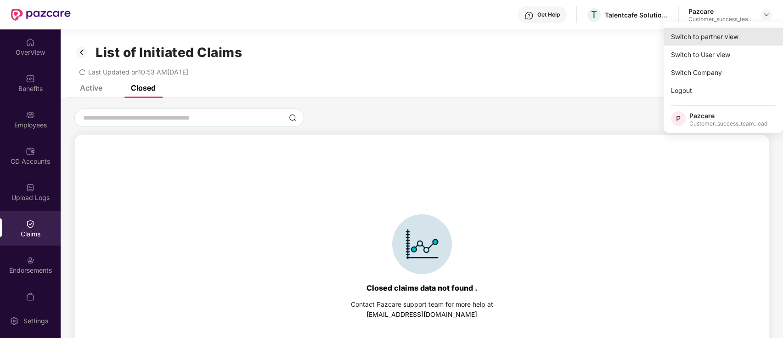
click at [735, 42] on div "Switch to partner view" at bounding box center [723, 37] width 119 height 18
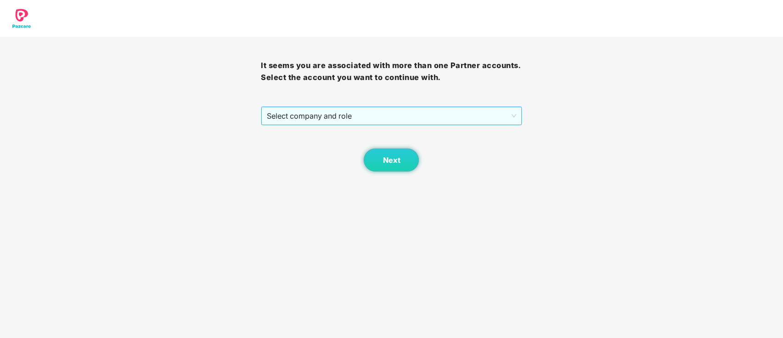
click at [361, 116] on span "Select company and role" at bounding box center [391, 115] width 249 height 17
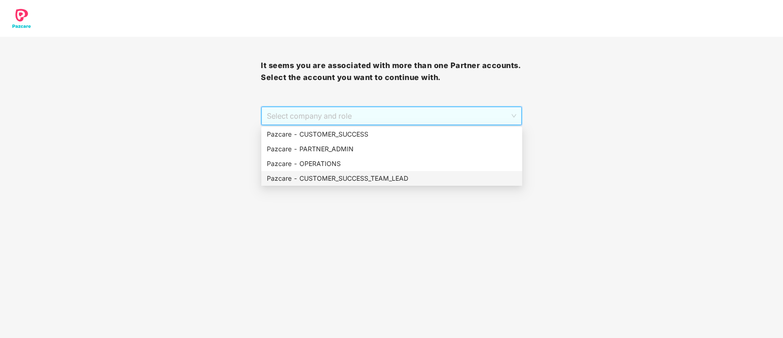
click at [361, 182] on div "Pazcare - CUSTOMER_SUCCESS_TEAM_LEAD" at bounding box center [392, 178] width 250 height 10
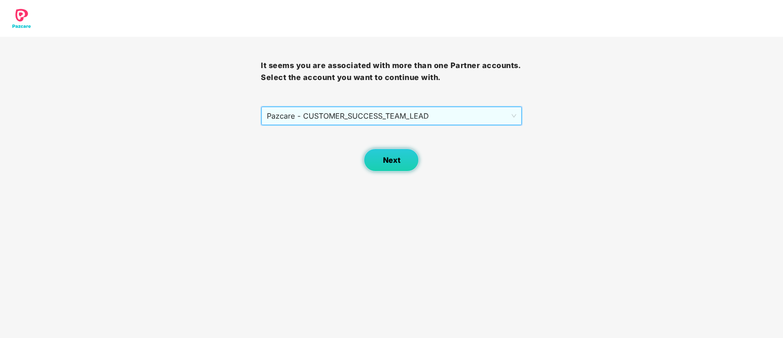
click at [404, 153] on button "Next" at bounding box center [391, 159] width 55 height 23
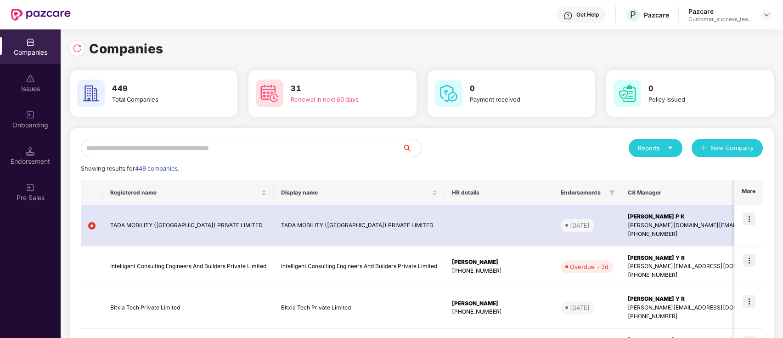
click at [349, 140] on input "text" at bounding box center [242, 148] width 322 height 18
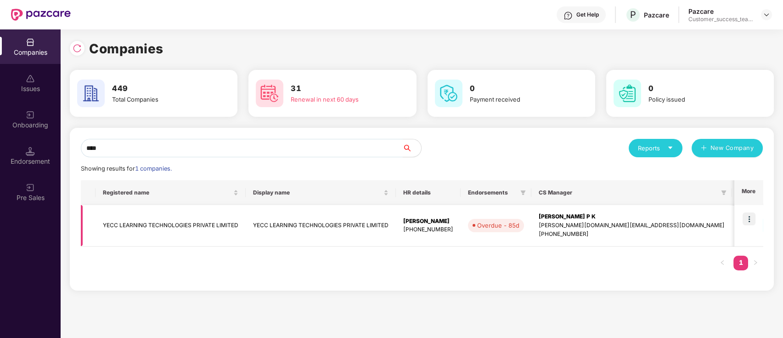
type input "****"
click at [748, 217] on img at bounding box center [749, 218] width 13 height 13
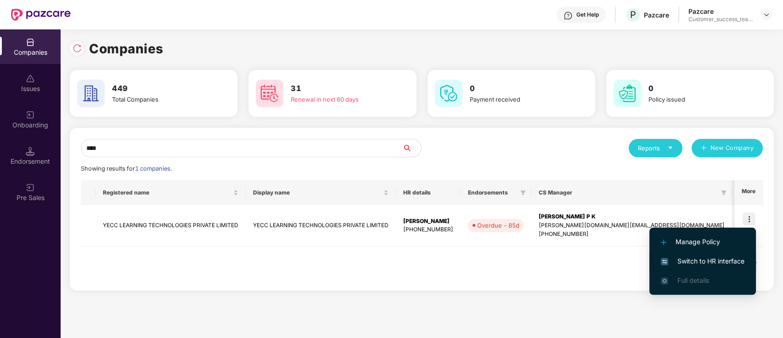
click at [735, 265] on span "Switch to HR interface" at bounding box center [703, 261] width 84 height 10
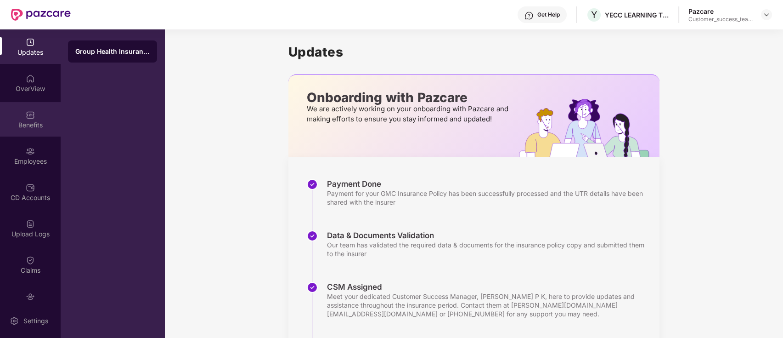
click at [17, 124] on div "Benefits" at bounding box center [30, 124] width 61 height 9
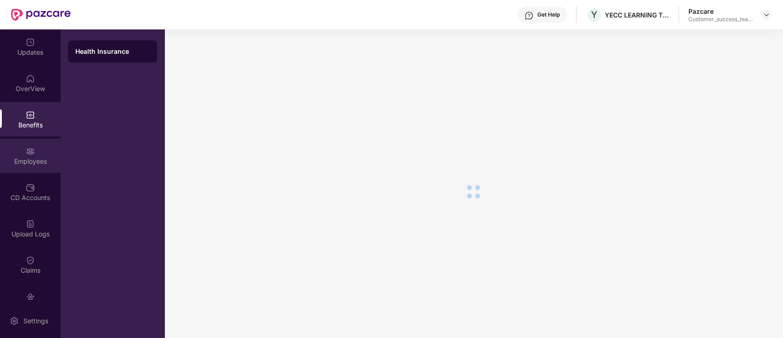
click at [26, 166] on div "Employees" at bounding box center [30, 155] width 61 height 34
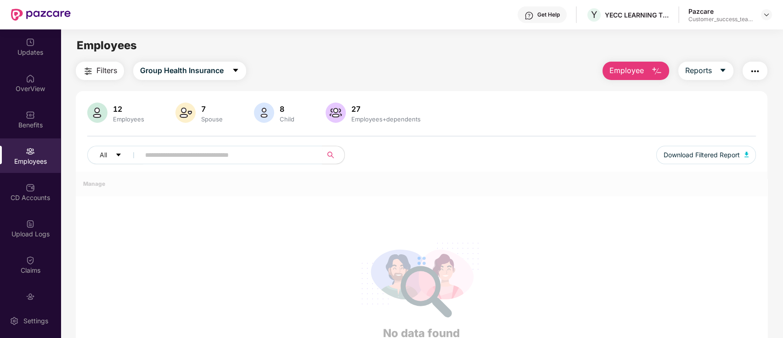
click at [27, 158] on div "Employees" at bounding box center [30, 161] width 61 height 9
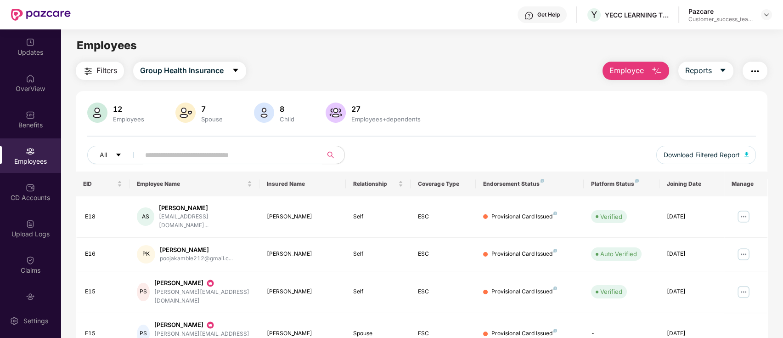
click at [757, 67] on img "button" at bounding box center [755, 71] width 11 height 11
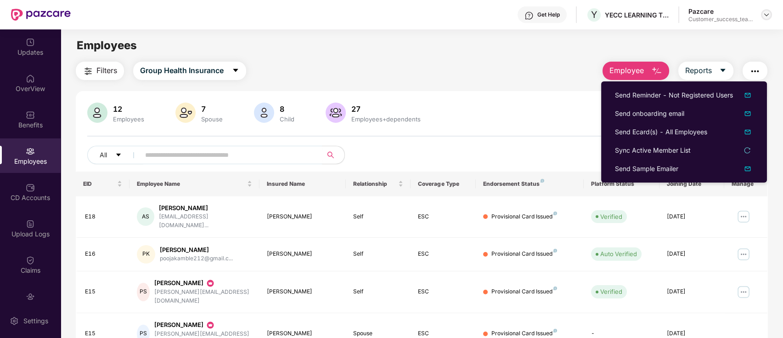
click at [768, 9] on div at bounding box center [766, 14] width 11 height 11
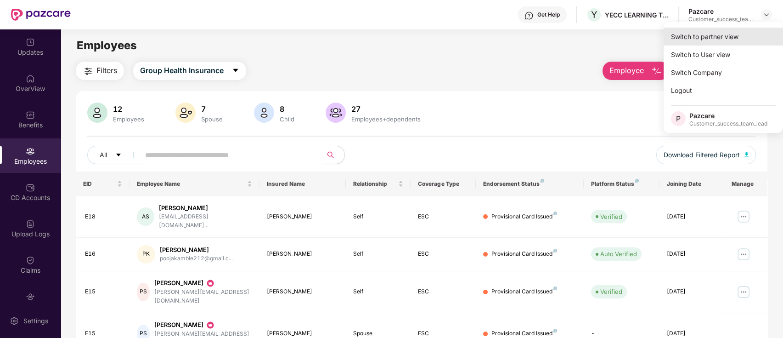
click at [748, 35] on div "Switch to partner view" at bounding box center [723, 37] width 119 height 18
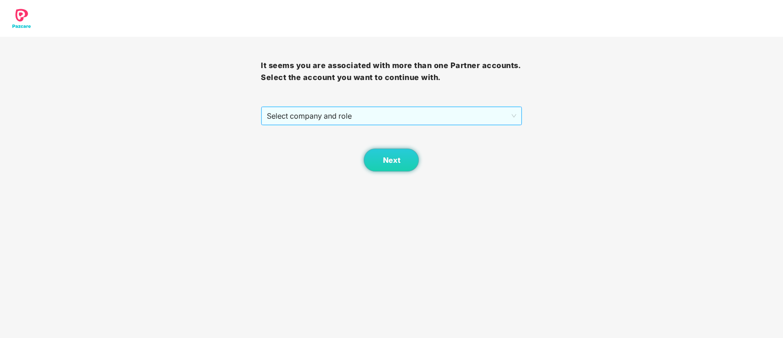
click at [378, 115] on span "Select company and role" at bounding box center [391, 115] width 249 height 17
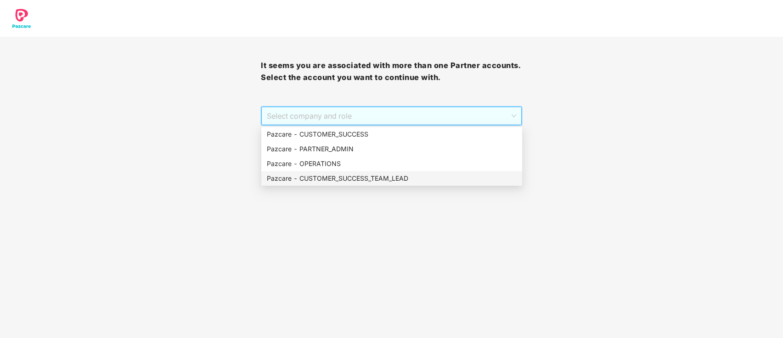
click at [366, 179] on div "Pazcare - CUSTOMER_SUCCESS_TEAM_LEAD" at bounding box center [392, 178] width 250 height 10
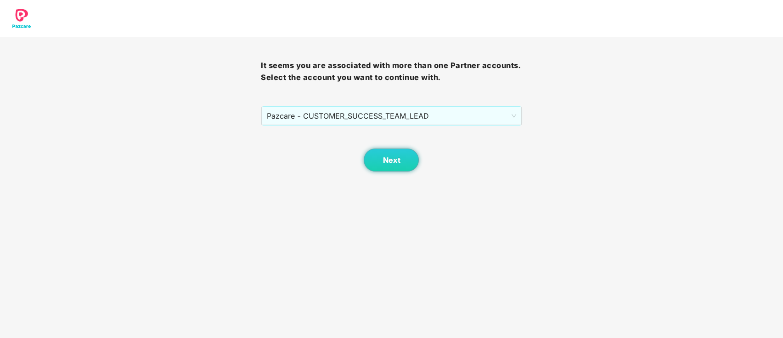
click at [401, 175] on body "It seems you are associated with more than one Partner accounts. Select the acc…" at bounding box center [391, 169] width 783 height 338
click at [401, 167] on button "Next" at bounding box center [391, 159] width 55 height 23
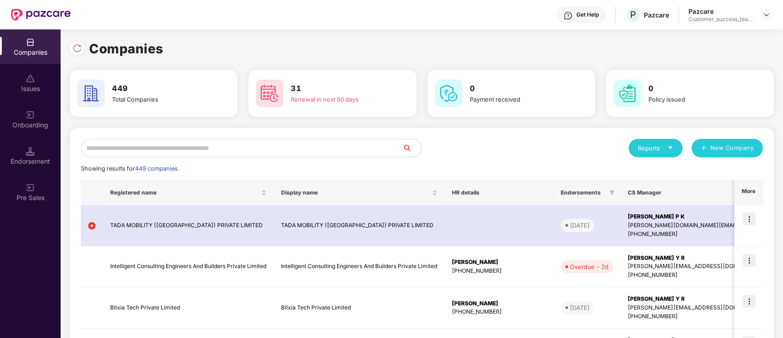
click at [383, 146] on input "text" at bounding box center [242, 148] width 322 height 18
